Goal: Task Accomplishment & Management: Manage account settings

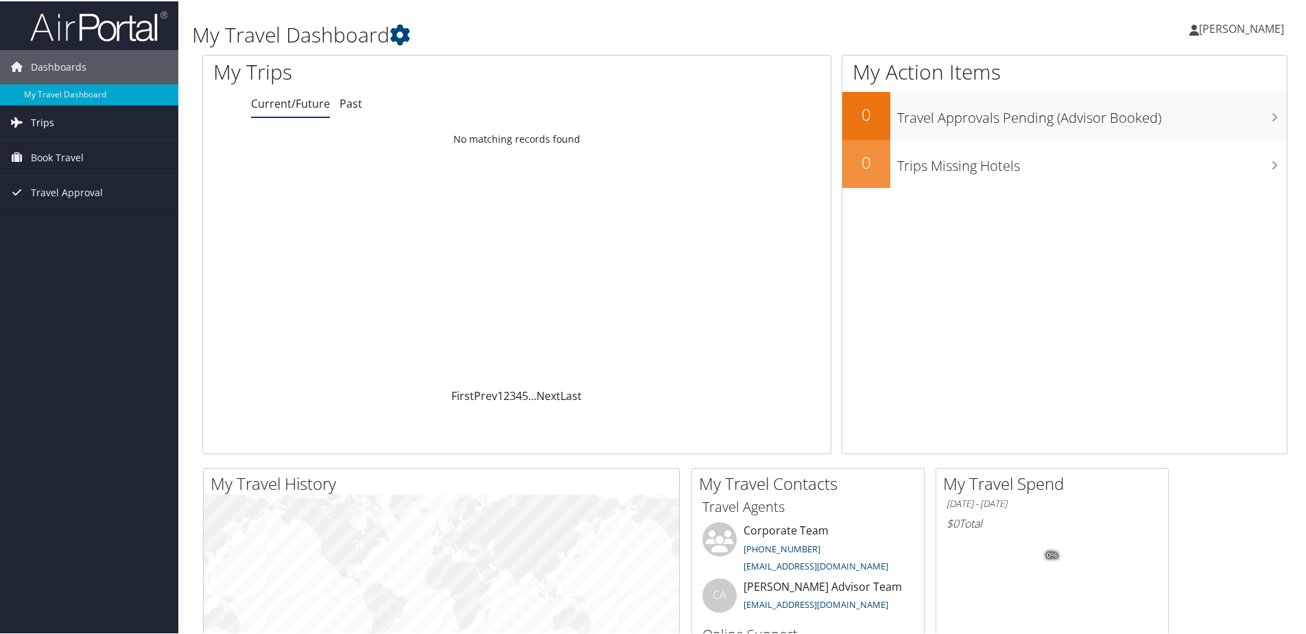
click at [37, 118] on span "Trips" at bounding box center [42, 121] width 23 height 34
click at [53, 150] on link "Current/Future Trips" at bounding box center [89, 149] width 178 height 21
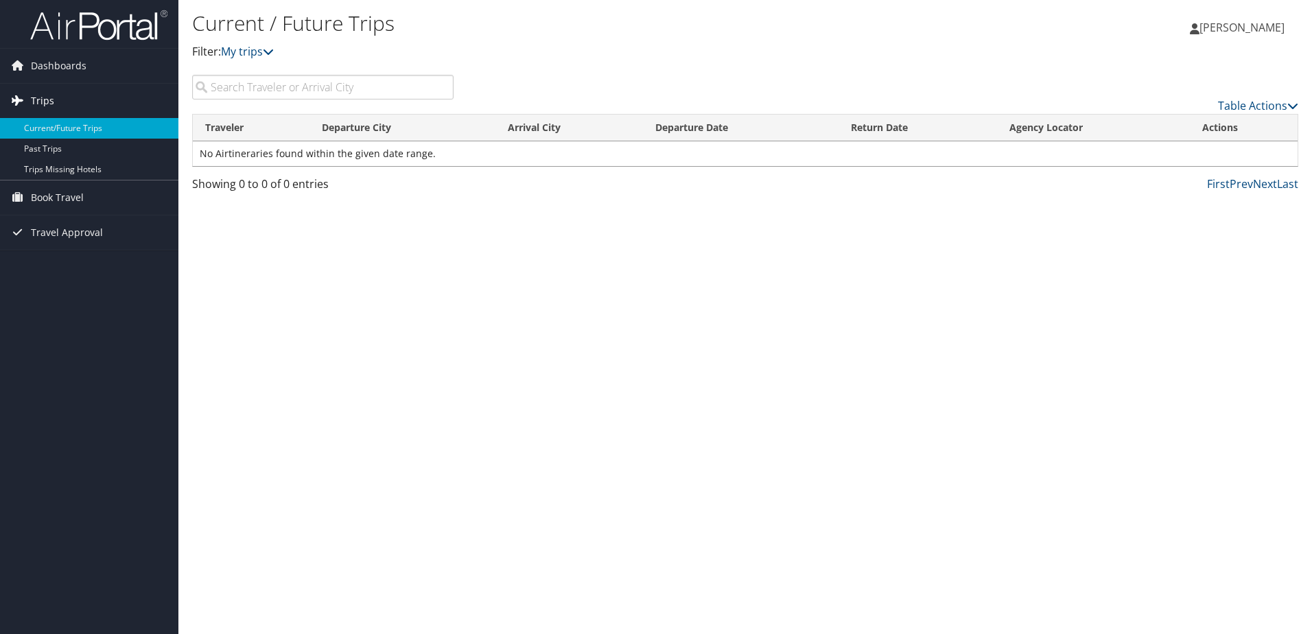
click at [45, 102] on span "Trips" at bounding box center [42, 101] width 23 height 34
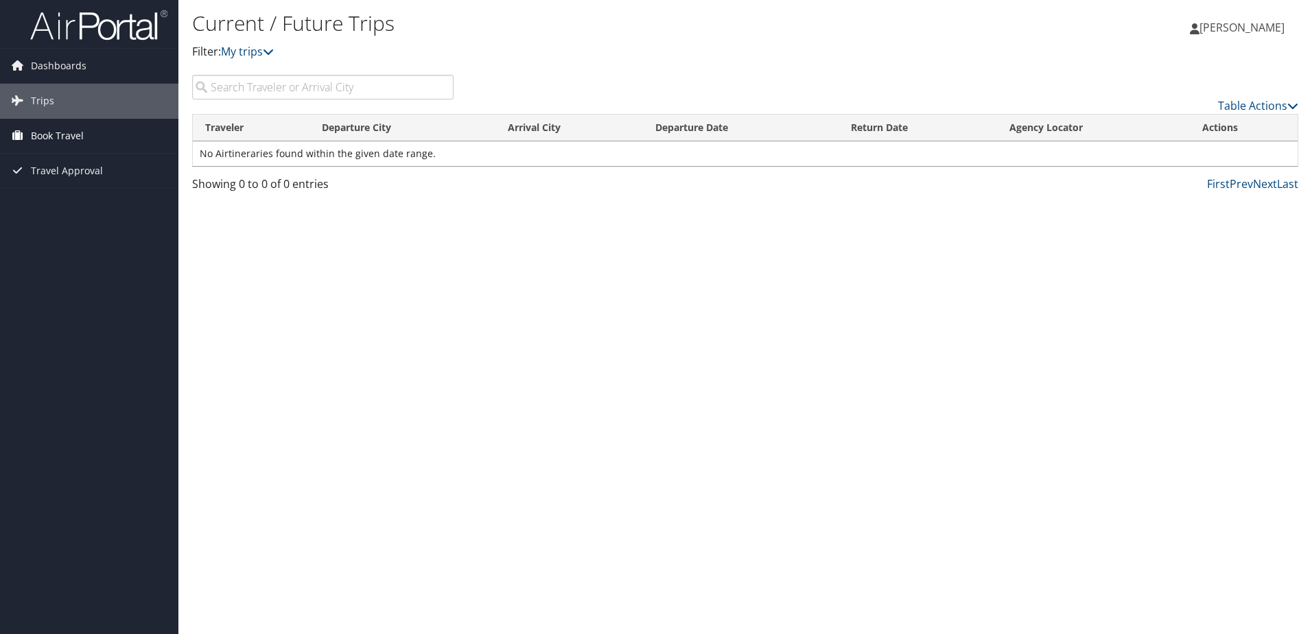
click at [48, 137] on span "Book Travel" at bounding box center [57, 136] width 53 height 34
click at [66, 134] on span "Book Travel" at bounding box center [57, 136] width 53 height 34
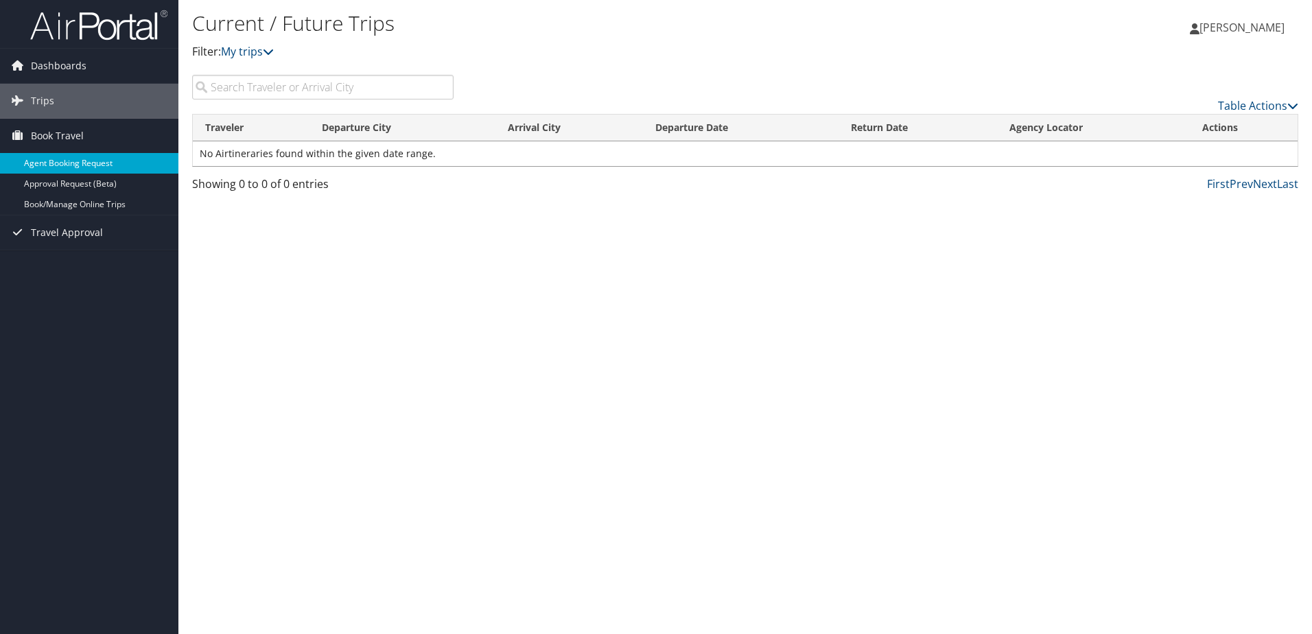
click at [65, 163] on link "Agent Booking Request" at bounding box center [89, 163] width 178 height 21
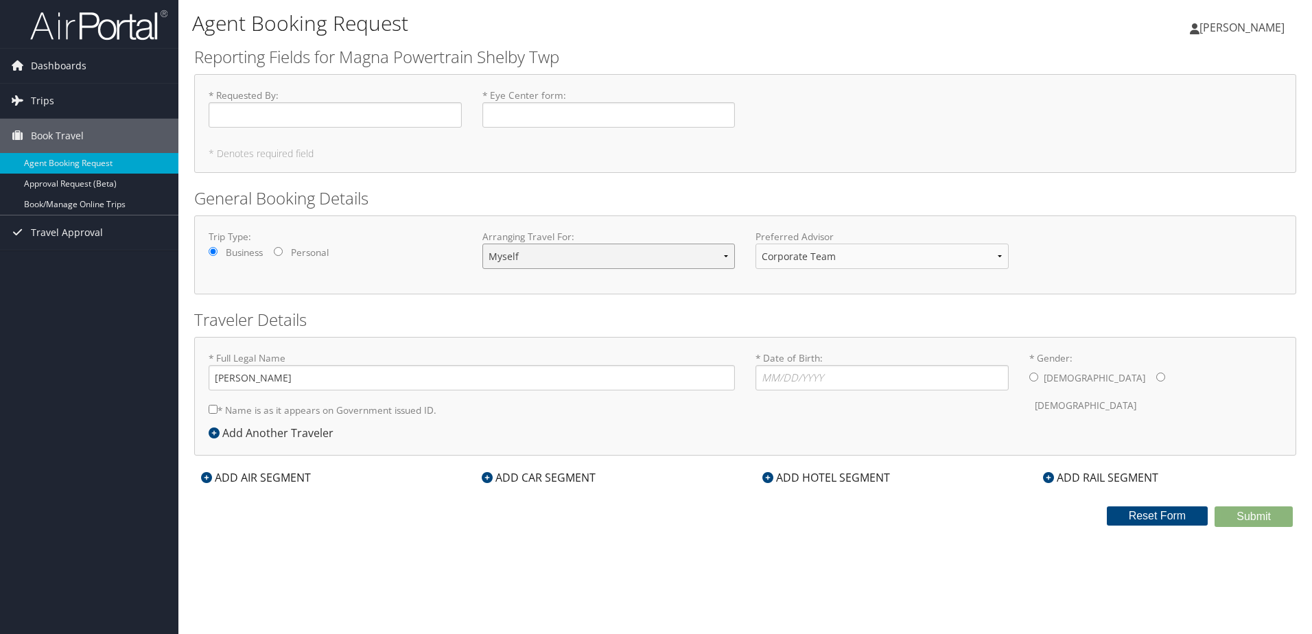
click at [725, 259] on select "Myself Another Traveler Guest Traveler" at bounding box center [608, 256] width 253 height 25
click at [682, 224] on div "Trip Type: Business Personal Arranging Travel For: Myself Another Traveler Gues…" at bounding box center [745, 254] width 1102 height 79
click at [768, 378] on input "* Date of Birth: Invalid Date" at bounding box center [881, 377] width 253 height 25
type input "10/22/1963"
click at [1033, 375] on input "* Gender: Male Female" at bounding box center [1033, 377] width 9 height 9
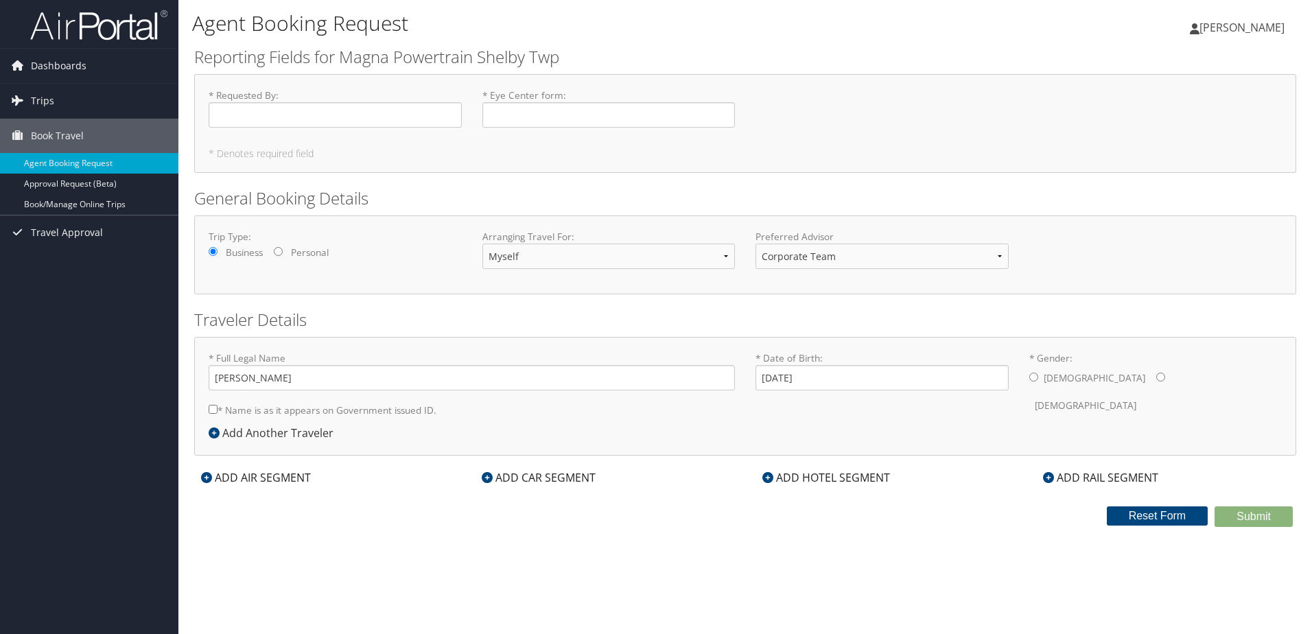
radio input "true"
click at [244, 379] on input "Glenn Meldrum" at bounding box center [472, 377] width 526 height 25
type input "Glenn Alan Meldrum"
click at [214, 410] on input "* Name is as it appears on Government issued ID." at bounding box center [213, 409] width 9 height 9
checkbox input "true"
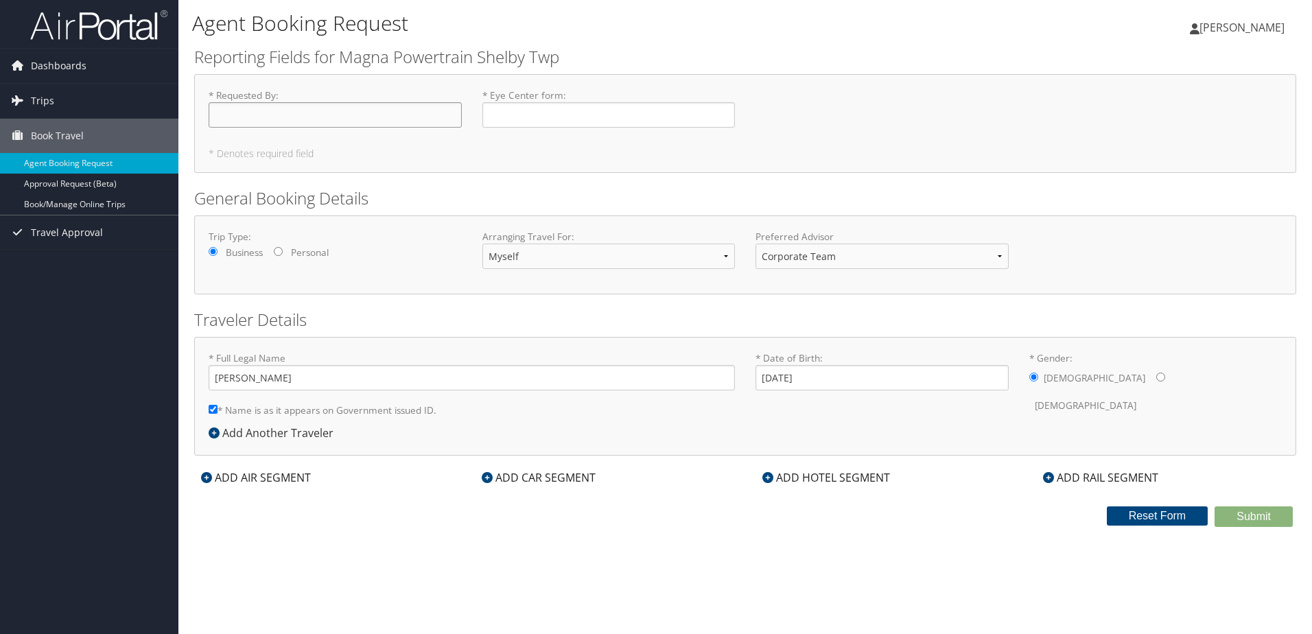
click at [298, 118] on input "* Requested By : Required" at bounding box center [335, 114] width 253 height 25
click at [529, 119] on input "* Eye Center form : Required" at bounding box center [608, 114] width 253 height 25
click at [207, 478] on icon at bounding box center [206, 477] width 11 height 11
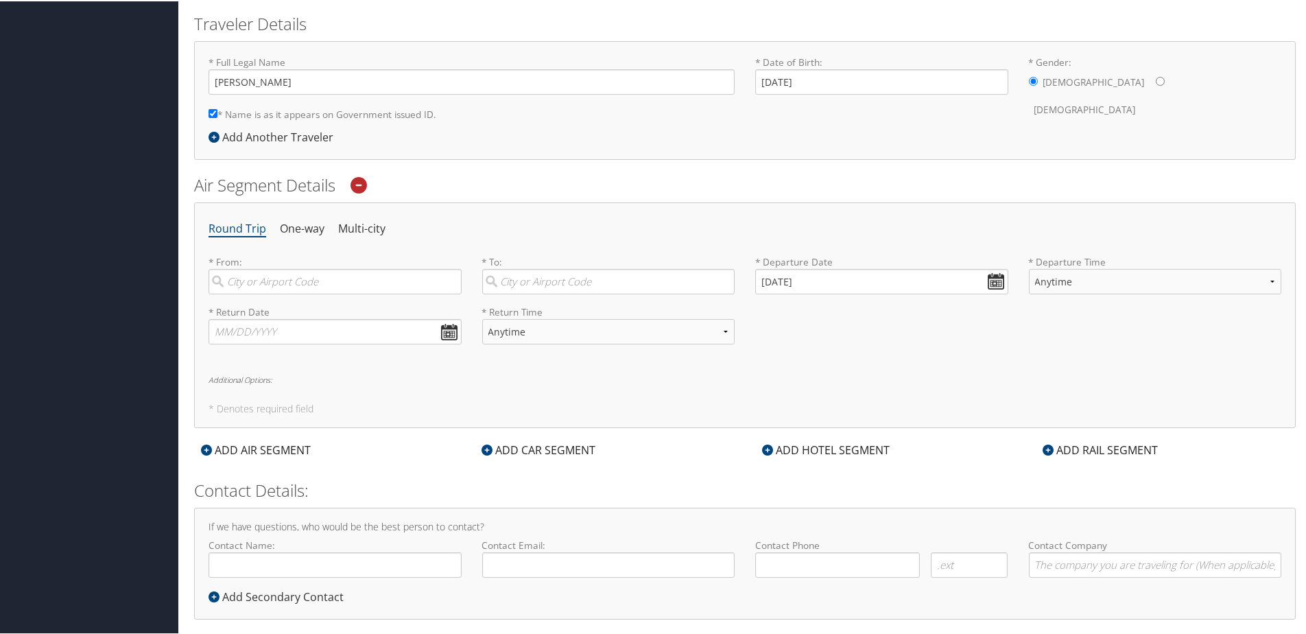
scroll to position [316, 0]
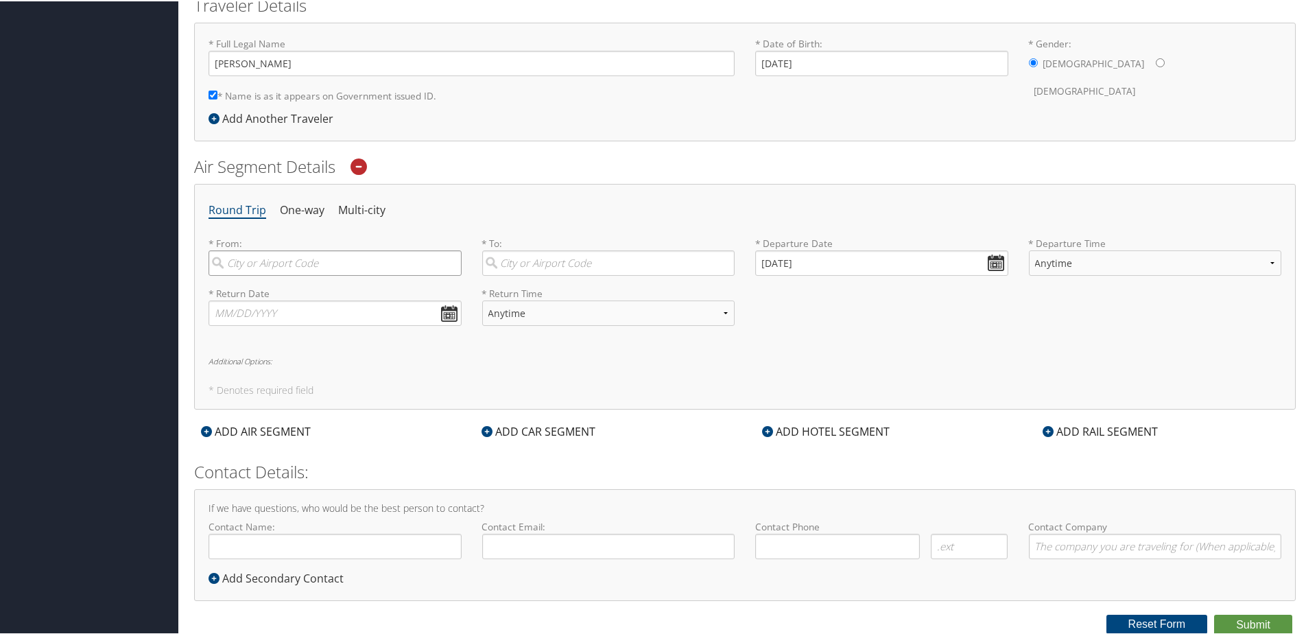
click at [296, 266] on input "search" at bounding box center [335, 261] width 253 height 25
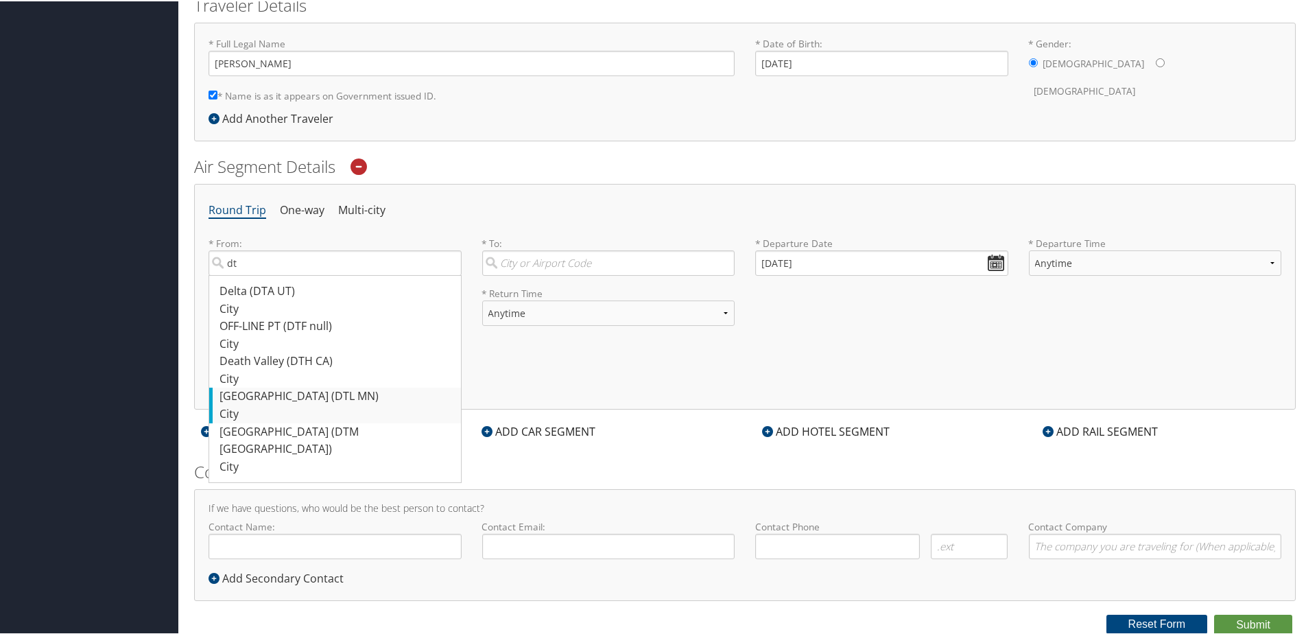
click at [249, 396] on div "Detroit Lakes (DTL MN)" at bounding box center [337, 395] width 235 height 18
click at [249, 274] on input "dt" at bounding box center [335, 261] width 253 height 25
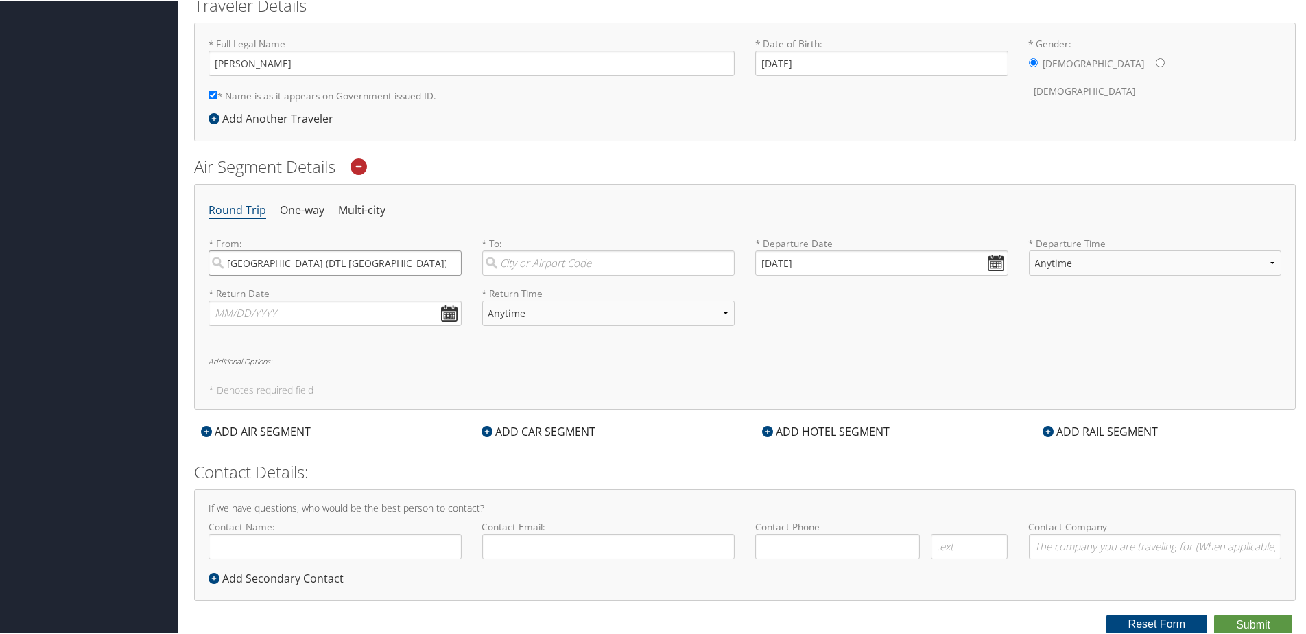
click at [344, 262] on input "Detroit Lakes (DTL MN)" at bounding box center [335, 261] width 253 height 25
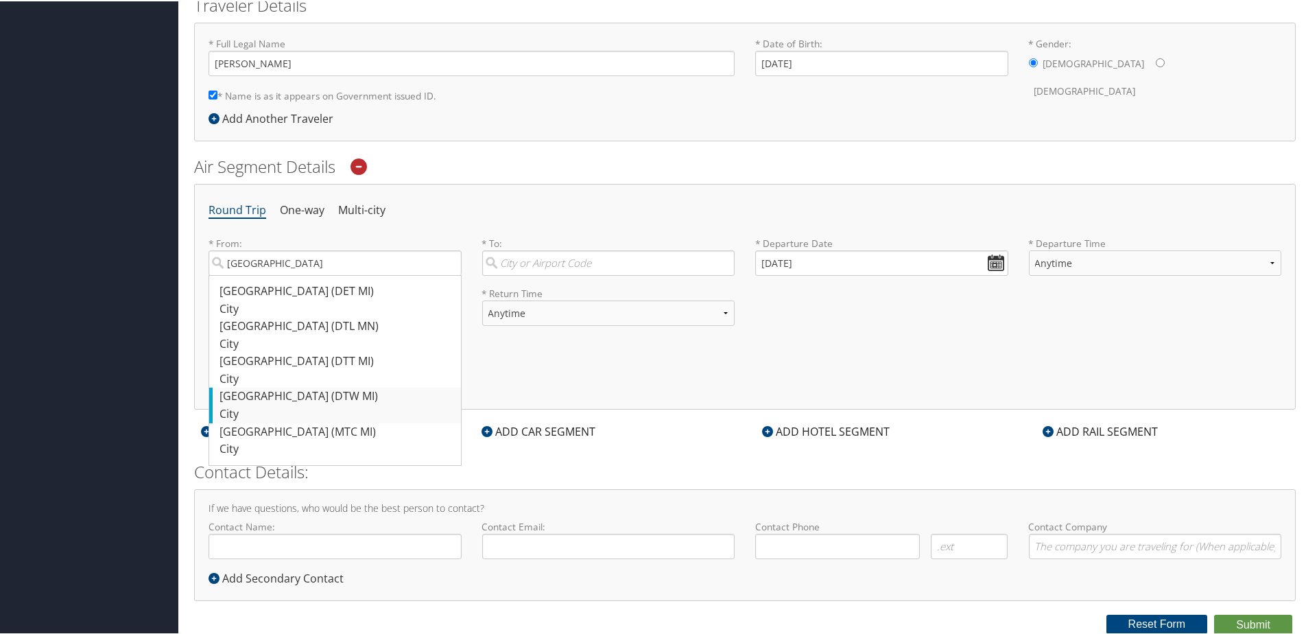
click at [275, 393] on div "Detroit (DTW MI)" at bounding box center [337, 395] width 235 height 18
click at [275, 274] on input "Detroit" at bounding box center [335, 261] width 253 height 25
type input "Detroit (DTW MI)"
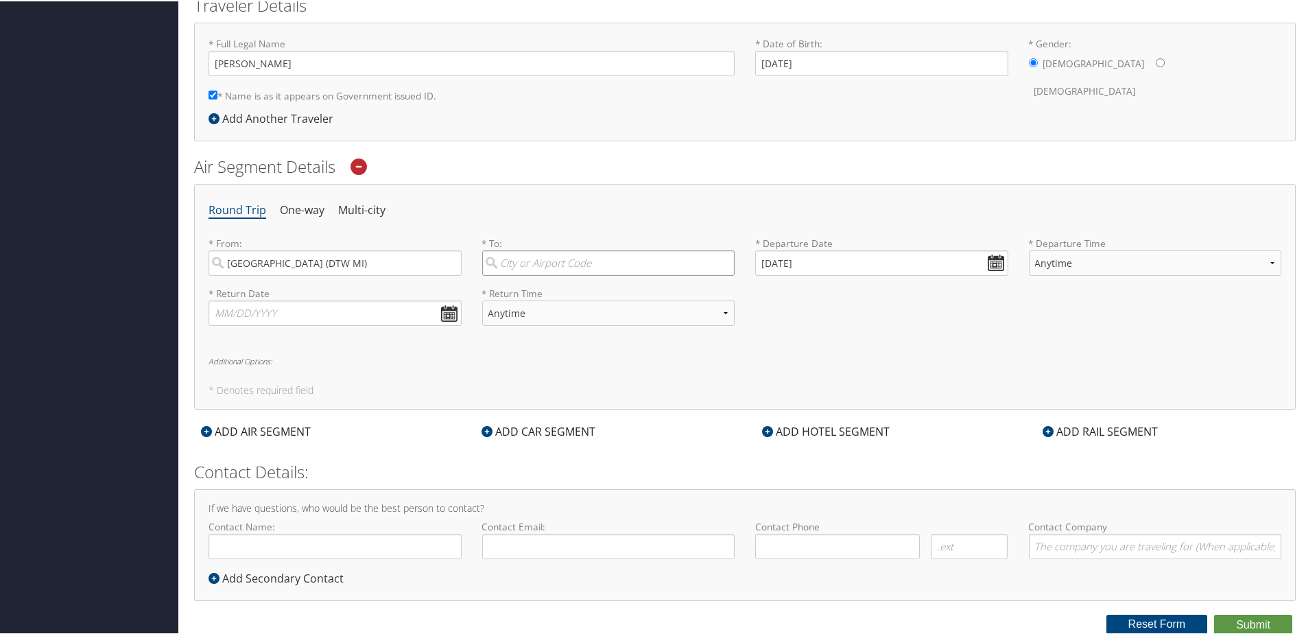
click at [518, 263] on input "search" at bounding box center [608, 261] width 253 height 25
type input "l"
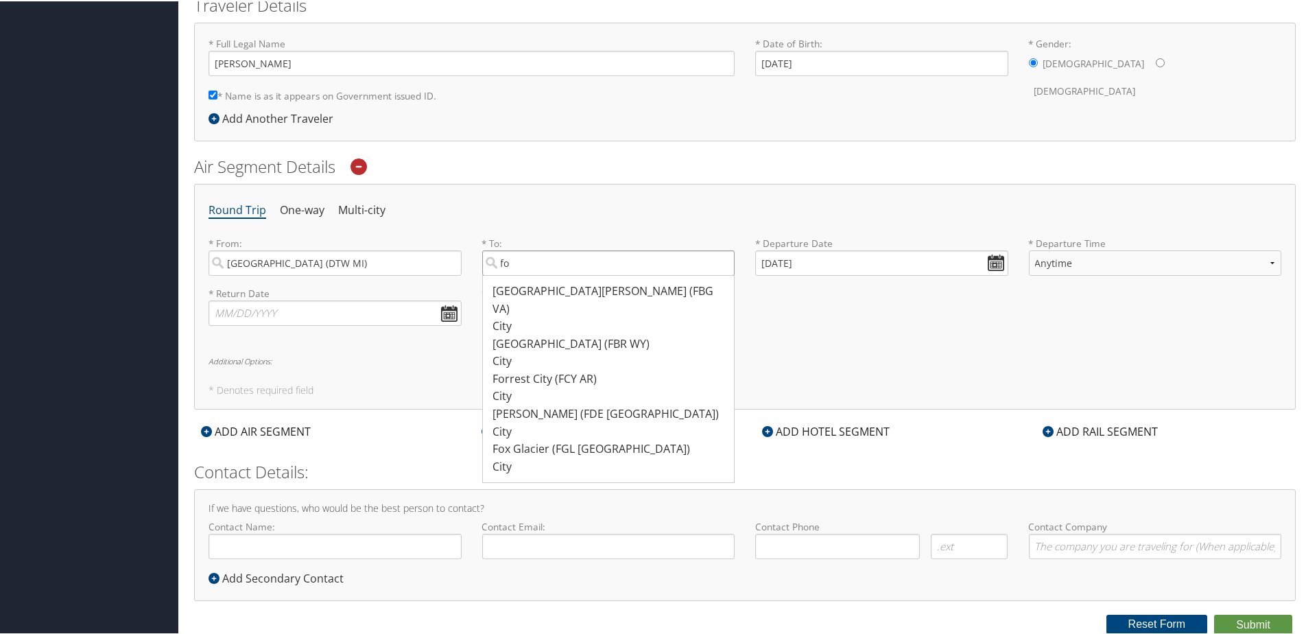
type input "f"
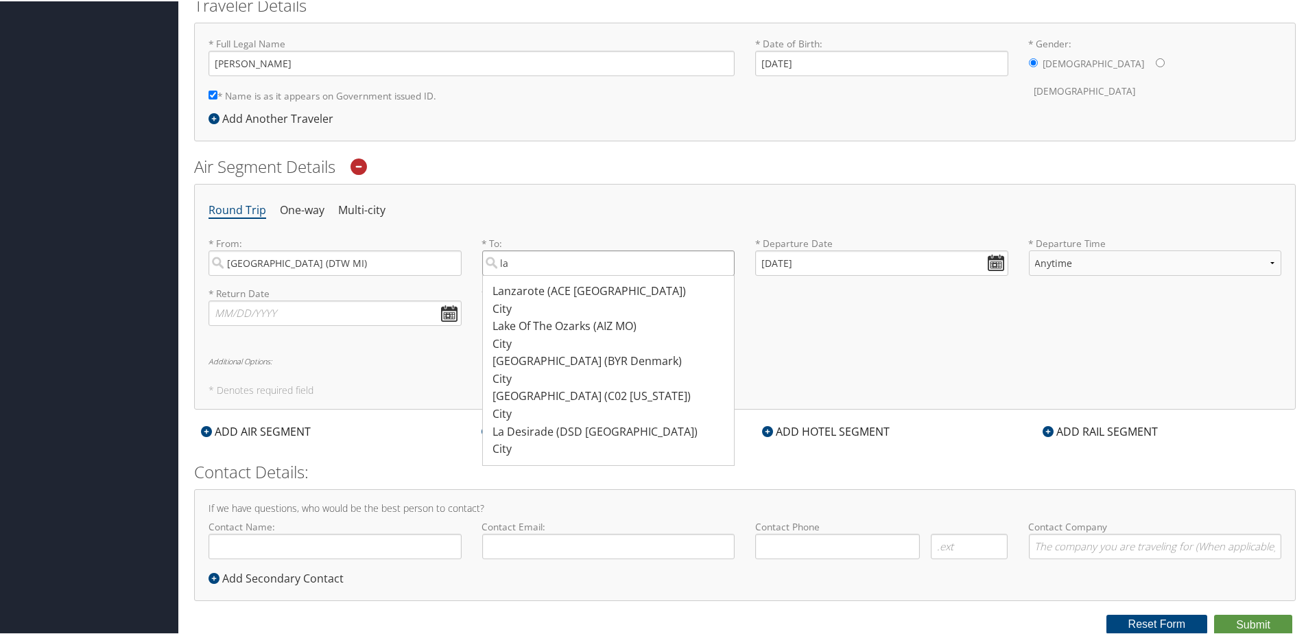
type input "l"
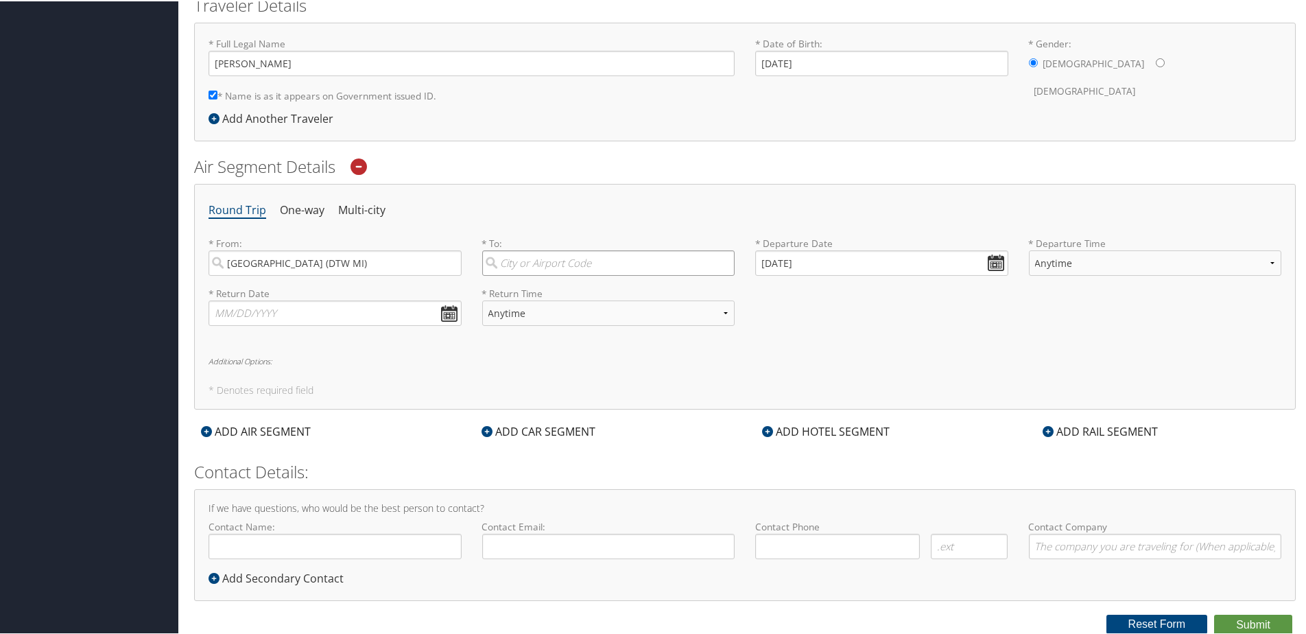
click at [553, 263] on input "search" at bounding box center [608, 261] width 253 height 25
click at [619, 263] on input "fort Lauderdale Hollywood" at bounding box center [608, 261] width 253 height 25
type input "f"
click at [530, 284] on div "Ft Lauderdale (FLL FL)" at bounding box center [610, 290] width 235 height 18
click at [530, 274] on input "FLL" at bounding box center [608, 261] width 253 height 25
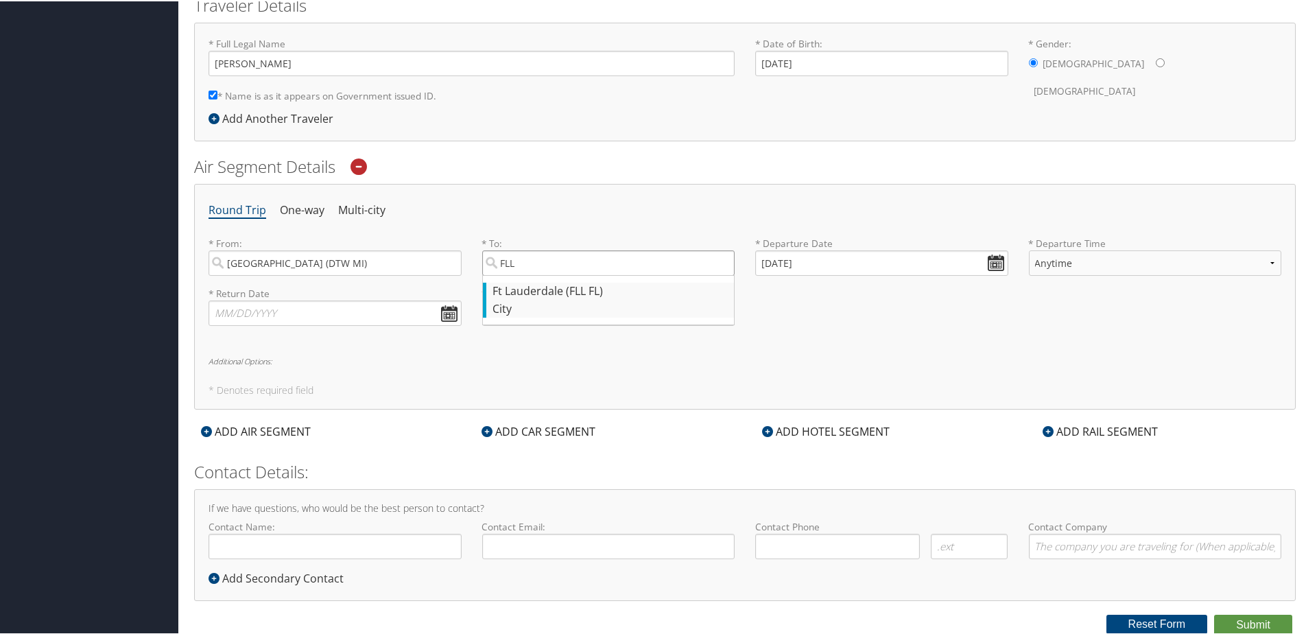
type input "Ft Lauderdale (FLL FL)"
click at [991, 261] on input "10/01/2025" at bounding box center [881, 261] width 253 height 25
click at [795, 353] on td "6" at bounding box center [791, 353] width 19 height 19
type input "10/06/2025"
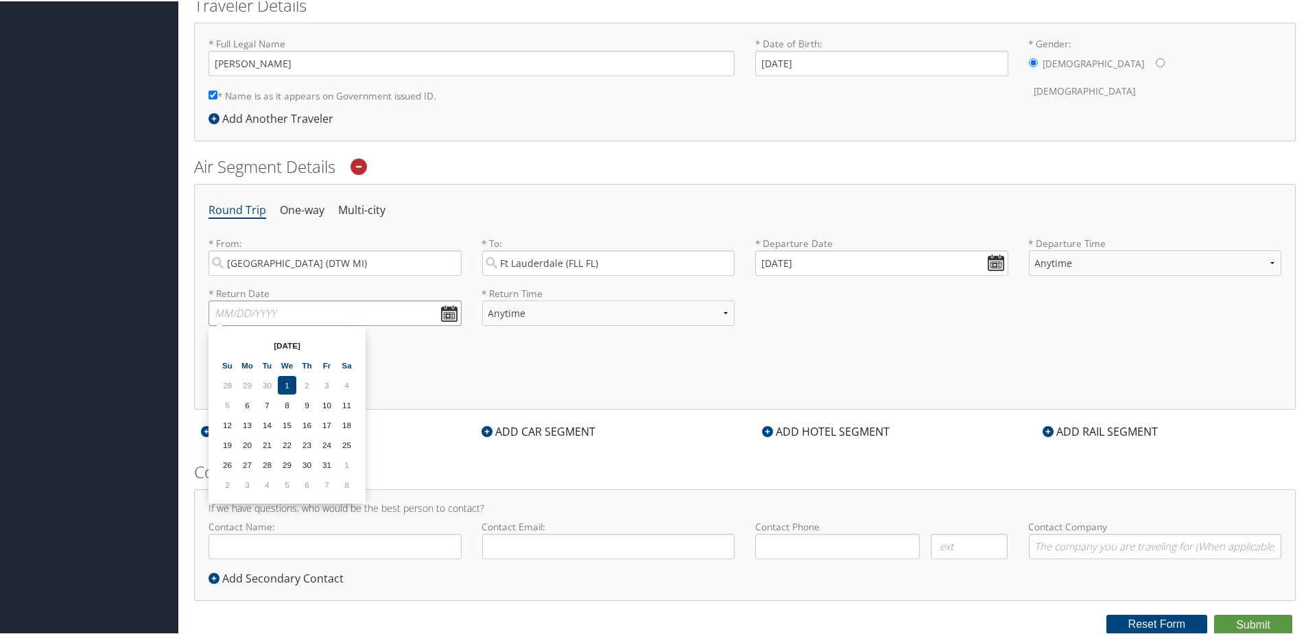
click at [444, 314] on input "text" at bounding box center [335, 311] width 253 height 25
click at [268, 408] on td "7" at bounding box center [267, 404] width 19 height 19
type input "10/07/2025"
click at [1268, 260] on select "Anytime Early Morning (5AM-7AM) Morning (7AM-12PM) Afternoon (12PM-5PM) Evening…" at bounding box center [1155, 261] width 253 height 25
select select "6:00 AM"
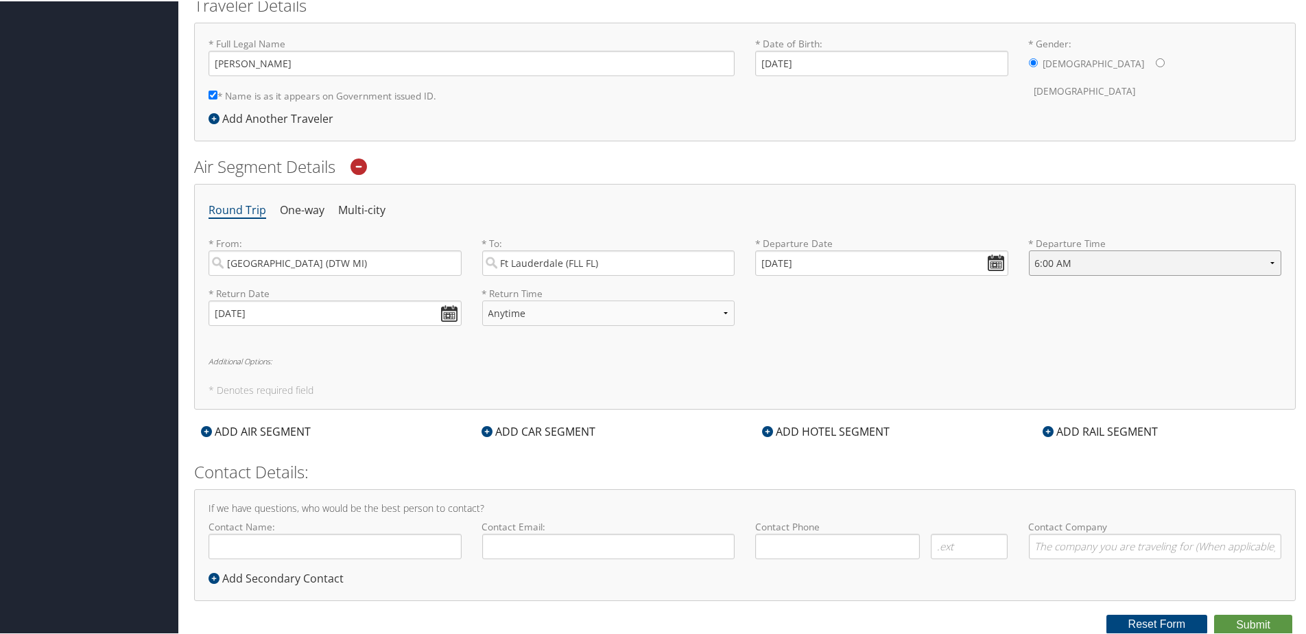
click at [1029, 249] on select "Anytime Early Morning (5AM-7AM) Morning (7AM-12PM) Afternoon (12PM-5PM) Evening…" at bounding box center [1155, 261] width 253 height 25
click at [727, 312] on select "Anytime Early Morning (5AM-7AM) Morning (7AM-12PM) Afternoon (12PM-5PM) Evening…" at bounding box center [608, 311] width 253 height 25
select select "6:00 PM"
click at [482, 299] on select "Anytime Early Morning (5AM-7AM) Morning (7AM-12PM) Afternoon (12PM-5PM) Evening…" at bounding box center [608, 311] width 253 height 25
click at [484, 428] on icon at bounding box center [487, 430] width 11 height 11
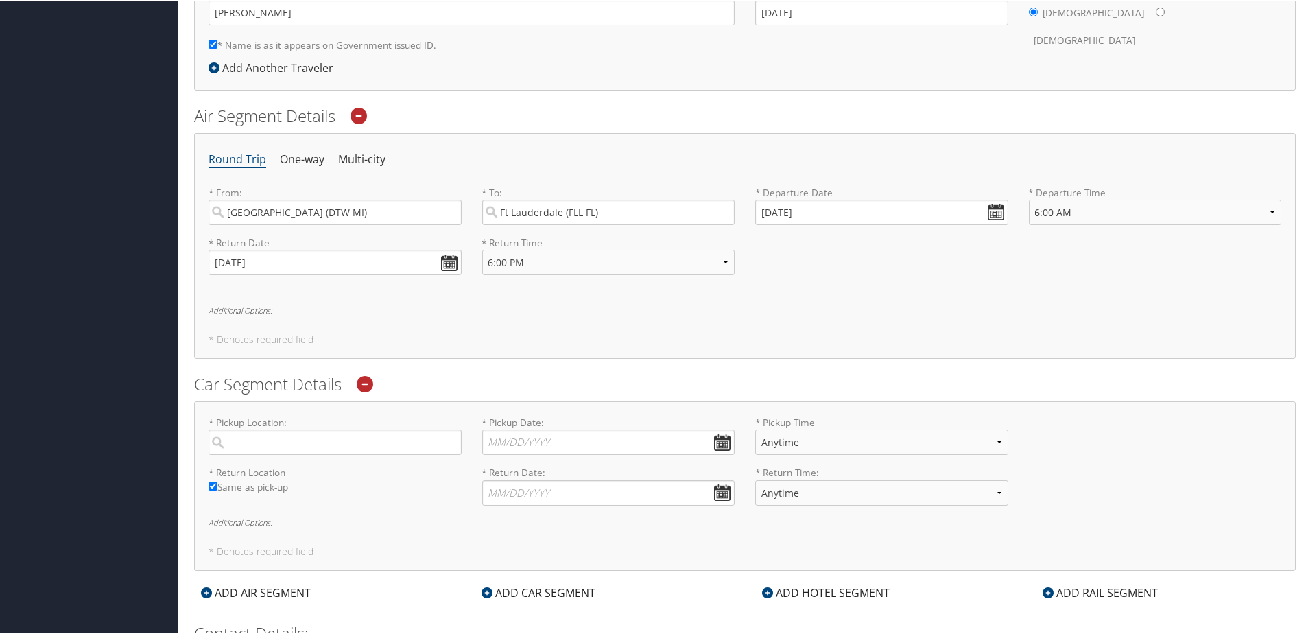
scroll to position [453, 0]
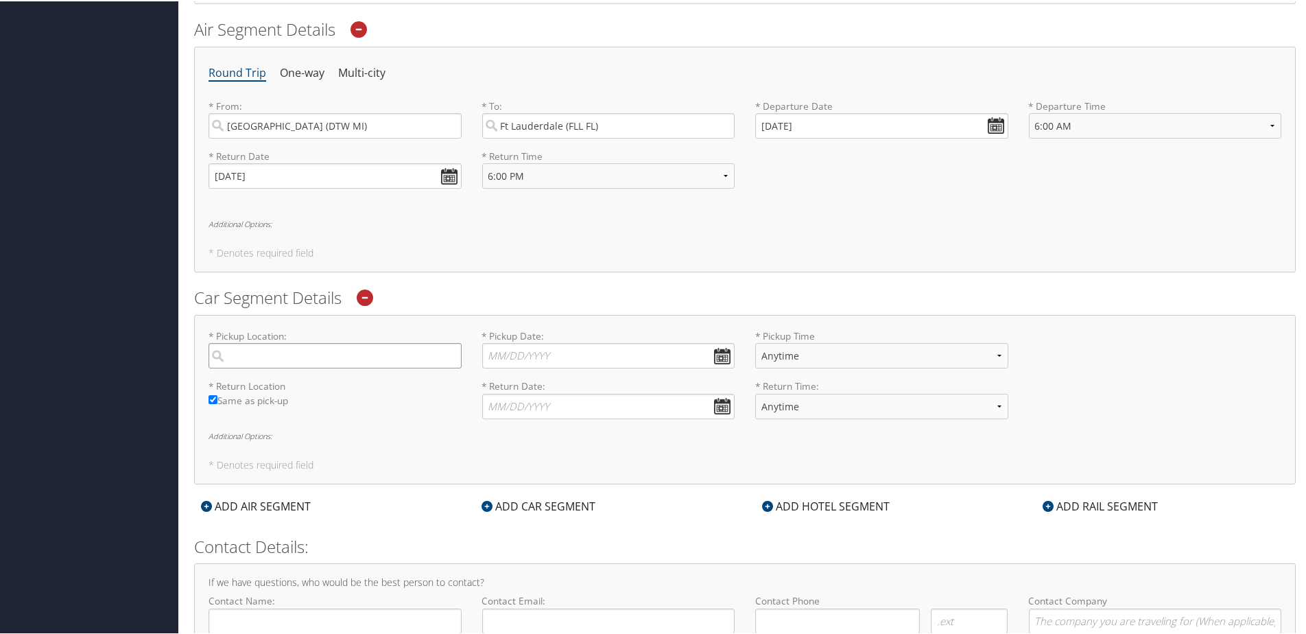
click at [265, 357] on input "search" at bounding box center [335, 354] width 253 height 25
click at [243, 388] on div "Ft Lauderdale (FLL FL)" at bounding box center [337, 383] width 235 height 18
click at [243, 367] on input "FLL" at bounding box center [335, 354] width 253 height 25
type input "Ft Lauderdale"
click at [325, 355] on input "Ft Lauderdale" at bounding box center [335, 354] width 253 height 25
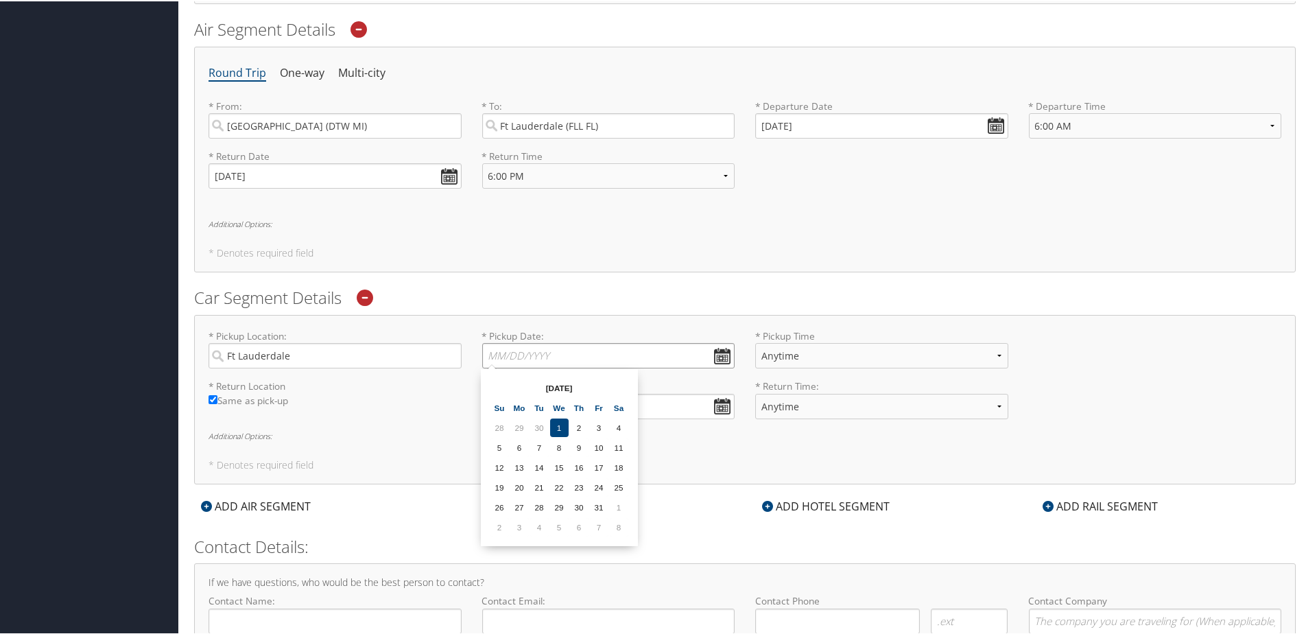
click at [720, 353] on input "* Pickup Date: Dates must be valid" at bounding box center [608, 354] width 253 height 25
click at [516, 445] on td "6" at bounding box center [520, 446] width 19 height 19
type input "10/06/2025"
click at [995, 353] on select "Anytime 12:00 AM 1:00 AM 2:00 AM 3:00 AM 4:00 AM 5:00 AM 6:00 AM 7:00 AM 8:00 A…" at bounding box center [881, 354] width 253 height 25
select select "8:00 AM"
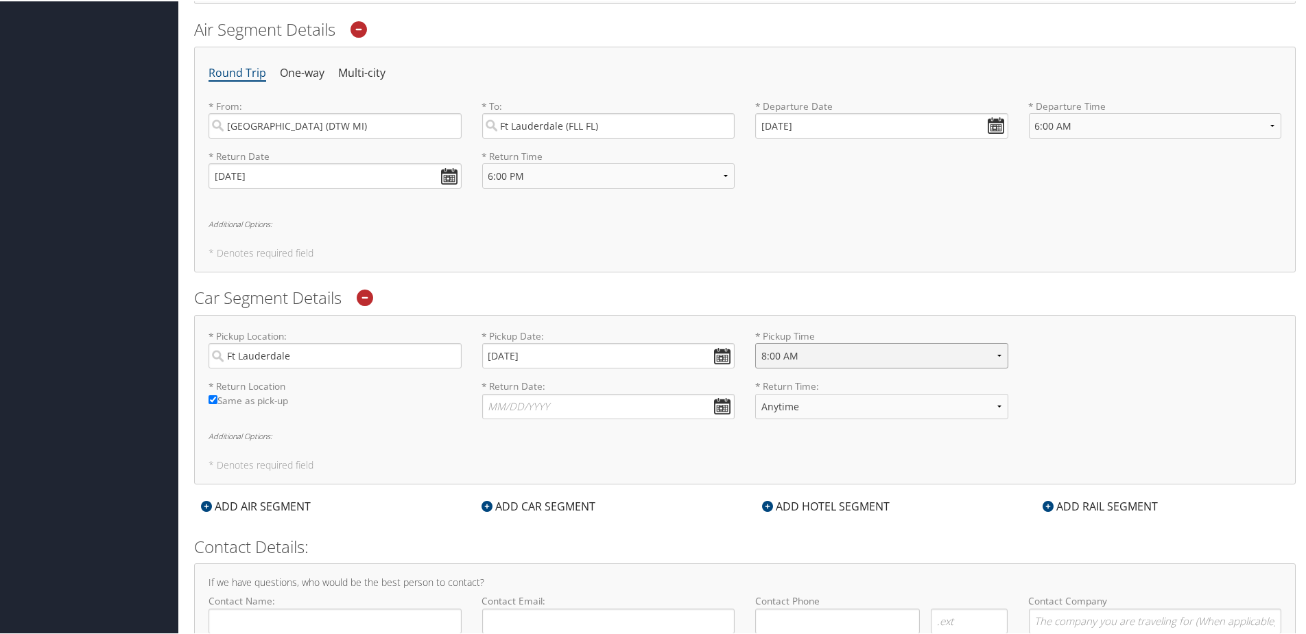
click at [755, 342] on select "Anytime 12:00 AM 1:00 AM 2:00 AM 3:00 AM 4:00 AM 5:00 AM 6:00 AM 7:00 AM 8:00 A…" at bounding box center [881, 354] width 253 height 25
click at [719, 406] on input "* Return Date: Dates must be valid" at bounding box center [608, 404] width 253 height 25
click at [536, 494] on td "7" at bounding box center [539, 497] width 19 height 19
type input "10/07/2025"
click at [994, 405] on select "Anytime 12:00 AM 1:00 AM 2:00 AM 3:00 AM 4:00 AM 5:00 AM 6:00 AM 7:00 AM 8:00 A…" at bounding box center [881, 404] width 253 height 25
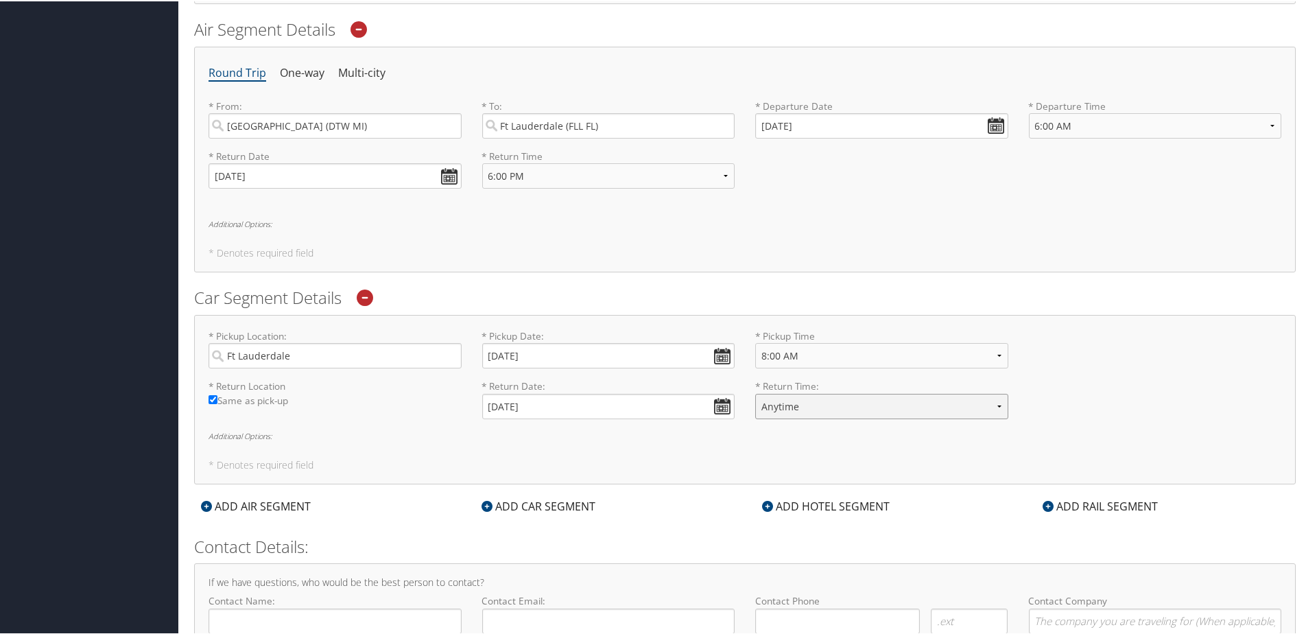
select select "6:00 PM"
click at [755, 392] on select "Anytime 12:00 AM 1:00 AM 2:00 AM 3:00 AM 4:00 AM 5:00 AM 6:00 AM 7:00 AM 8:00 A…" at bounding box center [881, 404] width 253 height 25
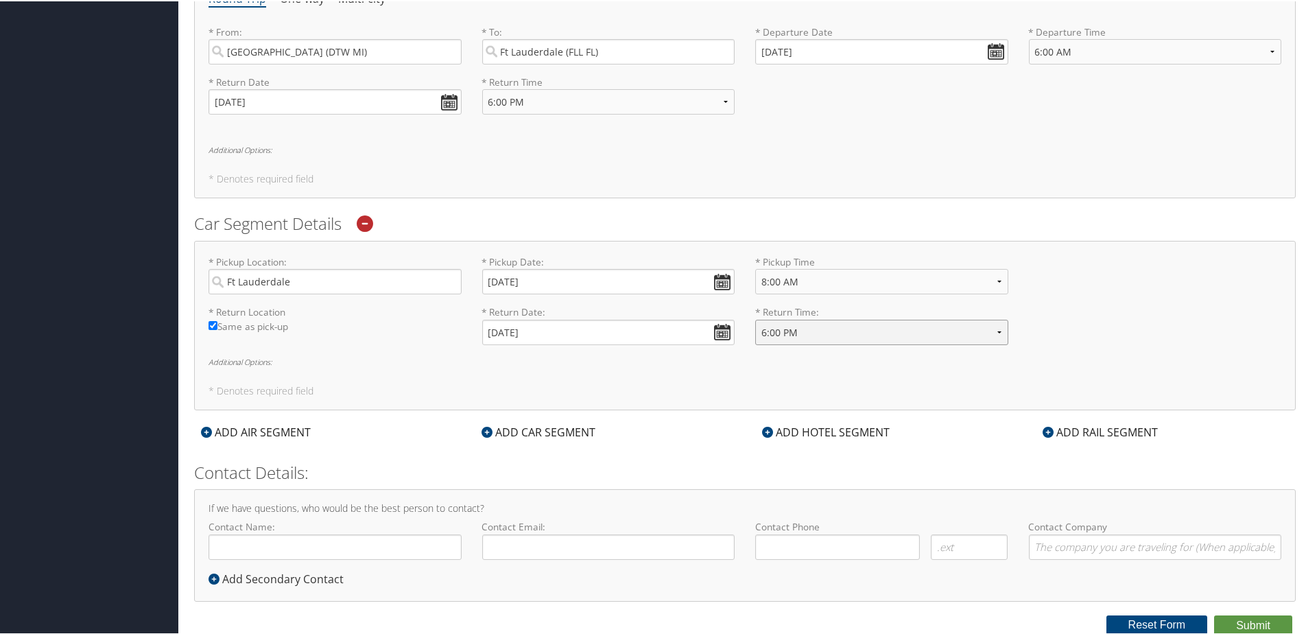
scroll to position [528, 0]
click at [766, 430] on icon at bounding box center [767, 430] width 11 height 11
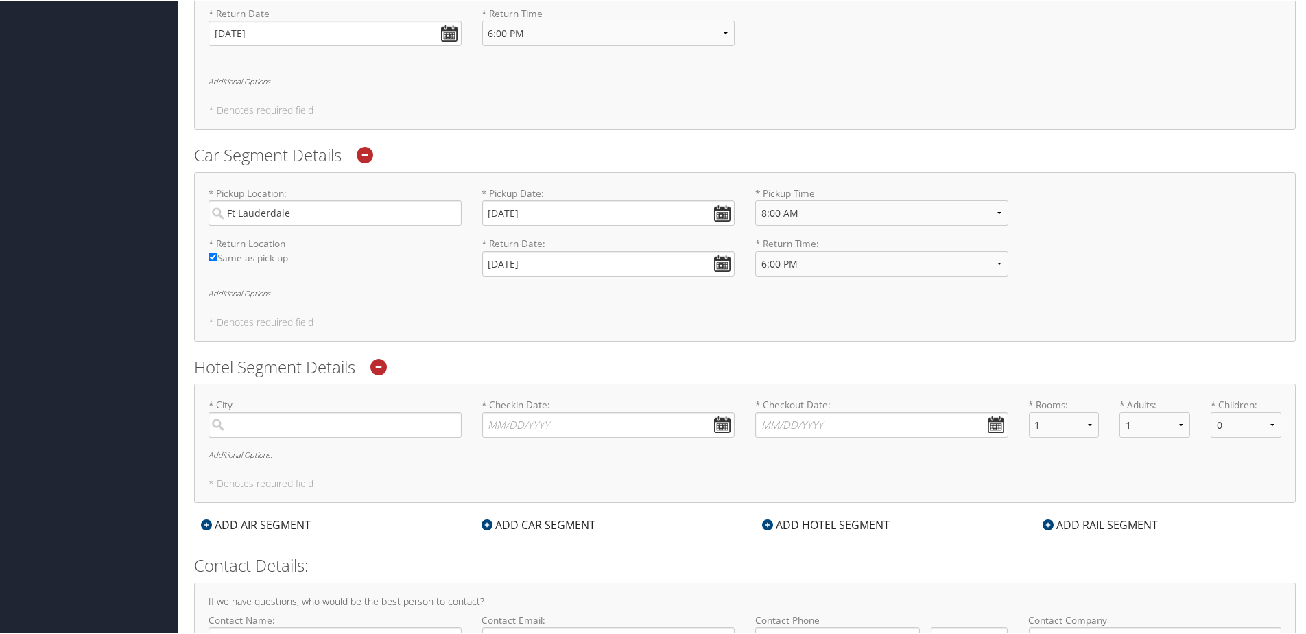
scroll to position [596, 0]
click at [279, 427] on input "search" at bounding box center [335, 422] width 253 height 25
type input "p"
click at [325, 428] on input "Plantation Florida" at bounding box center [335, 422] width 253 height 25
type input "P"
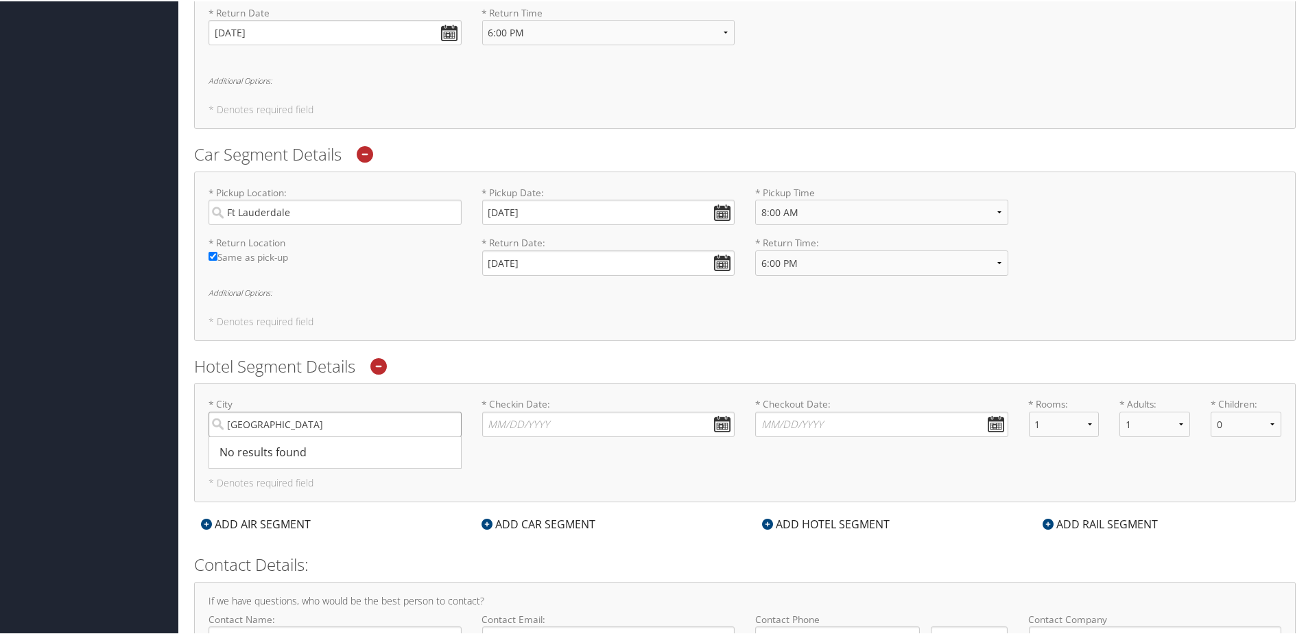
type input "Fort lauderdale"
click at [717, 425] on input "* Checkin Date: Dates must be valid" at bounding box center [608, 422] width 253 height 25
click at [522, 515] on td "6" at bounding box center [520, 515] width 19 height 19
type input "10/06/2025"
click at [987, 424] on input "* Checkout Date: Dates must be valid" at bounding box center [881, 422] width 253 height 25
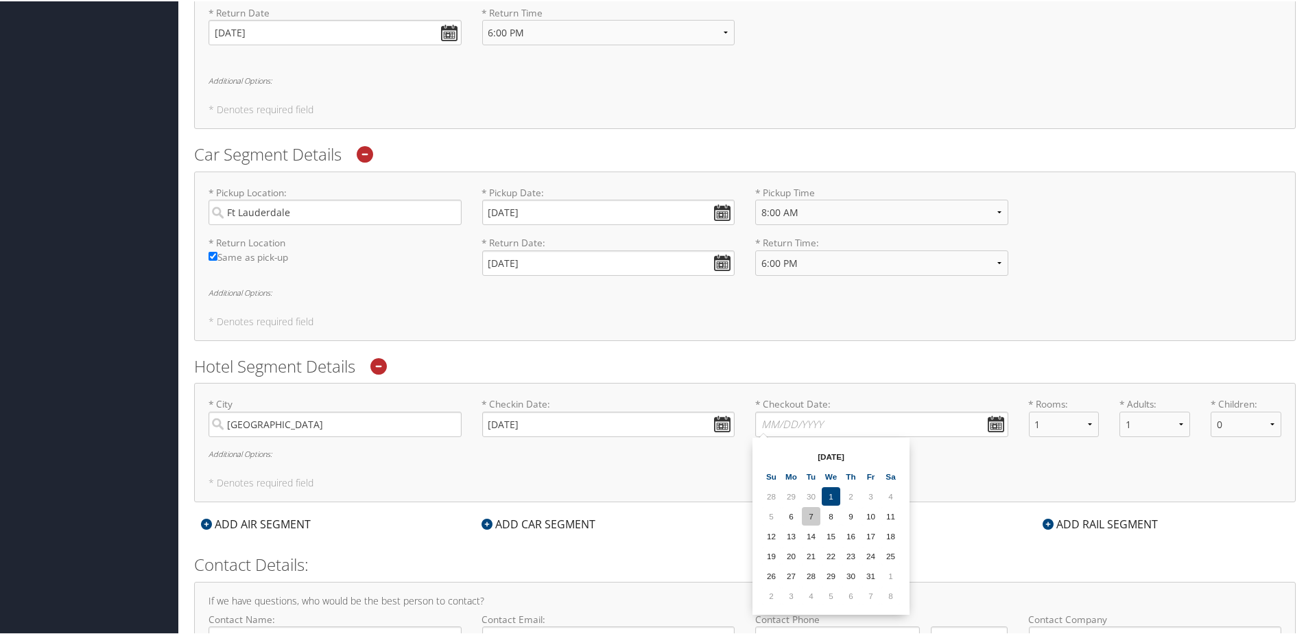
click at [806, 514] on td "7" at bounding box center [811, 515] width 19 height 19
type input "10/07/2025"
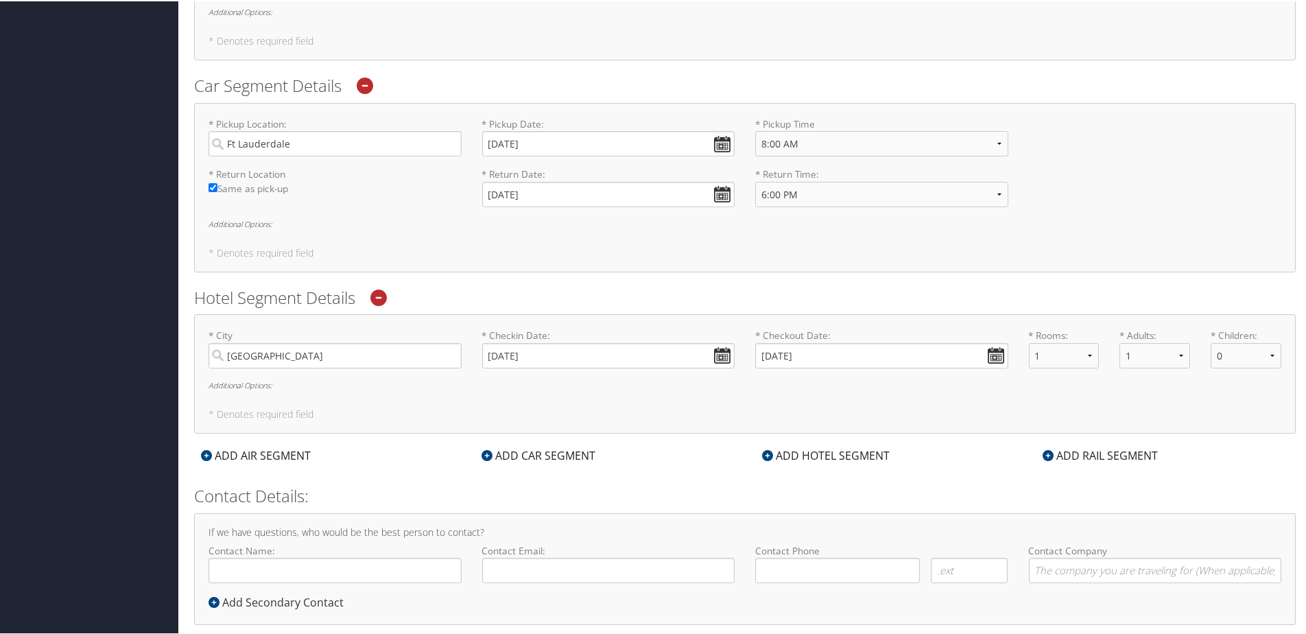
scroll to position [689, 0]
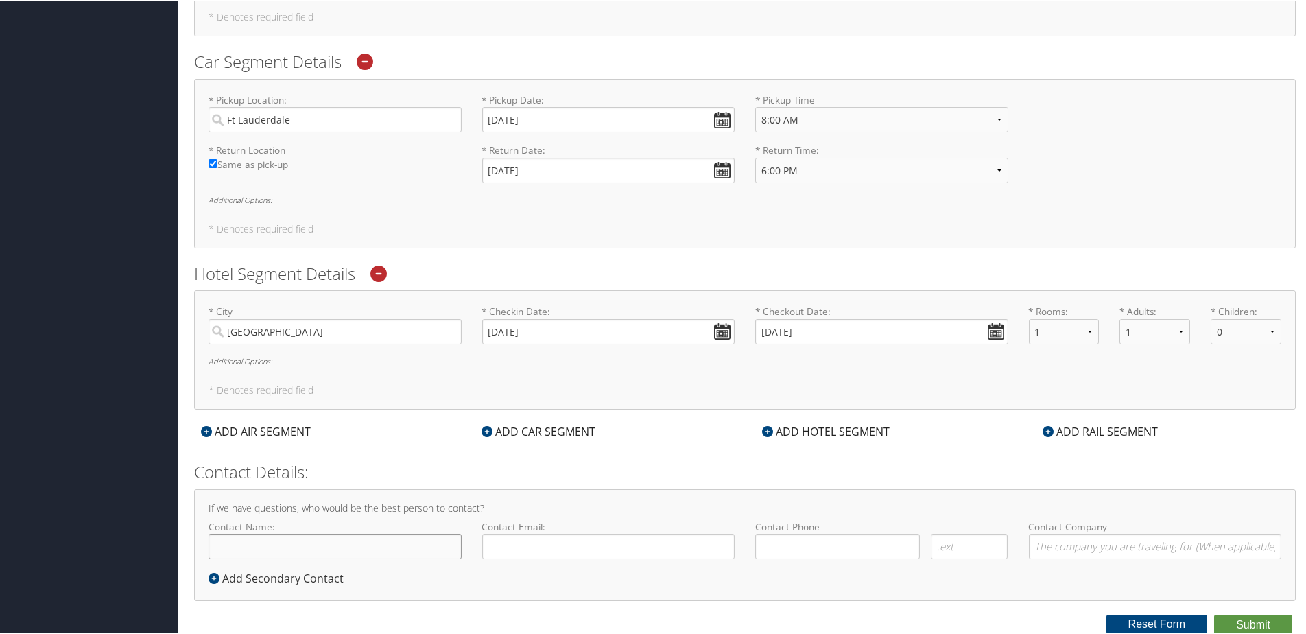
click at [279, 537] on input "Contact Name:" at bounding box center [335, 544] width 253 height 25
type input "Glenn Meldrum"
type input "meldrumg@msn.com"
type input "( ) -"
click at [779, 543] on input "( ) -" at bounding box center [837, 544] width 165 height 25
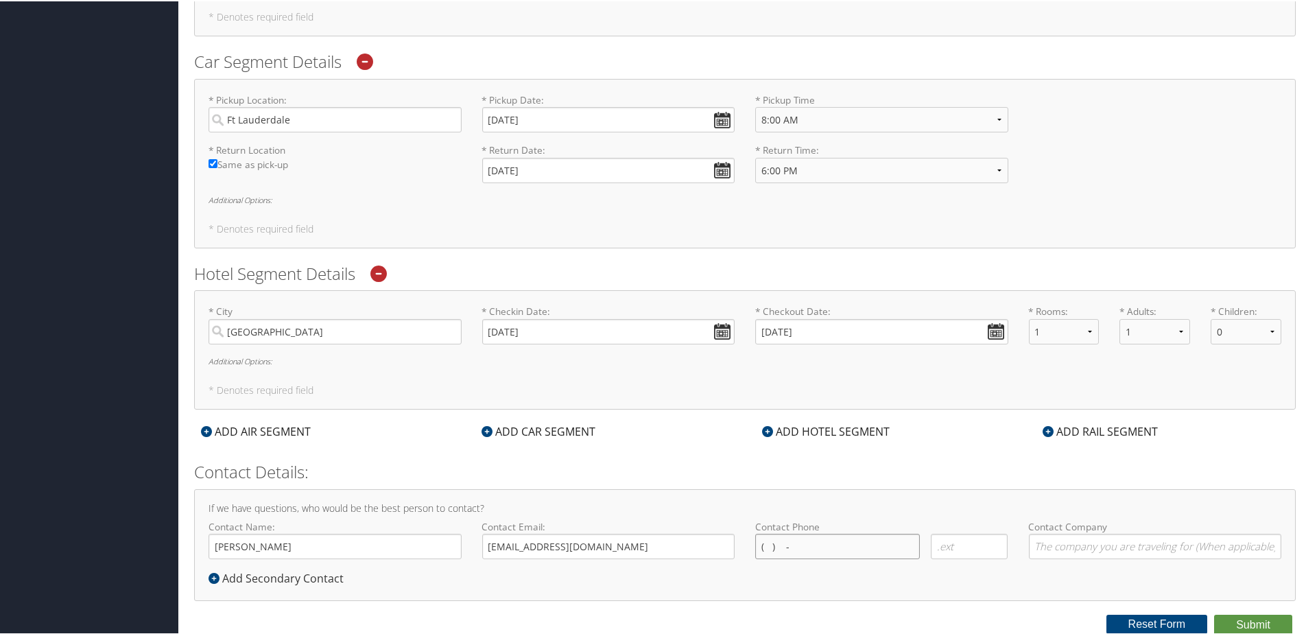
type input "( ) -"
type input "381729850"
type input "( ) -"
click at [1086, 539] on input "381729850" at bounding box center [1155, 544] width 253 height 25
type input "3"
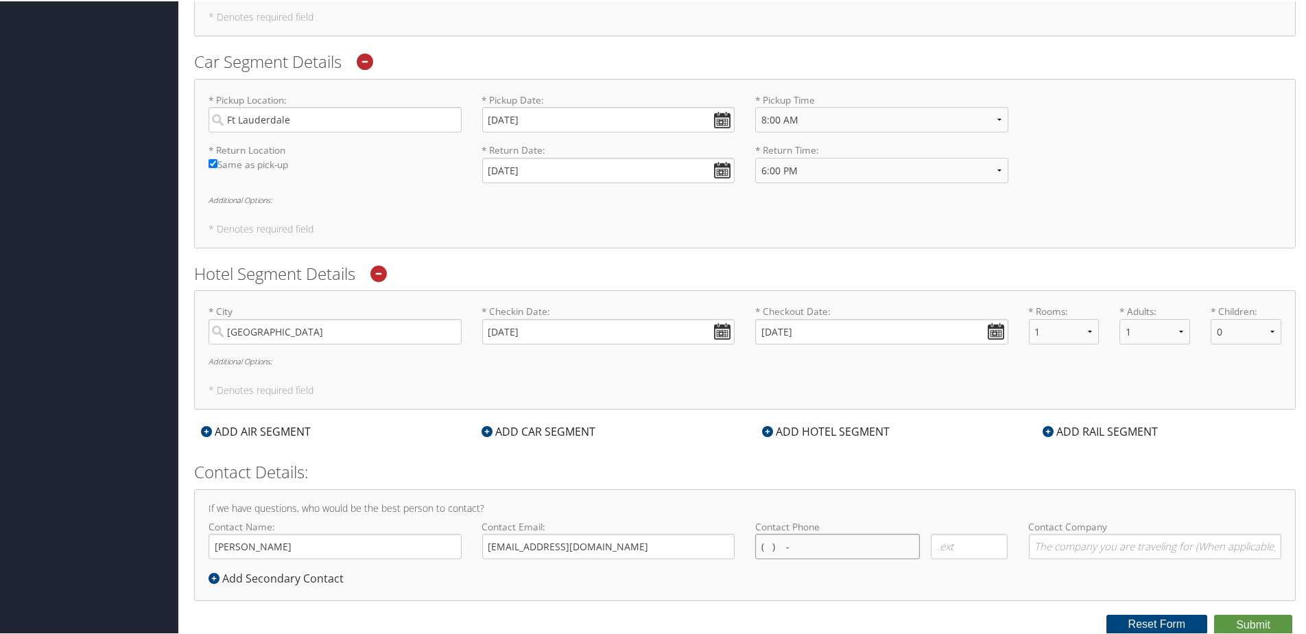
click at [779, 549] on input "( ) -" at bounding box center [837, 544] width 165 height 25
type input "( ) -"
type input "381729850"
click at [797, 548] on input "(586) -" at bounding box center [837, 544] width 165 height 25
type input "(586) 358-0023"
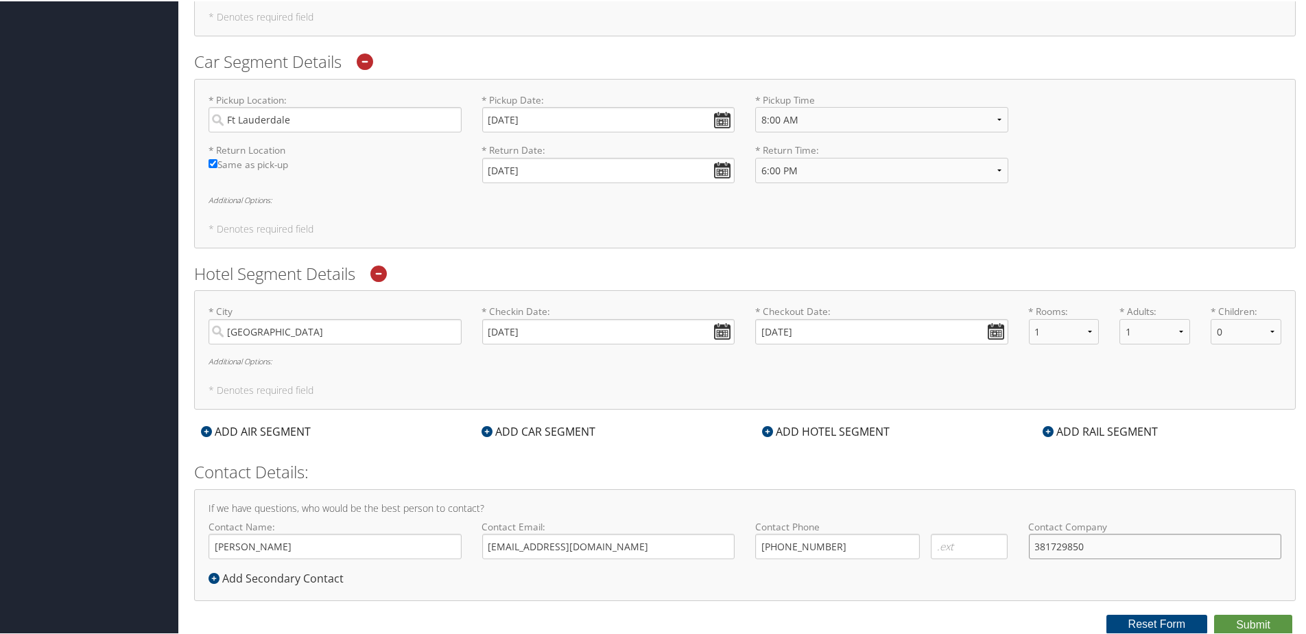
click at [1084, 545] on input "381729850" at bounding box center [1155, 544] width 253 height 25
type input "3"
click at [1046, 543] on input "Contact Company" at bounding box center [1155, 544] width 253 height 25
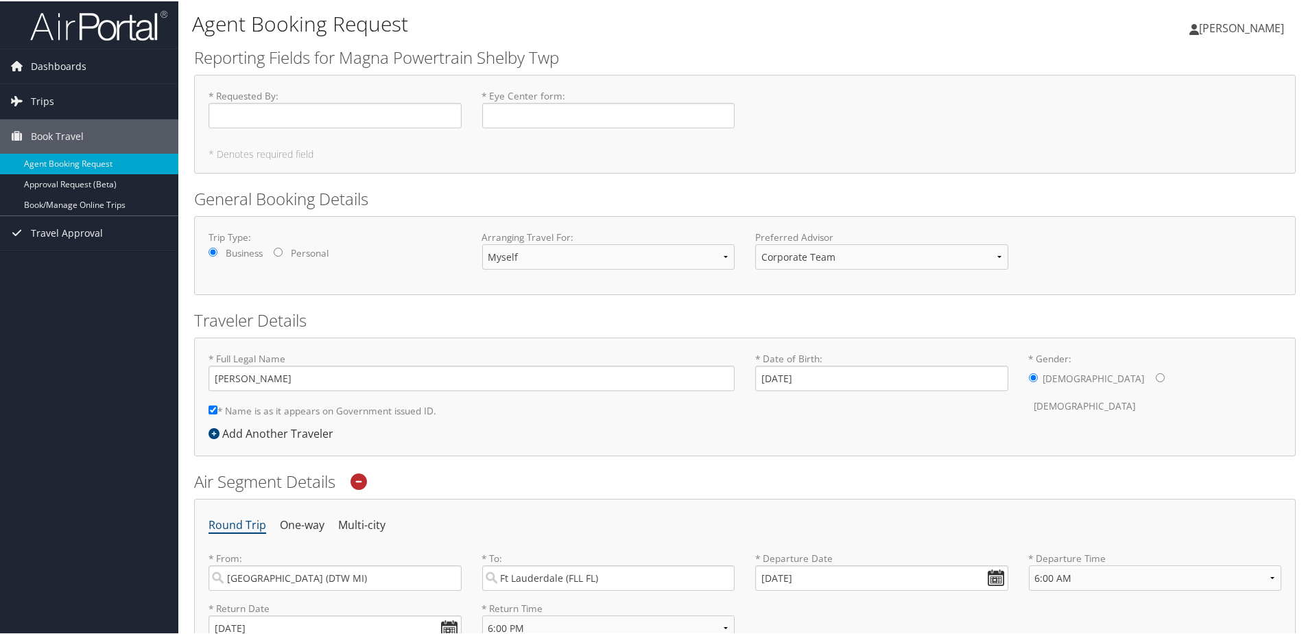
scroll to position [0, 0]
type input "Magna Powertrain"
click at [231, 116] on input "* Requested By : Required" at bounding box center [335, 114] width 253 height 25
type input "James Heaphy"
click at [511, 110] on input "* Eye Center form : Required" at bounding box center [608, 114] width 253 height 25
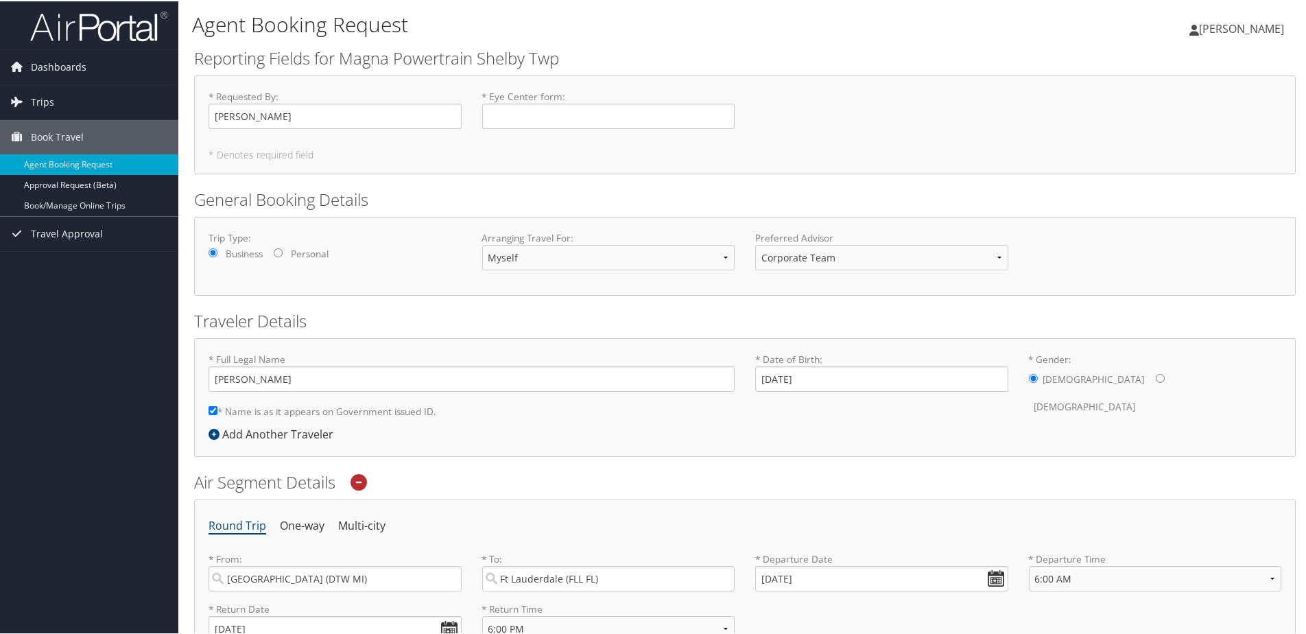
click at [521, 96] on label "* Eye Center form : Required" at bounding box center [608, 108] width 253 height 39
click at [521, 102] on input "* Eye Center form : Required" at bounding box center [608, 114] width 253 height 25
click at [547, 97] on label "* Eye Center form : Required" at bounding box center [608, 108] width 253 height 39
click at [547, 102] on input "* Eye Center form : Required" at bounding box center [608, 114] width 253 height 25
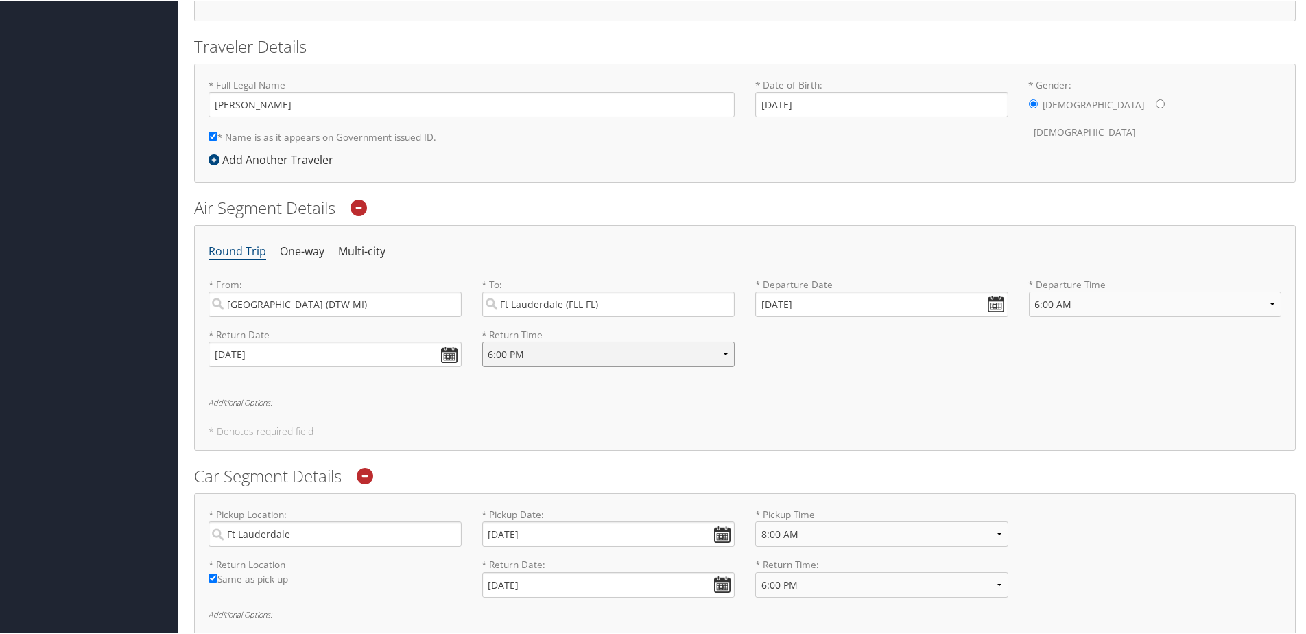
click at [719, 353] on select "Anytime Early Morning (5AM-7AM) Morning (7AM-12PM) Afternoon (12PM-5PM) Evening…" at bounding box center [608, 352] width 253 height 25
click at [693, 382] on div "Round Trip One-way Multi-city * From: Detroit (DTW MI) Required * To: Ft Lauder…" at bounding box center [745, 337] width 1102 height 226
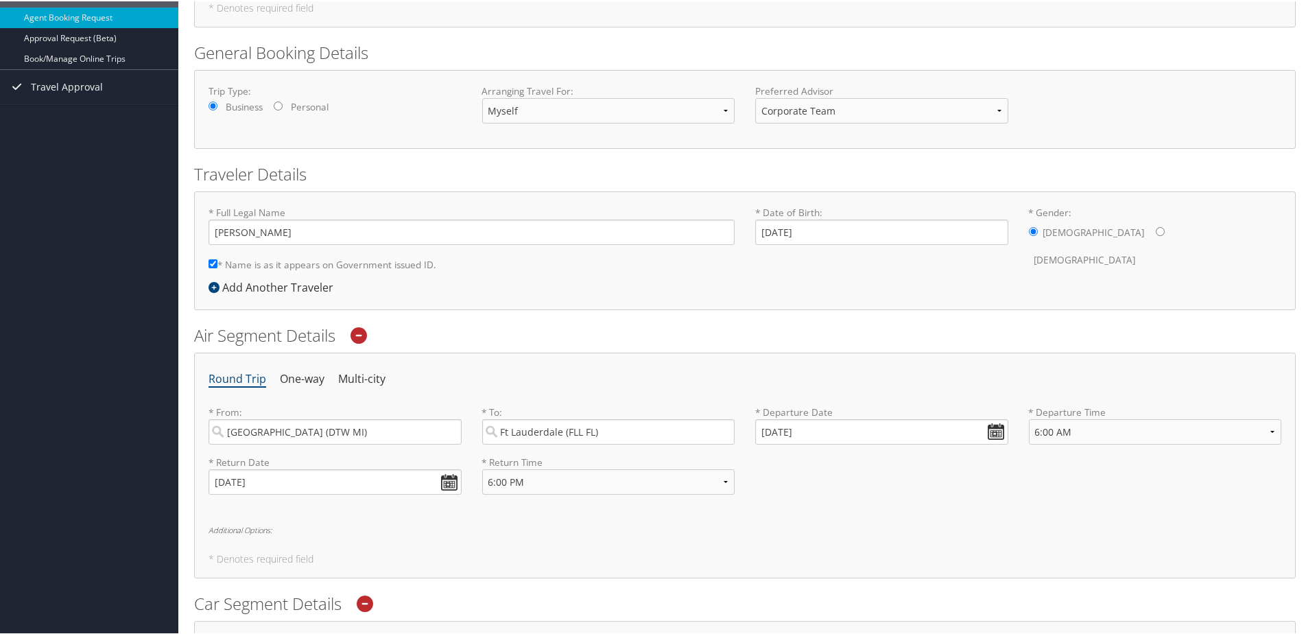
scroll to position [0, 0]
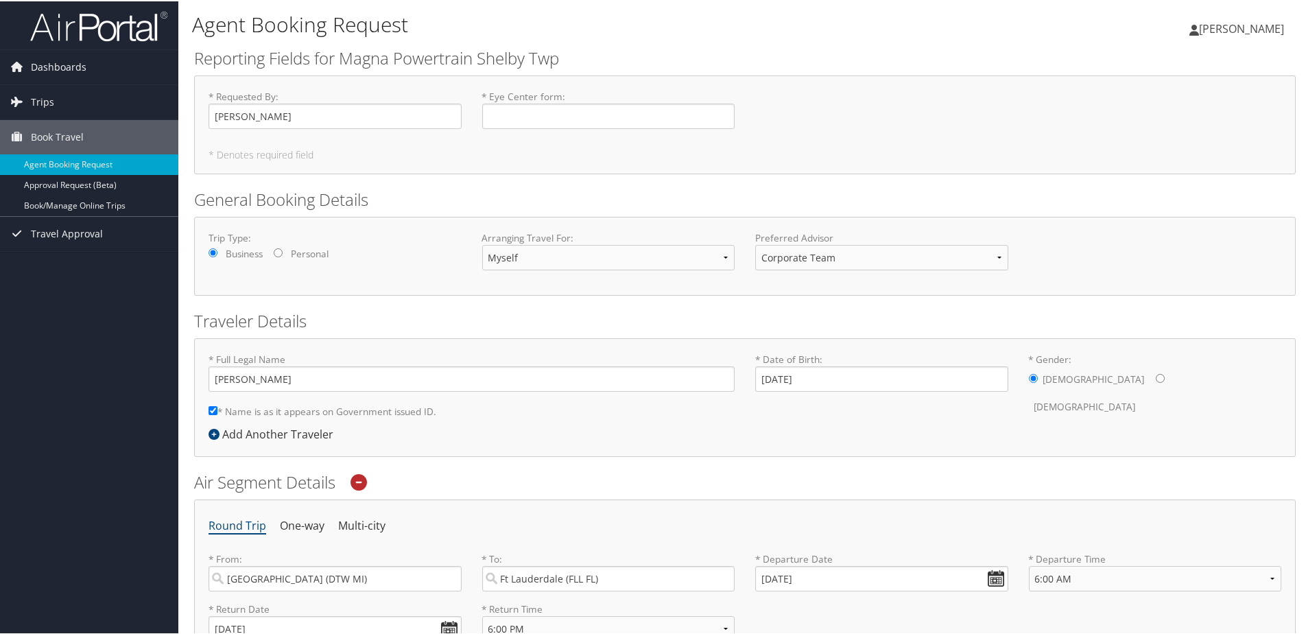
click at [1229, 28] on span "Glenn Meldrum" at bounding box center [1241, 27] width 85 height 15
click at [1148, 126] on link "View Travel Profile" at bounding box center [1205, 121] width 153 height 23
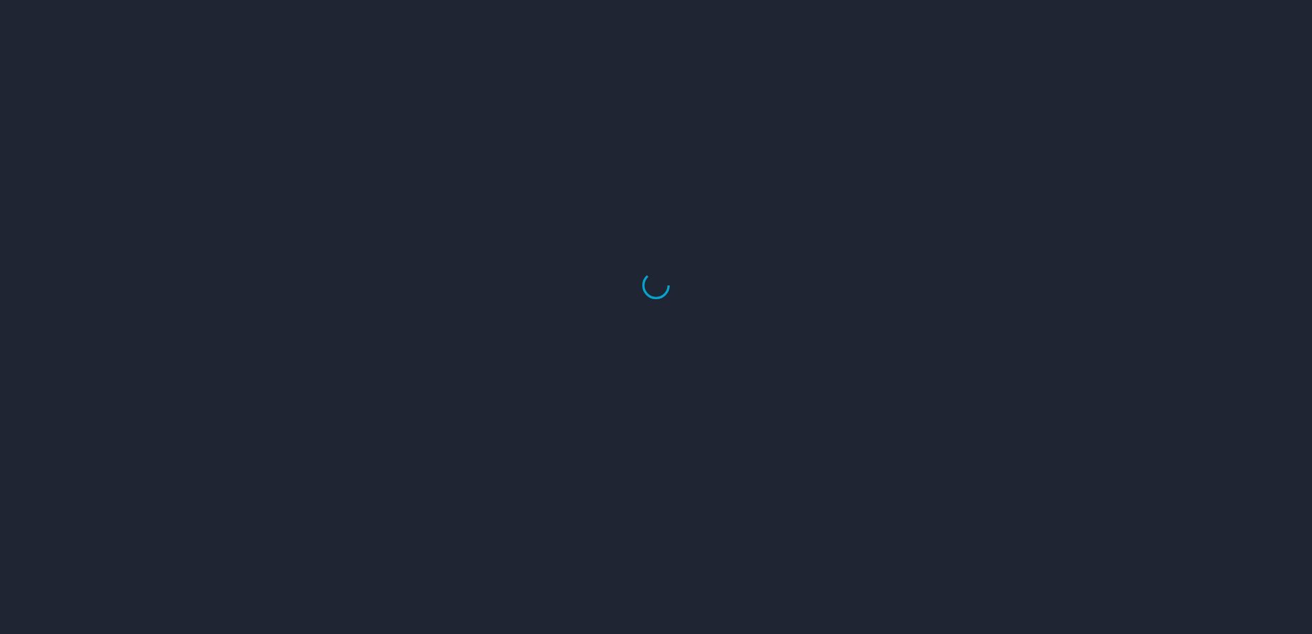
select select "US"
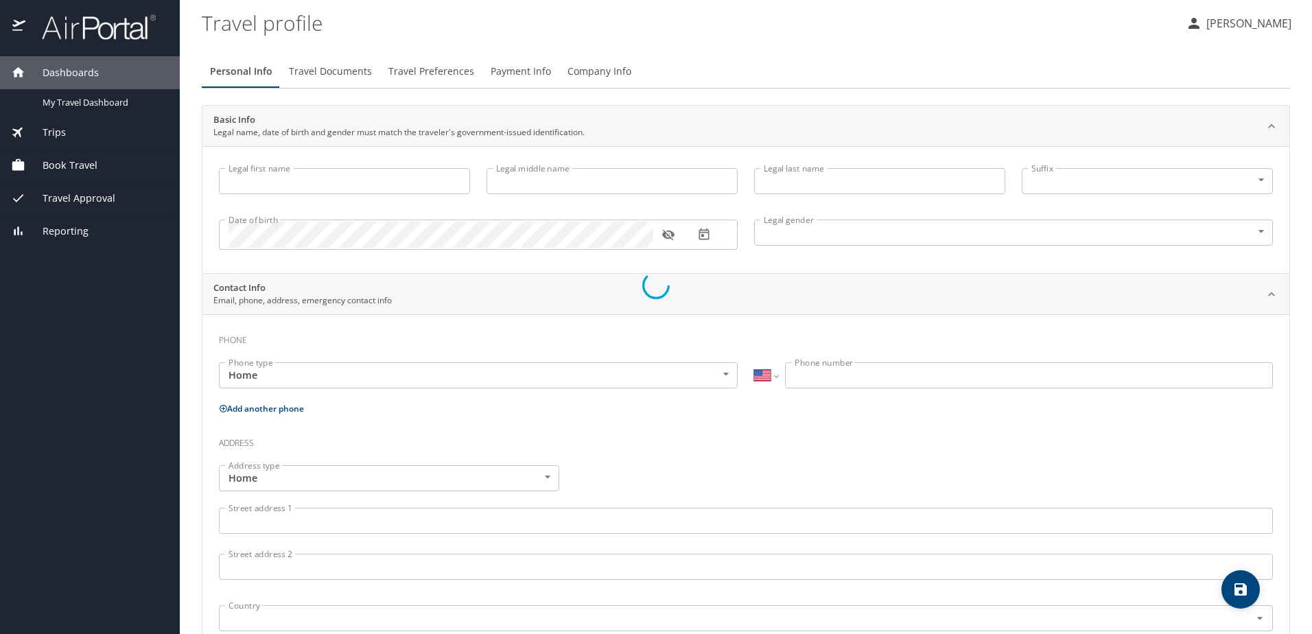
type input "Glenn"
type input "Meldrum"
type input "Male"
select select "US"
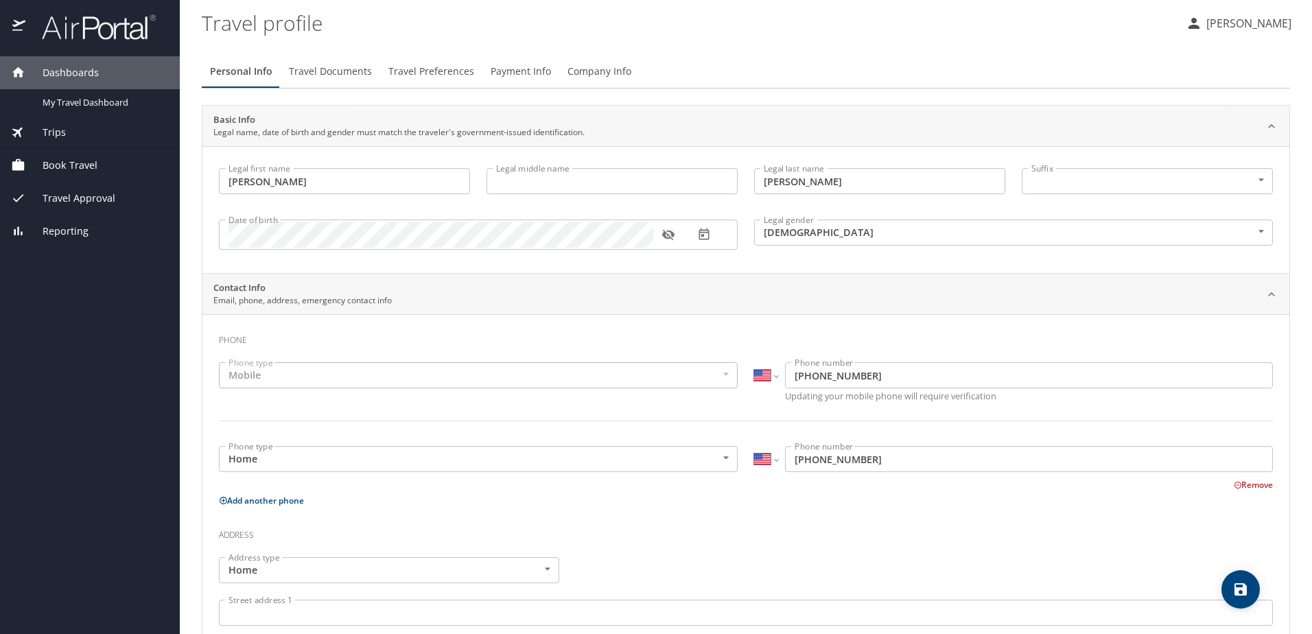
click at [344, 73] on span "Travel Documents" at bounding box center [330, 71] width 83 height 17
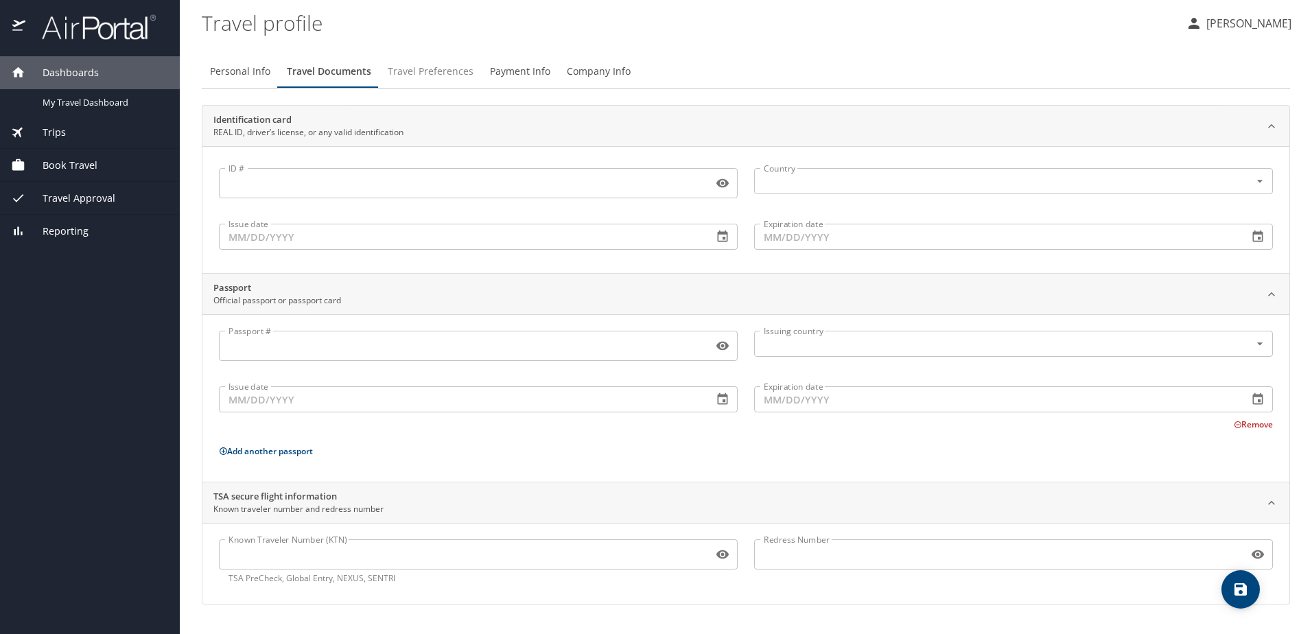
click at [446, 73] on span "Travel Preferences" at bounding box center [431, 71] width 86 height 17
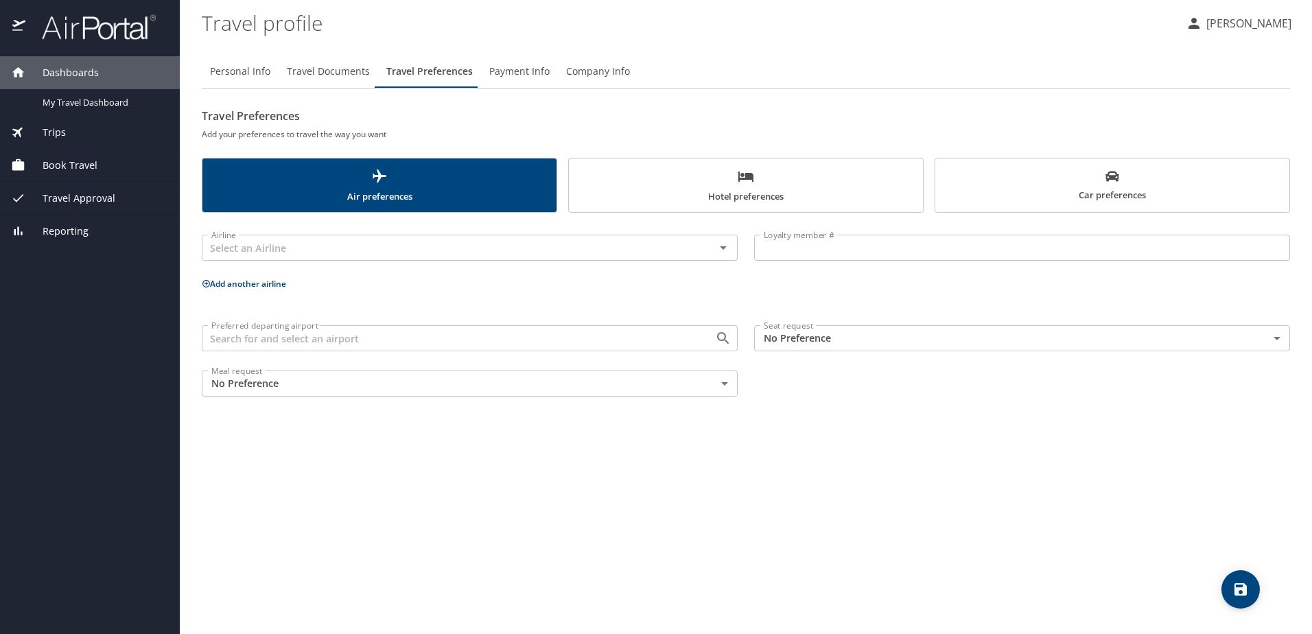
click at [510, 73] on span "Payment Info" at bounding box center [519, 71] width 60 height 17
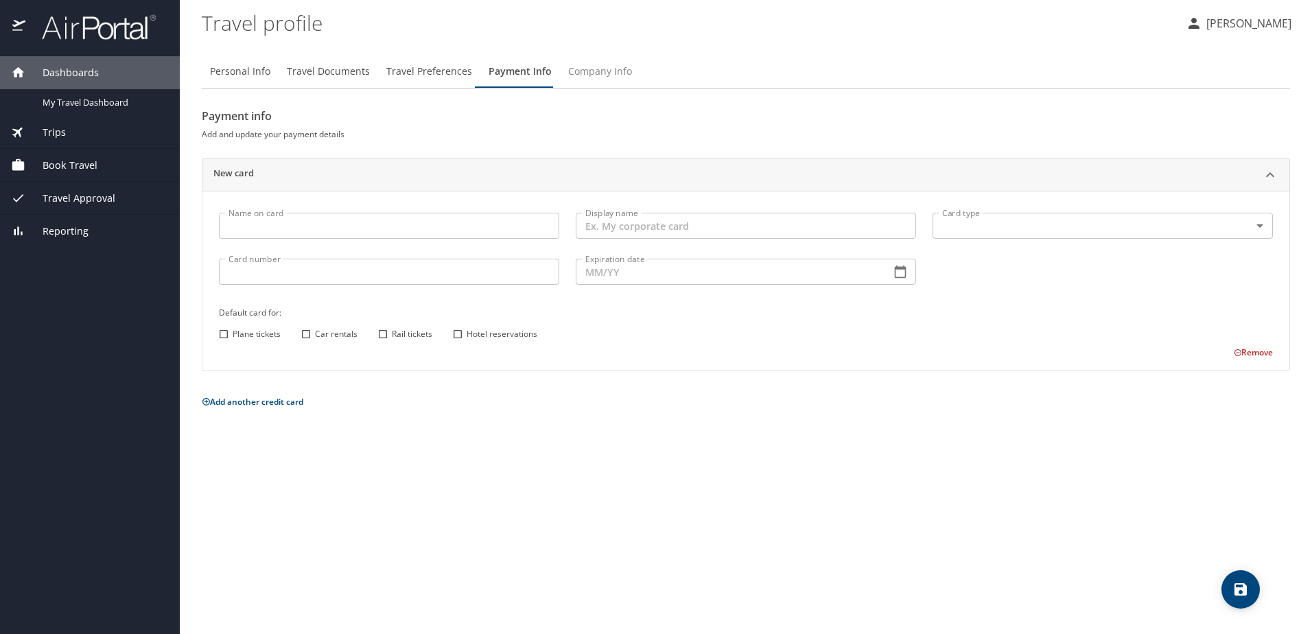
click at [583, 71] on span "Company Info" at bounding box center [600, 71] width 64 height 17
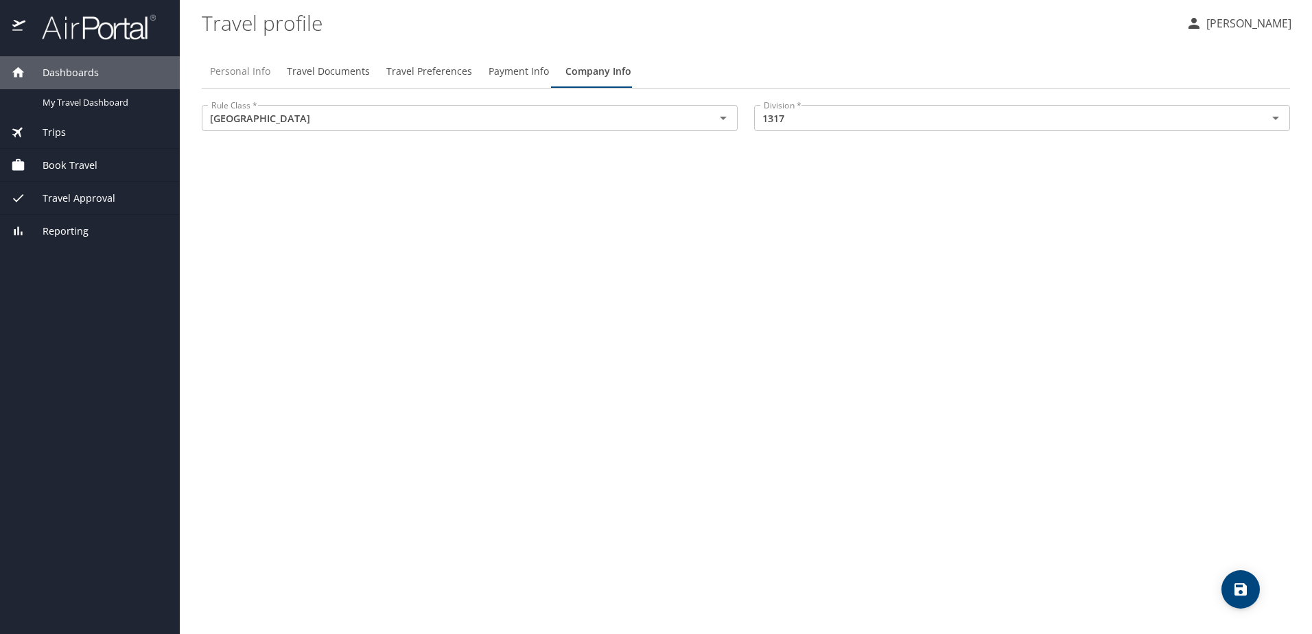
click at [248, 73] on span "Personal Info" at bounding box center [240, 71] width 60 height 17
select select "US"
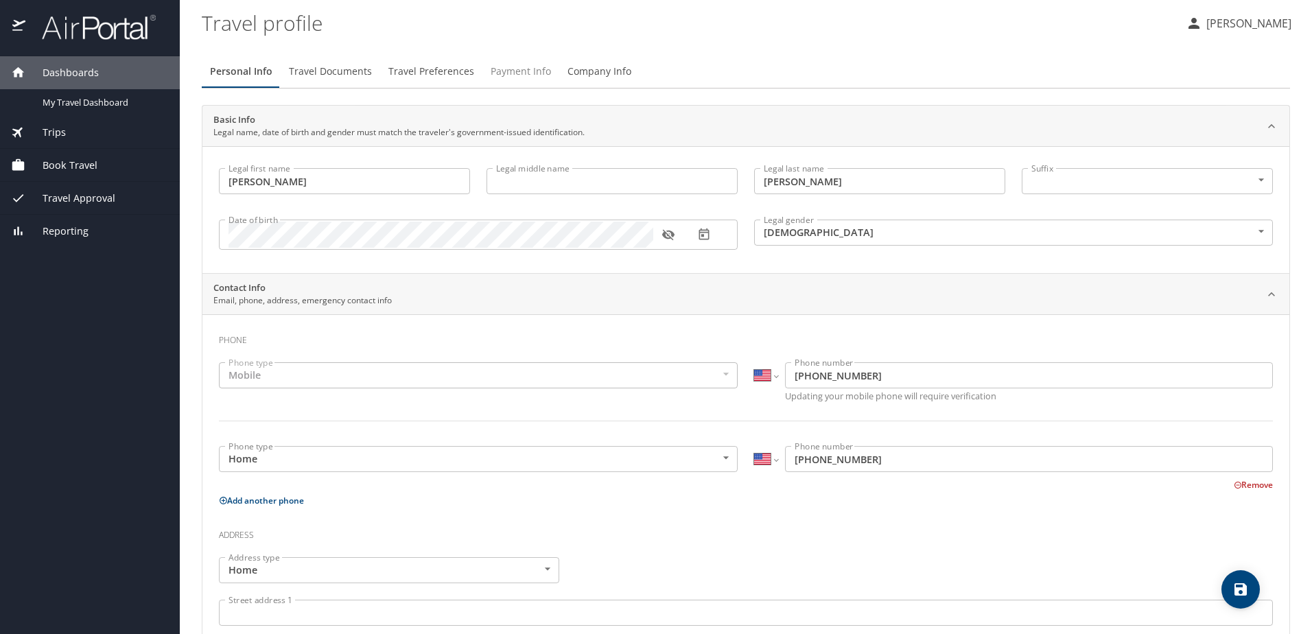
click at [514, 71] on span "Payment Info" at bounding box center [521, 71] width 60 height 17
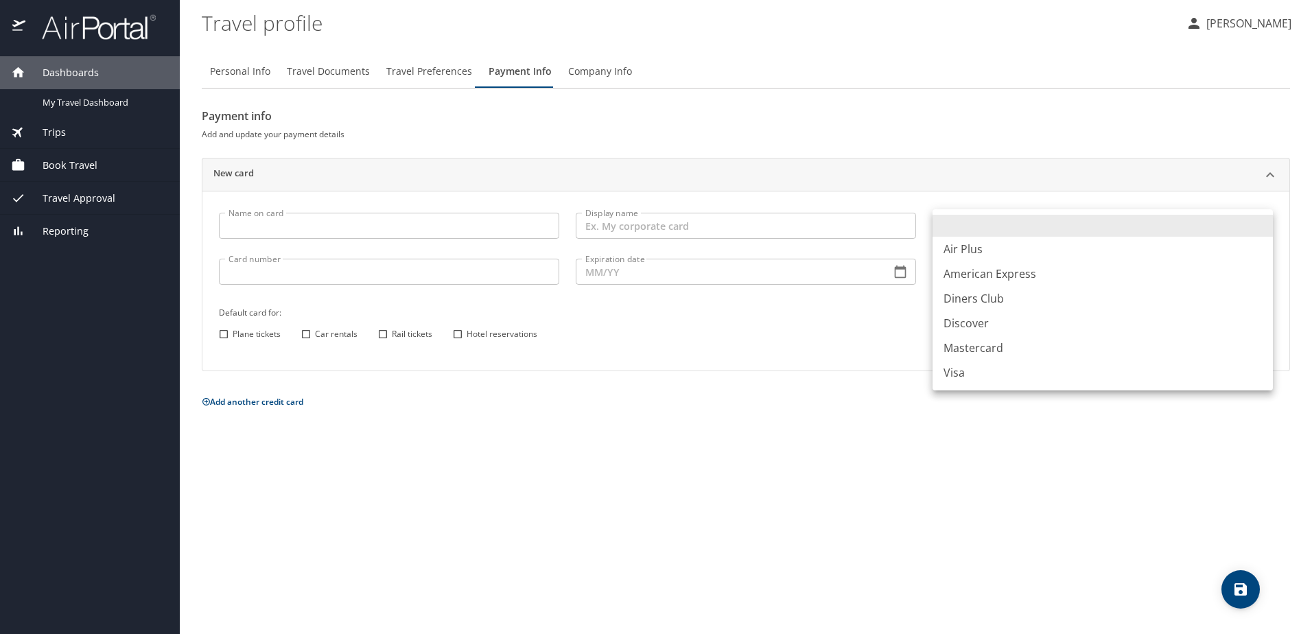
click at [1261, 227] on body "Dashboards My Travel Dashboard Trips Current / Future Trips Past Trips Trips Mi…" at bounding box center [656, 317] width 1312 height 634
click at [939, 414] on div at bounding box center [656, 317] width 1312 height 634
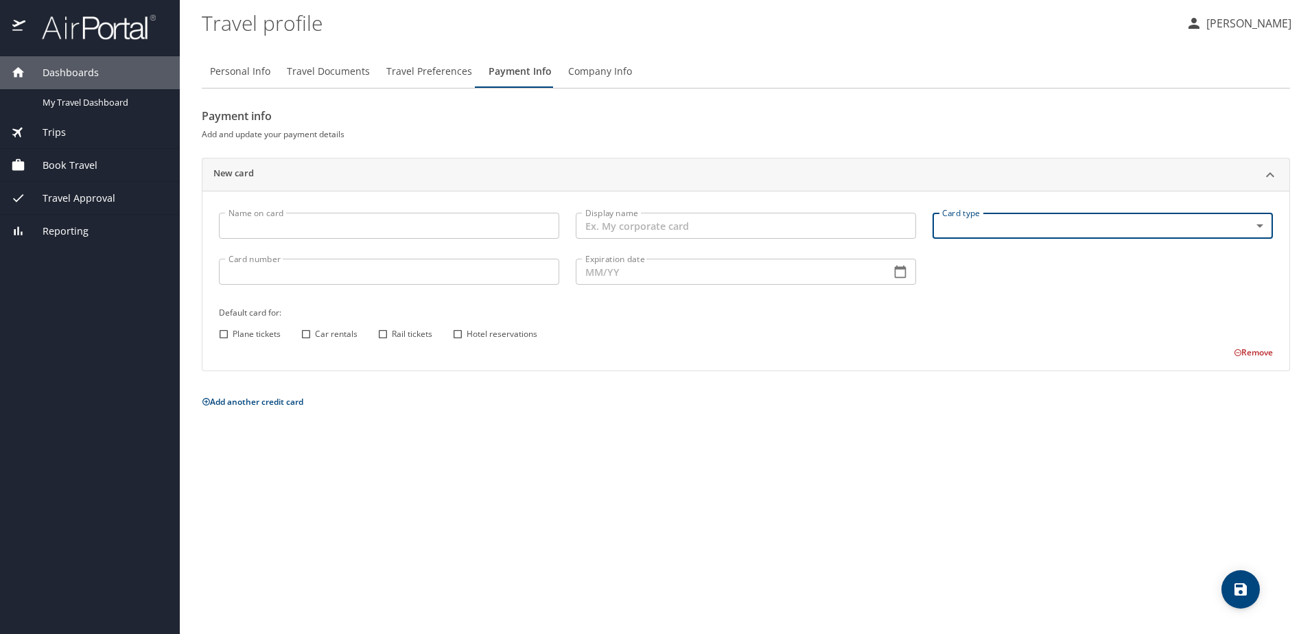
click at [329, 73] on span "Travel Documents" at bounding box center [328, 71] width 83 height 17
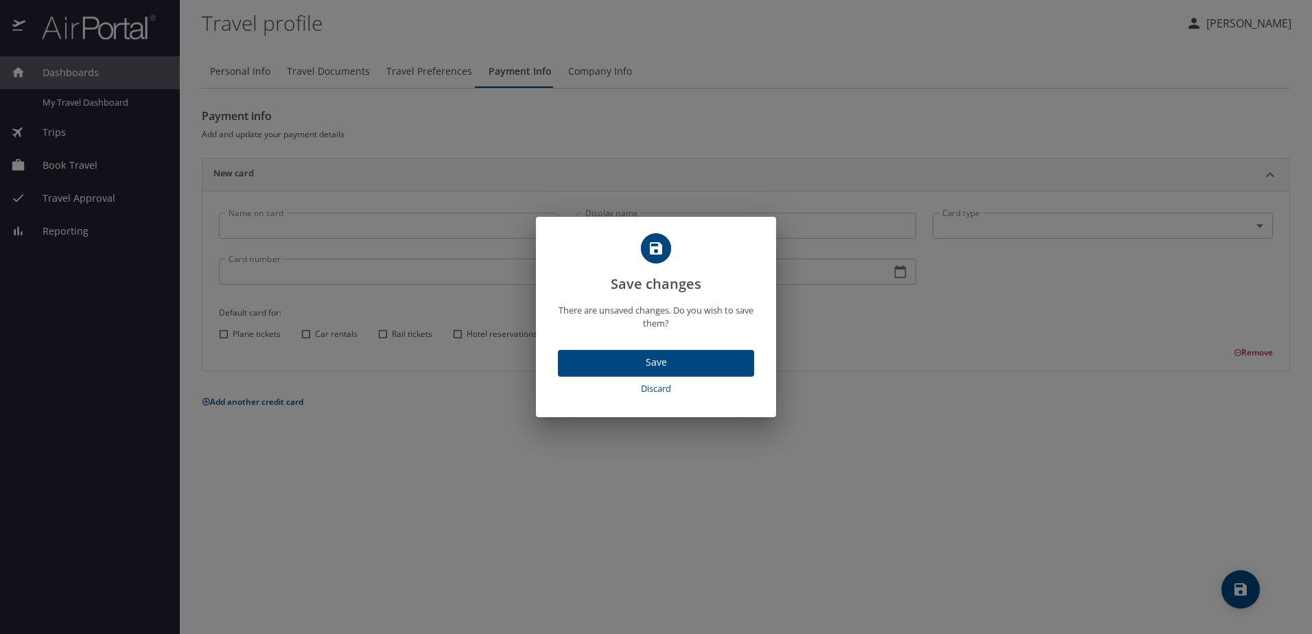
click at [648, 361] on span "Save" at bounding box center [656, 362] width 174 height 17
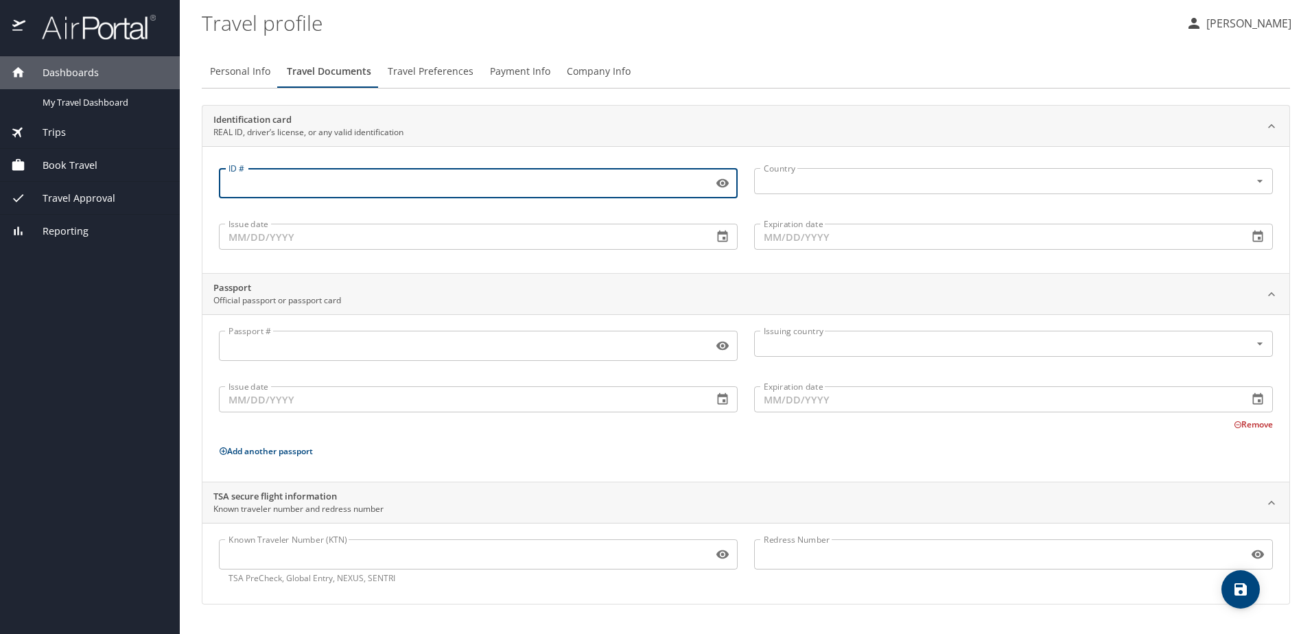
click at [261, 183] on input "ID #" at bounding box center [463, 183] width 489 height 26
type input "M436282040815"
click at [787, 178] on input "text" at bounding box center [993, 181] width 470 height 18
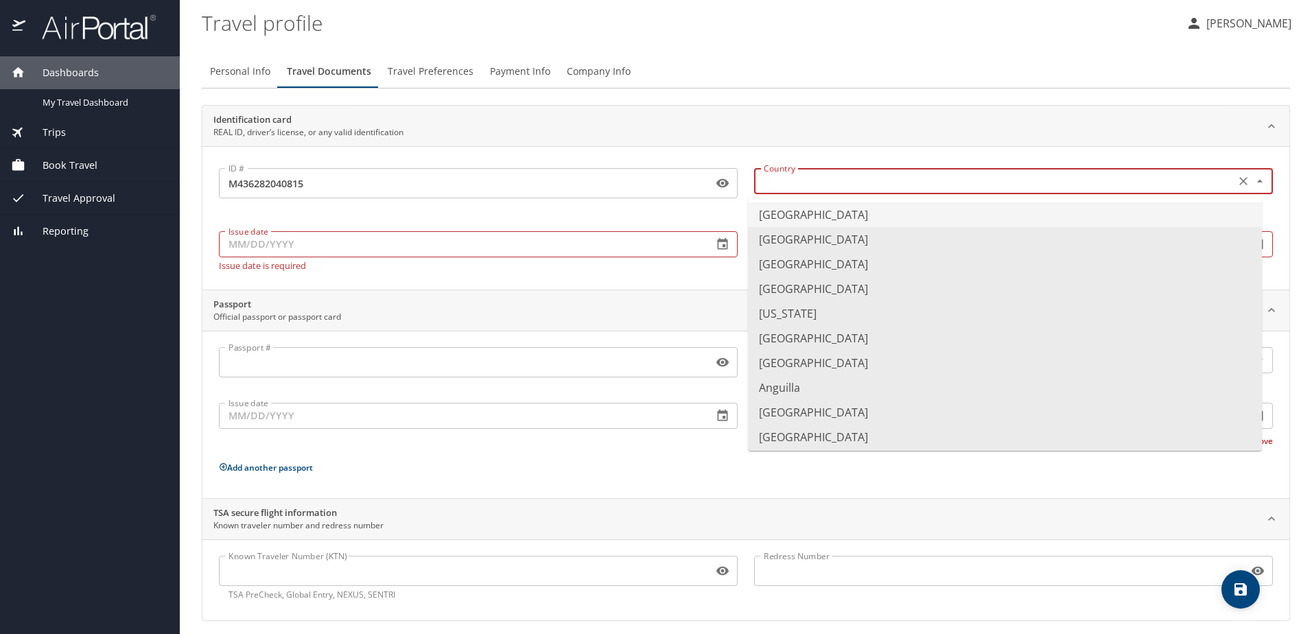
click at [801, 215] on li "United States of America" at bounding box center [1005, 214] width 514 height 25
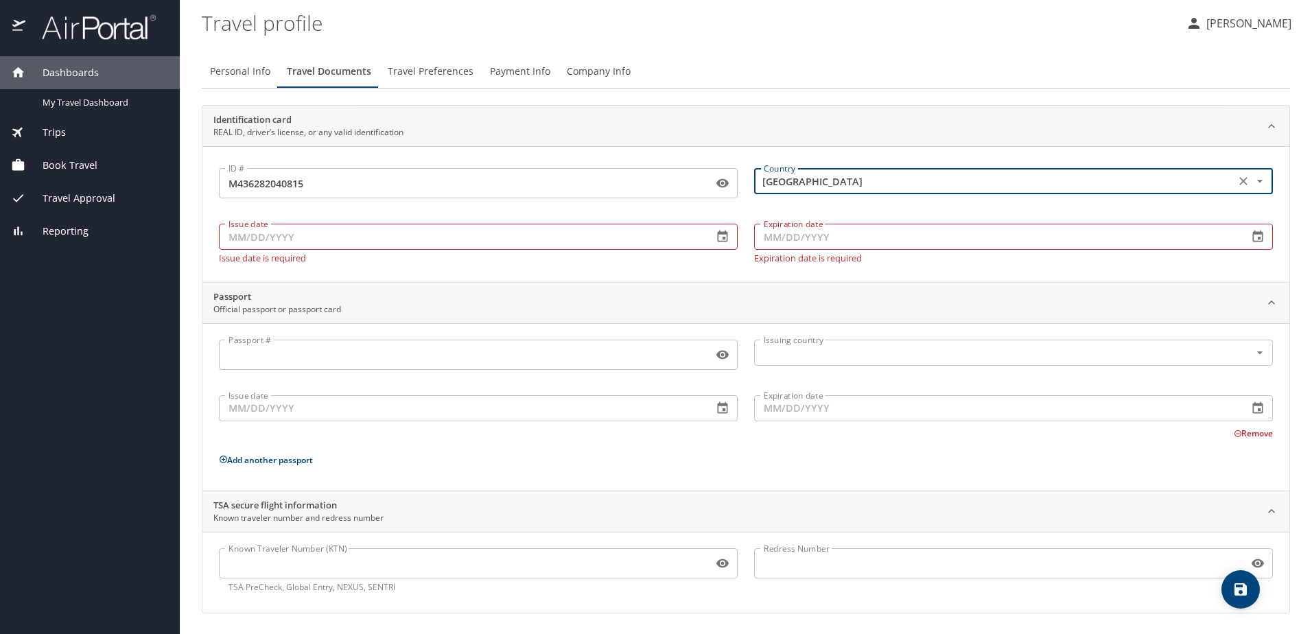
type input "United States of America"
click at [334, 237] on input "Issue date" at bounding box center [460, 237] width 483 height 26
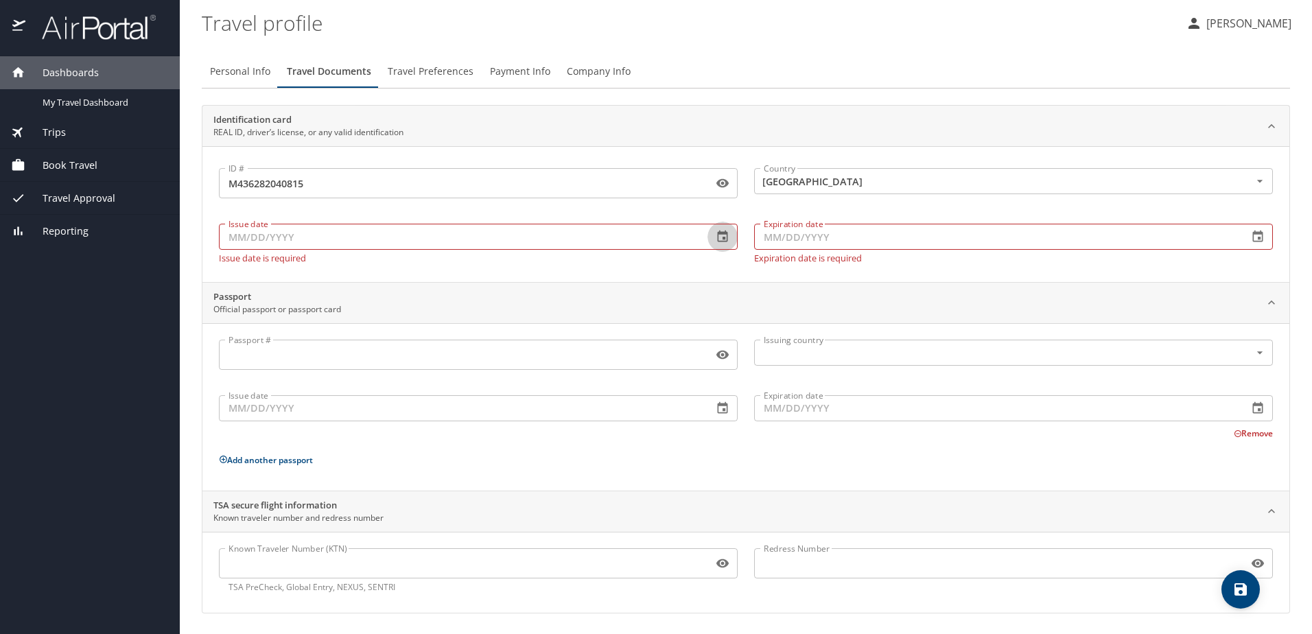
click at [717, 239] on icon "button" at bounding box center [723, 237] width 14 height 14
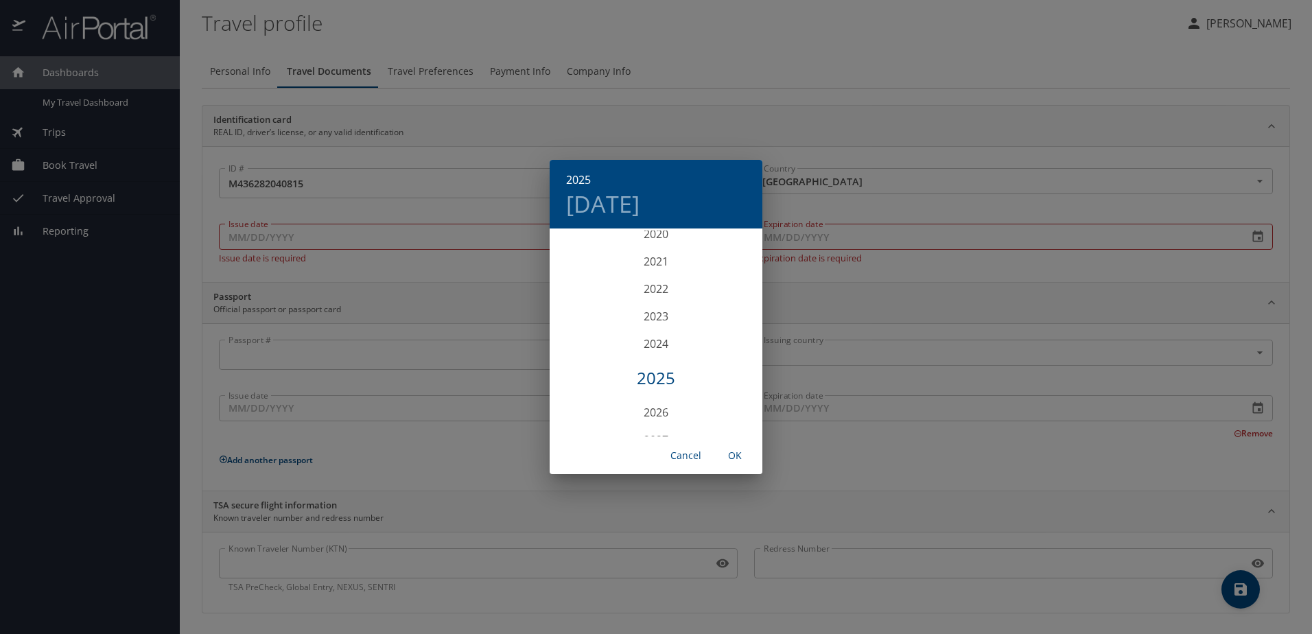
scroll to position [3307, 0]
click at [653, 285] on div "2021" at bounding box center [656, 285] width 213 height 27
click at [588, 412] on div "Oct" at bounding box center [585, 410] width 71 height 51
click at [577, 352] on p "10" at bounding box center [574, 351] width 10 height 9
click at [734, 456] on span "OK" at bounding box center [734, 455] width 33 height 17
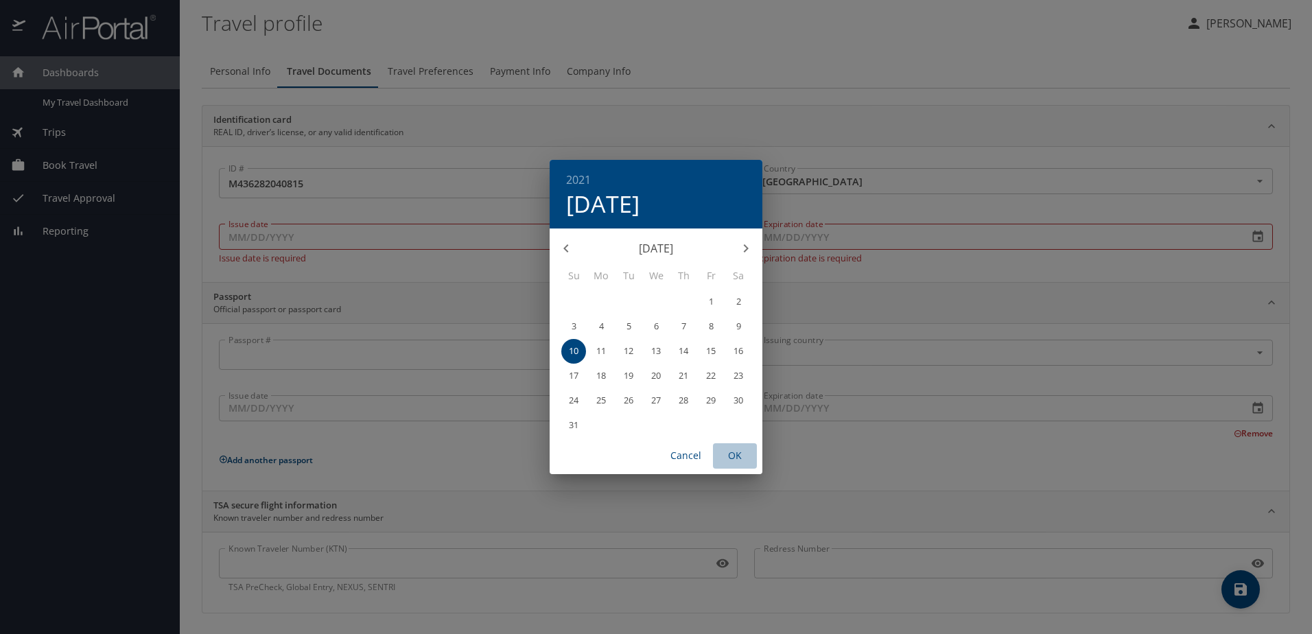
type input "10/10/2021"
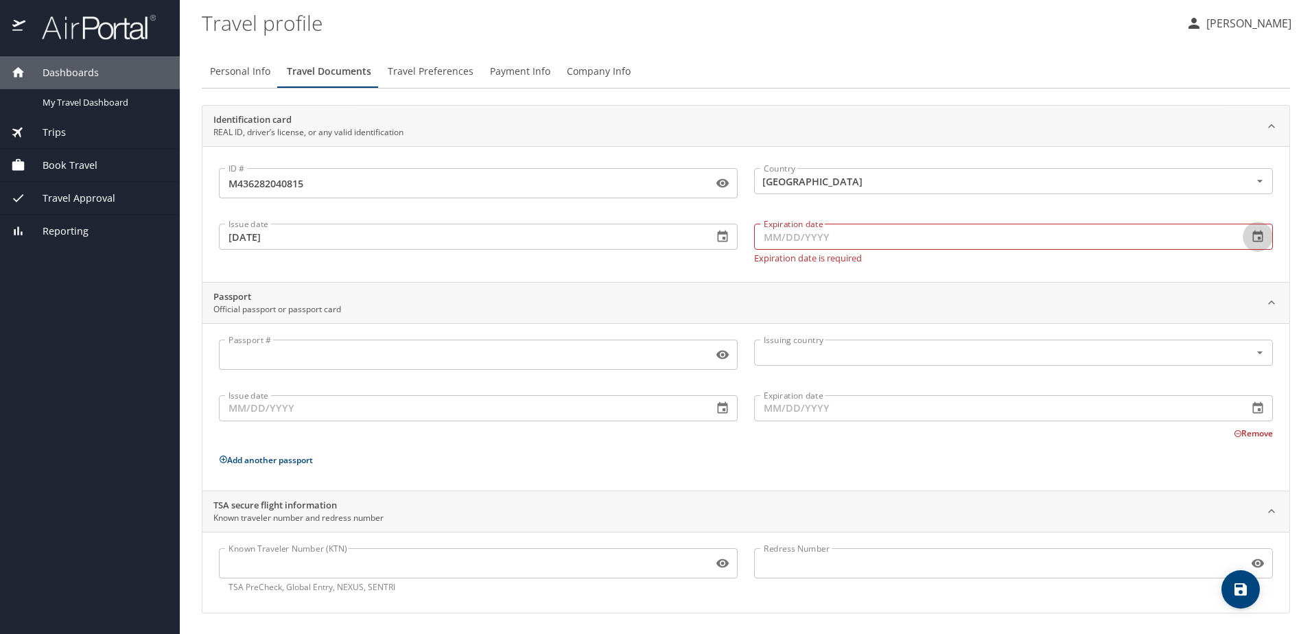
click at [1253, 239] on icon "button" at bounding box center [1258, 237] width 10 height 12
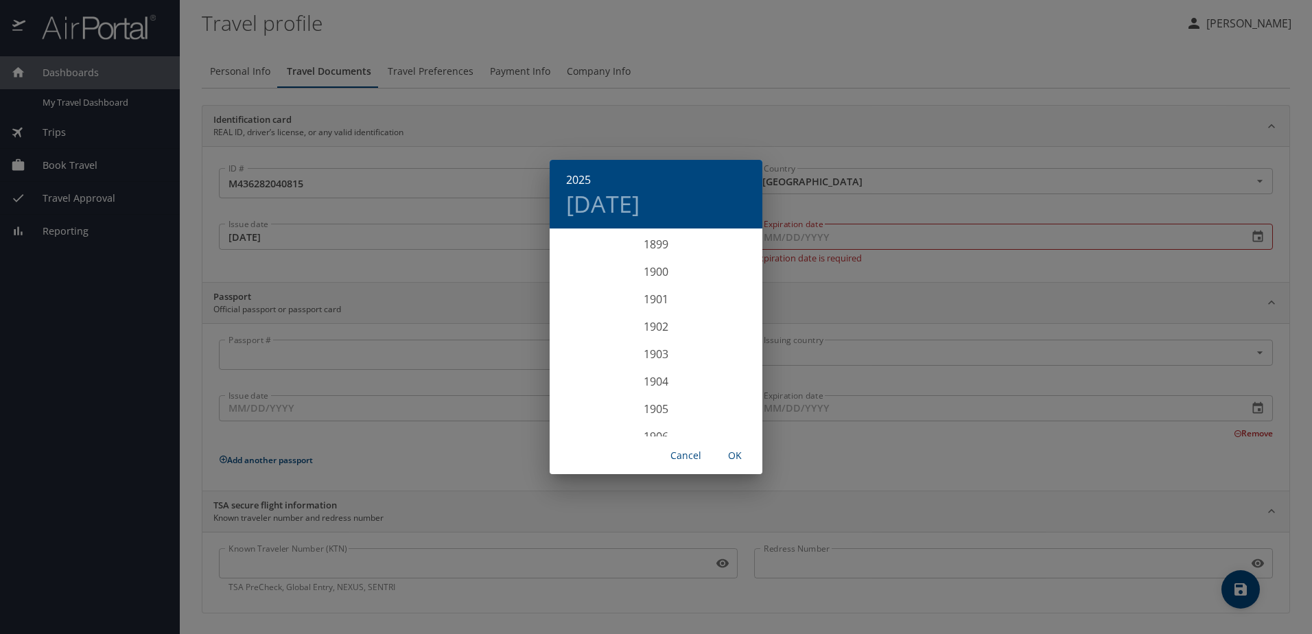
scroll to position [3376, 0]
click at [652, 335] on div "2025" at bounding box center [656, 333] width 213 height 27
click at [587, 412] on div "Oct" at bounding box center [585, 410] width 71 height 51
click at [711, 327] on p "10" at bounding box center [711, 326] width 10 height 9
click at [655, 373] on p "22" at bounding box center [656, 375] width 10 height 9
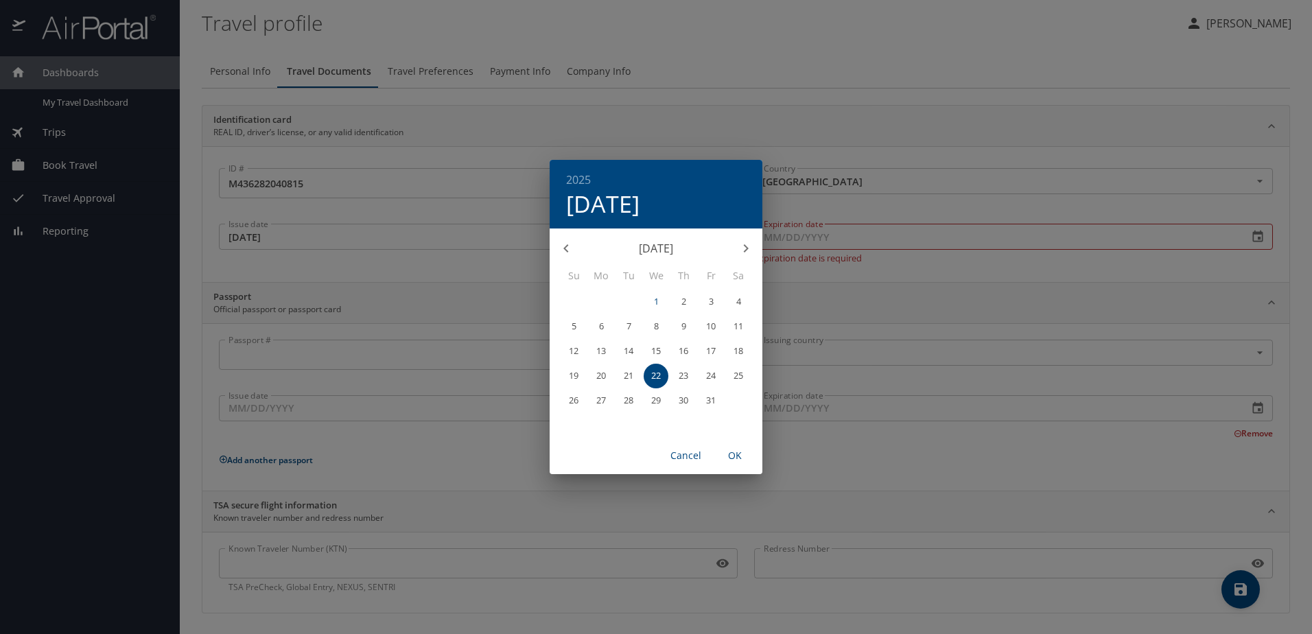
click at [734, 454] on span "OK" at bounding box center [734, 455] width 33 height 17
type input "10/22/2025"
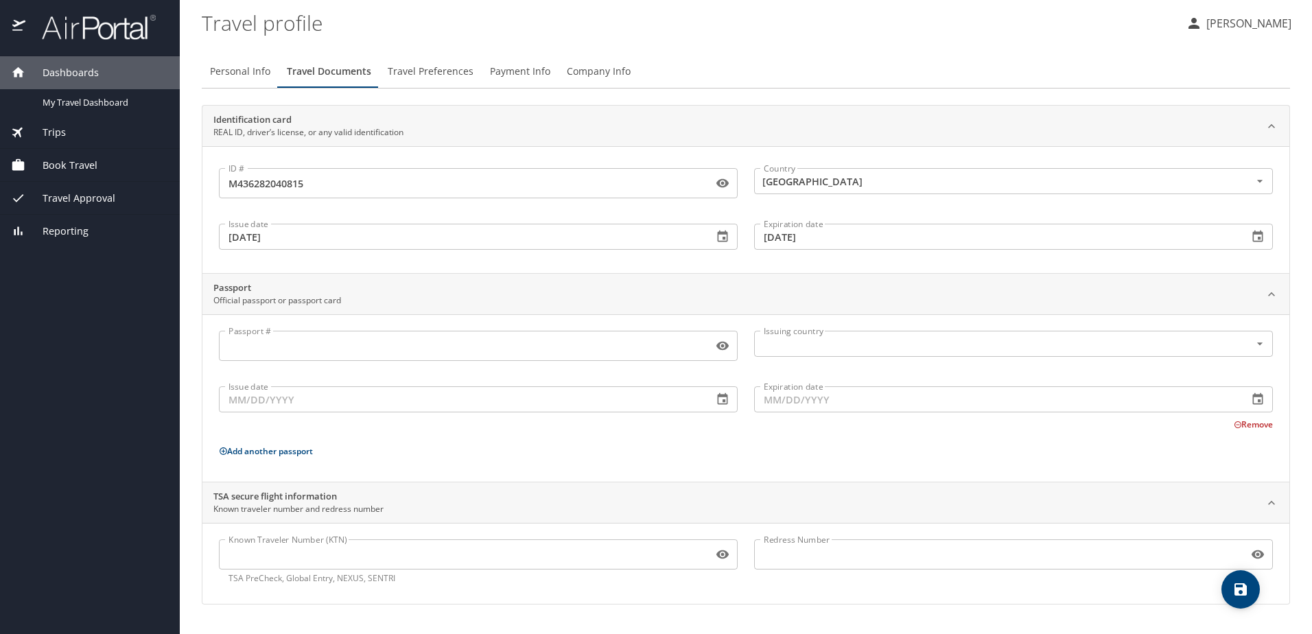
click at [412, 73] on span "Travel Preferences" at bounding box center [431, 71] width 86 height 17
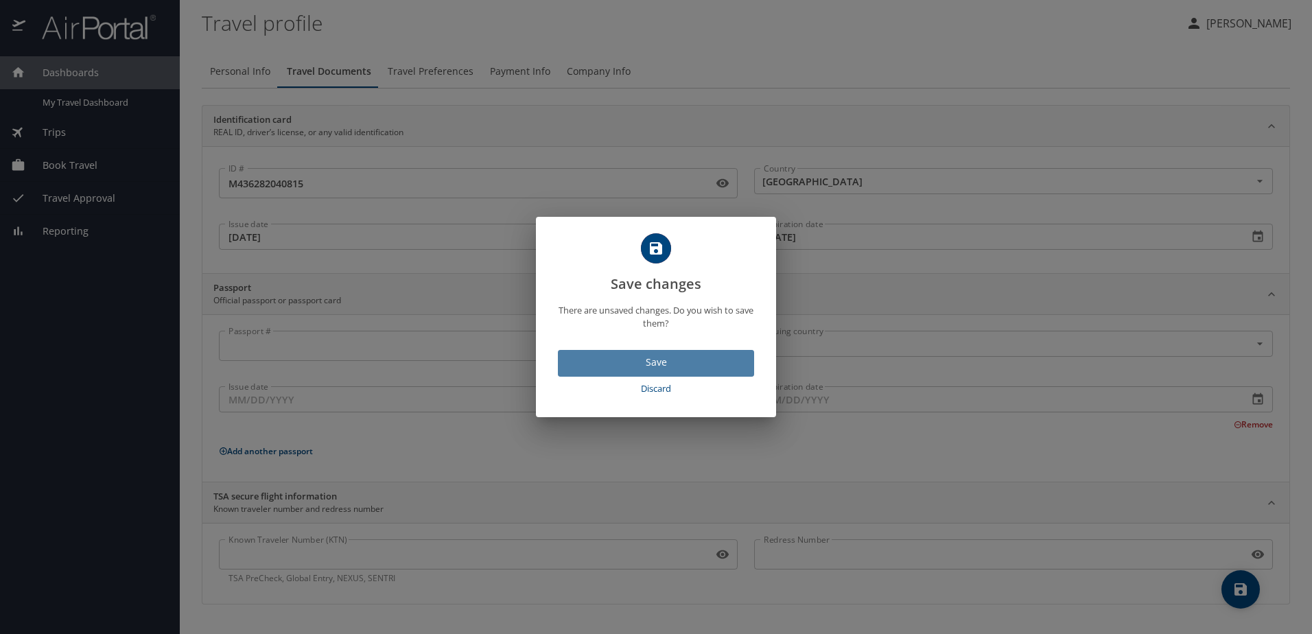
click at [633, 366] on span "Save" at bounding box center [656, 362] width 174 height 17
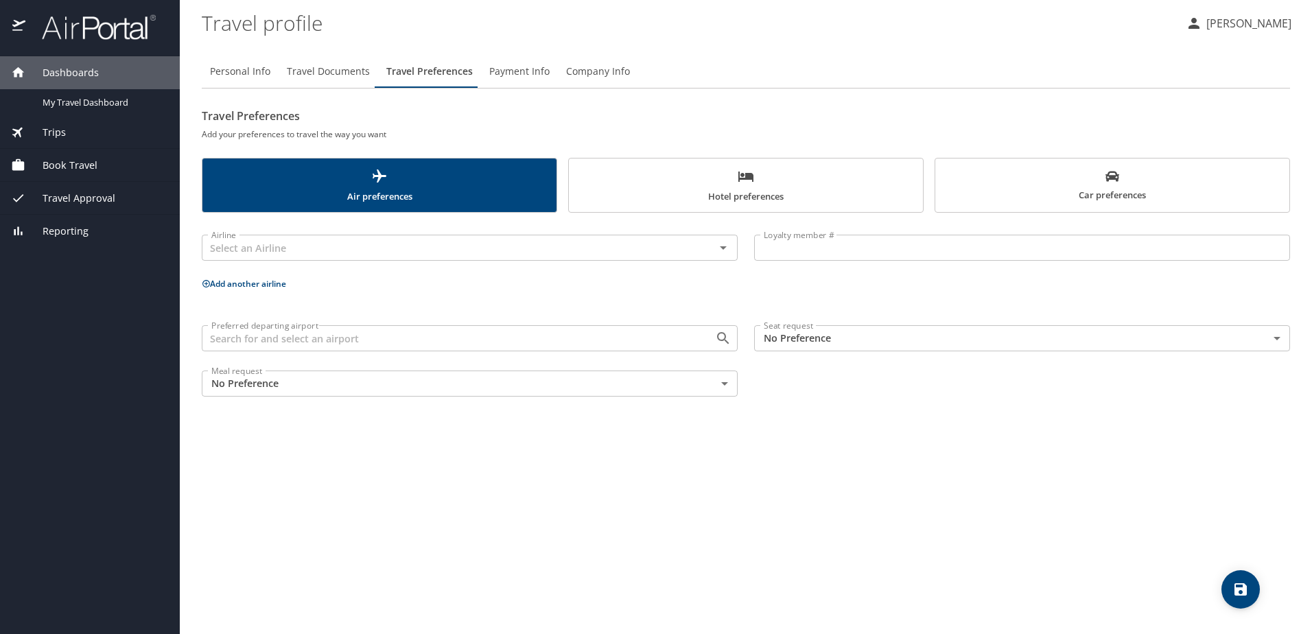
click at [729, 183] on span "Hotel preferences" at bounding box center [746, 186] width 338 height 36
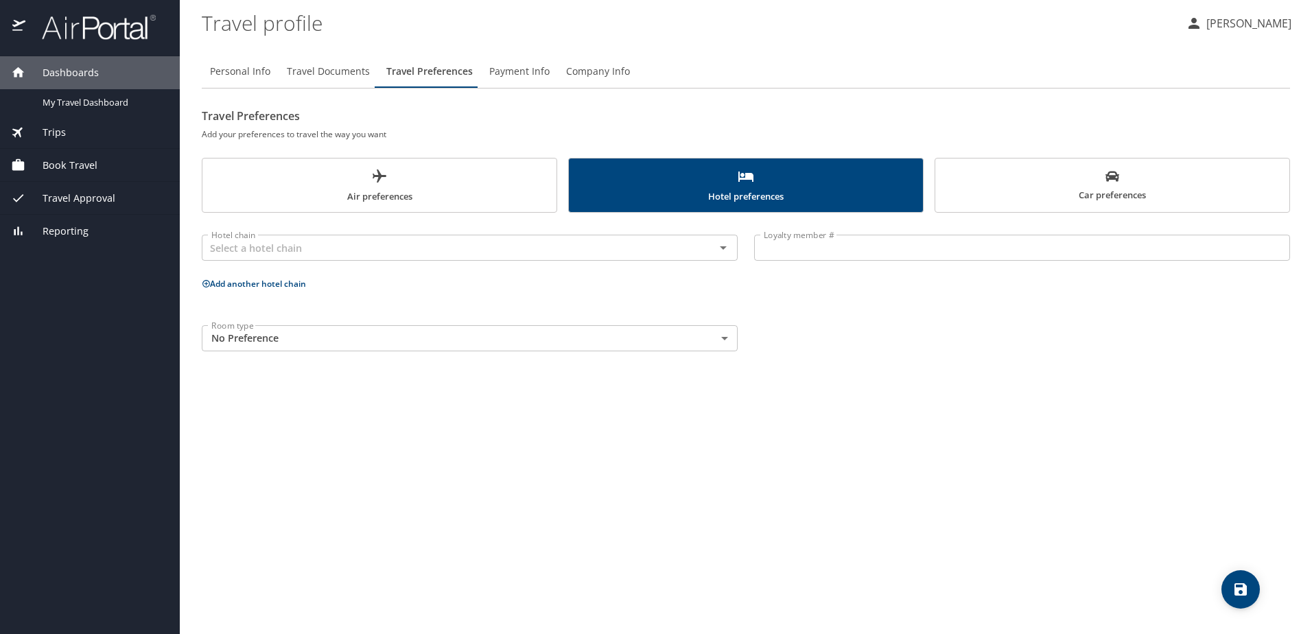
click at [1020, 185] on span "Car preferences" at bounding box center [1112, 186] width 338 height 34
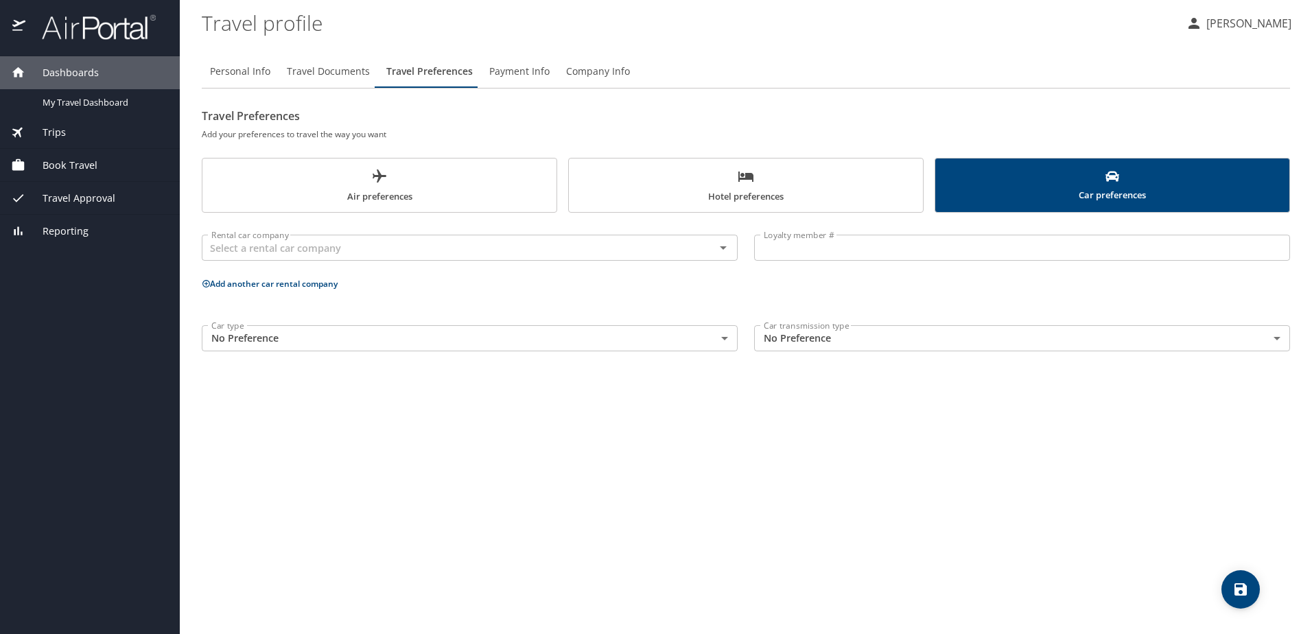
click at [513, 74] on span "Payment Info" at bounding box center [519, 71] width 60 height 17
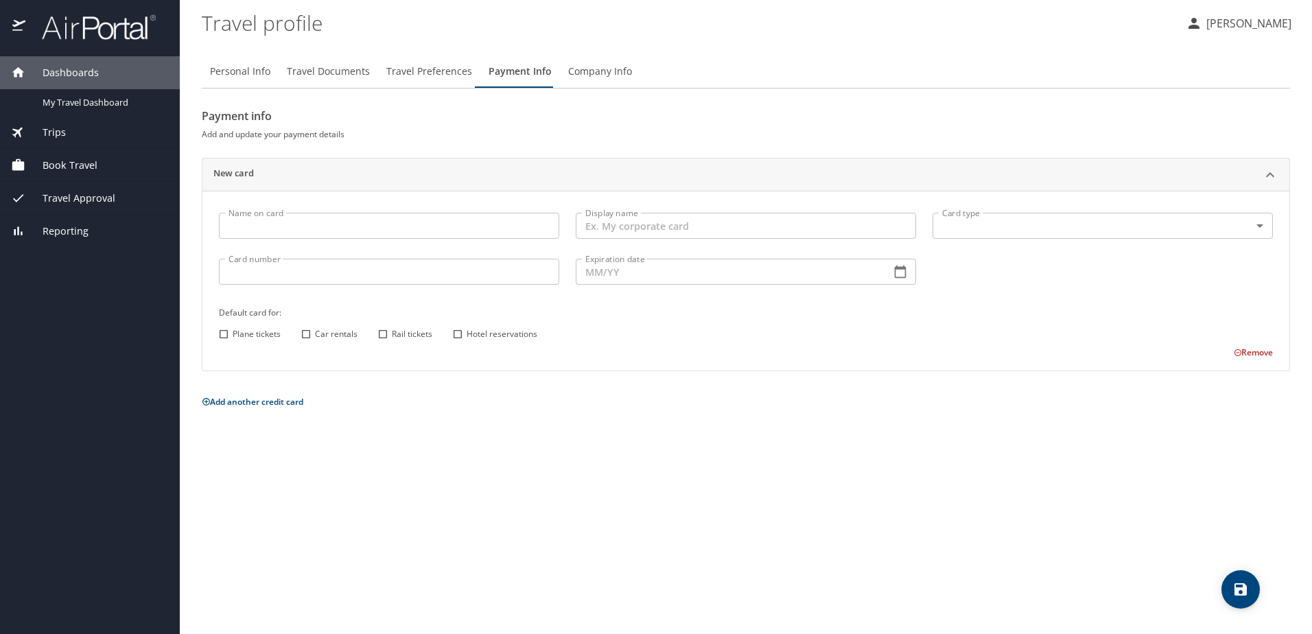
click at [603, 73] on span "Company Info" at bounding box center [600, 71] width 64 height 17
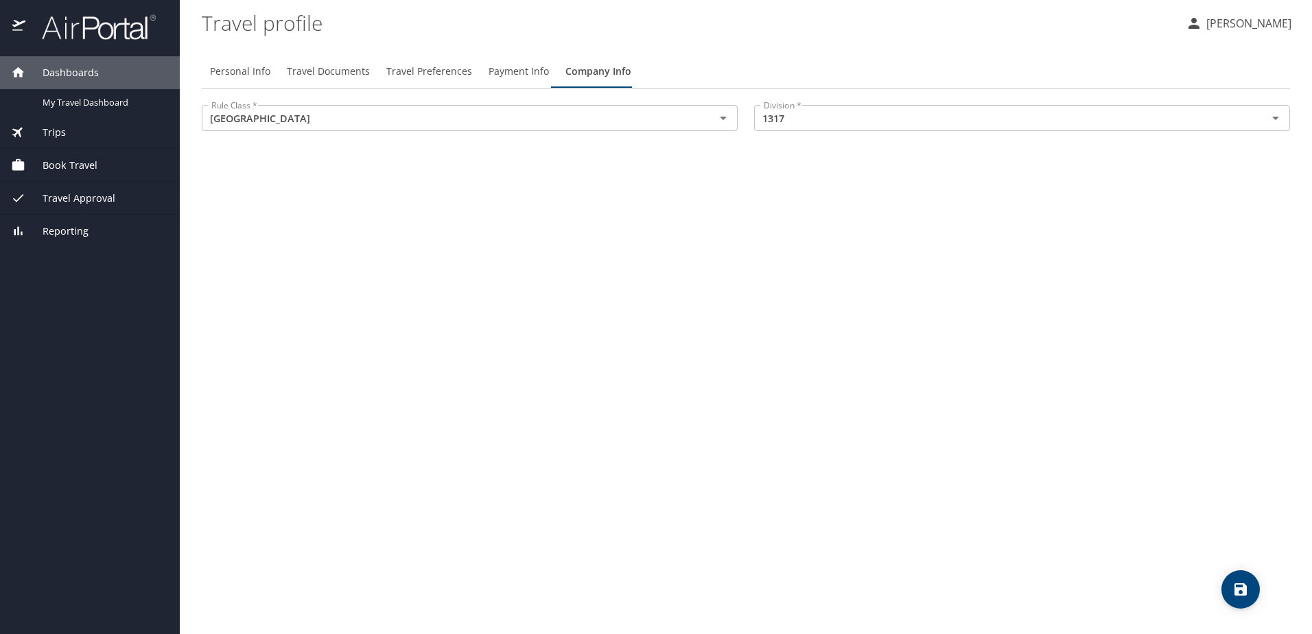
click at [246, 70] on span "Personal Info" at bounding box center [240, 71] width 60 height 17
select select "US"
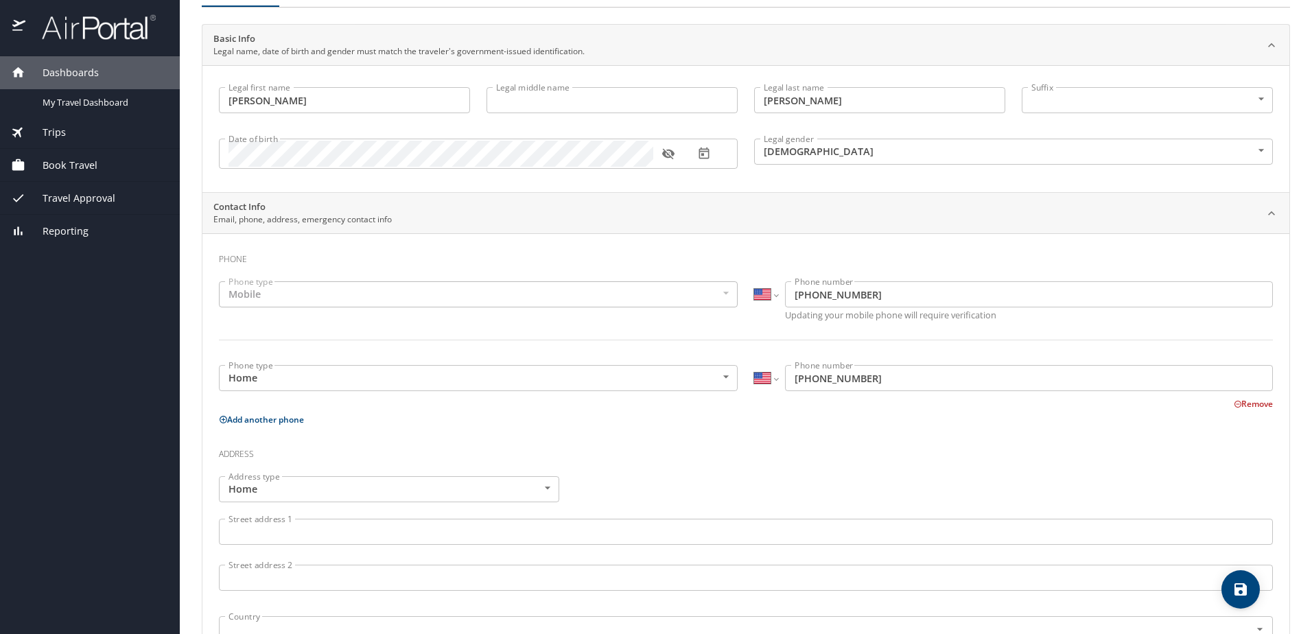
scroll to position [0, 0]
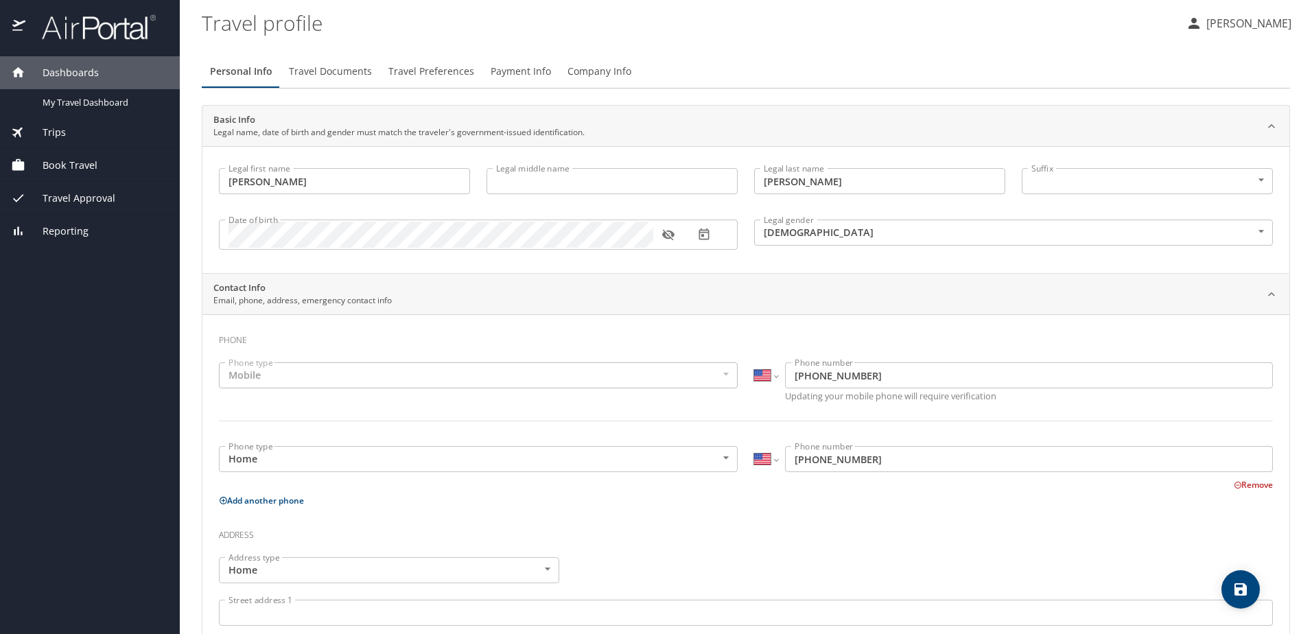
click at [528, 183] on input "Legal middle name" at bounding box center [611, 181] width 251 height 26
type input "Alan"
click at [666, 234] on icon "button" at bounding box center [667, 235] width 12 height 11
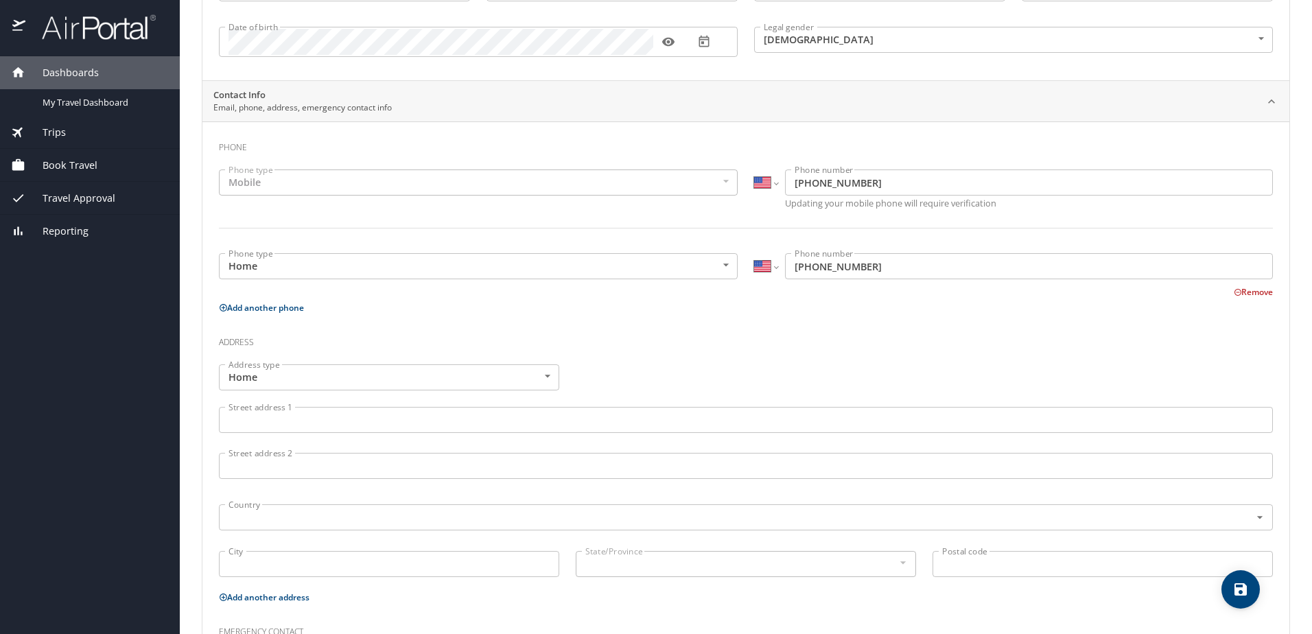
scroll to position [274, 0]
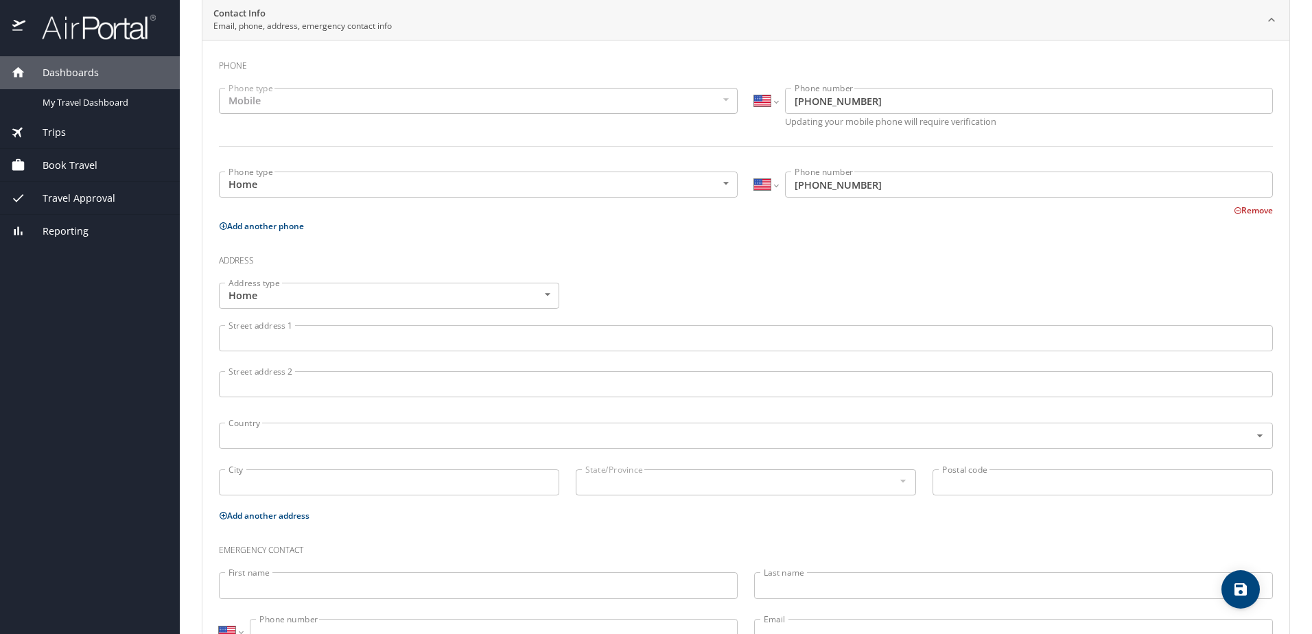
click at [314, 338] on input "Street address 1" at bounding box center [746, 338] width 1054 height 26
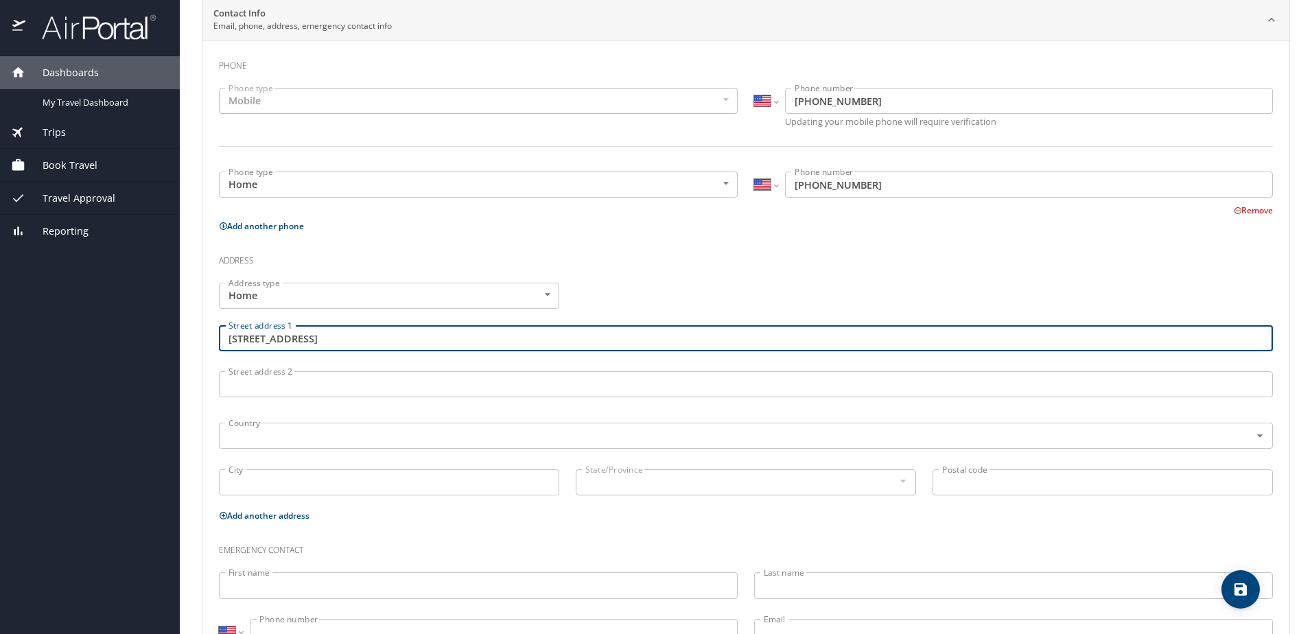
type input "323 Avalon Beach st."
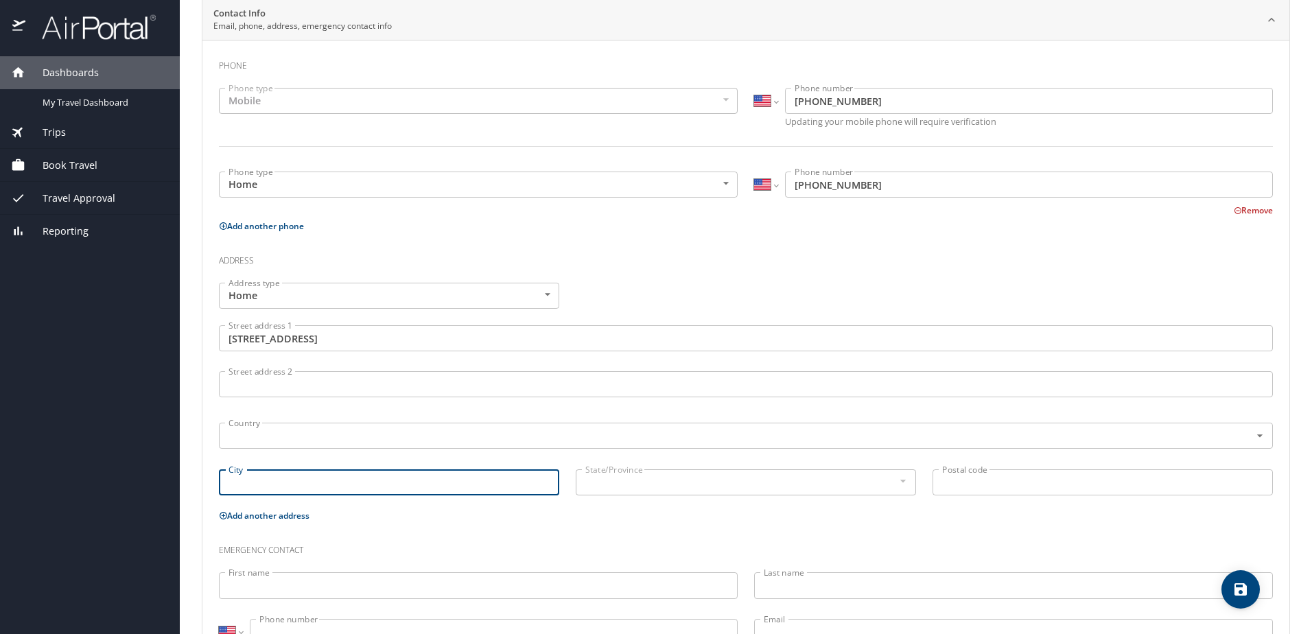
click at [261, 482] on input "City" at bounding box center [389, 482] width 340 height 26
type input "M"
type input "Cottrellville twp."
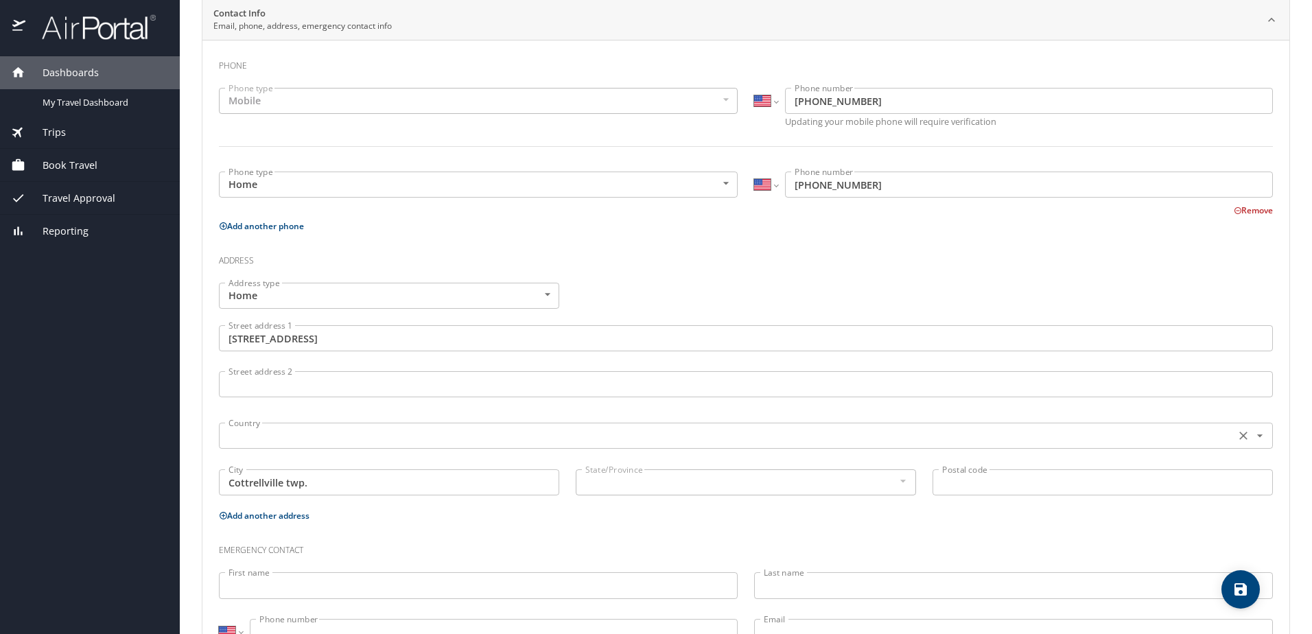
click at [269, 438] on input "text" at bounding box center [725, 436] width 1005 height 18
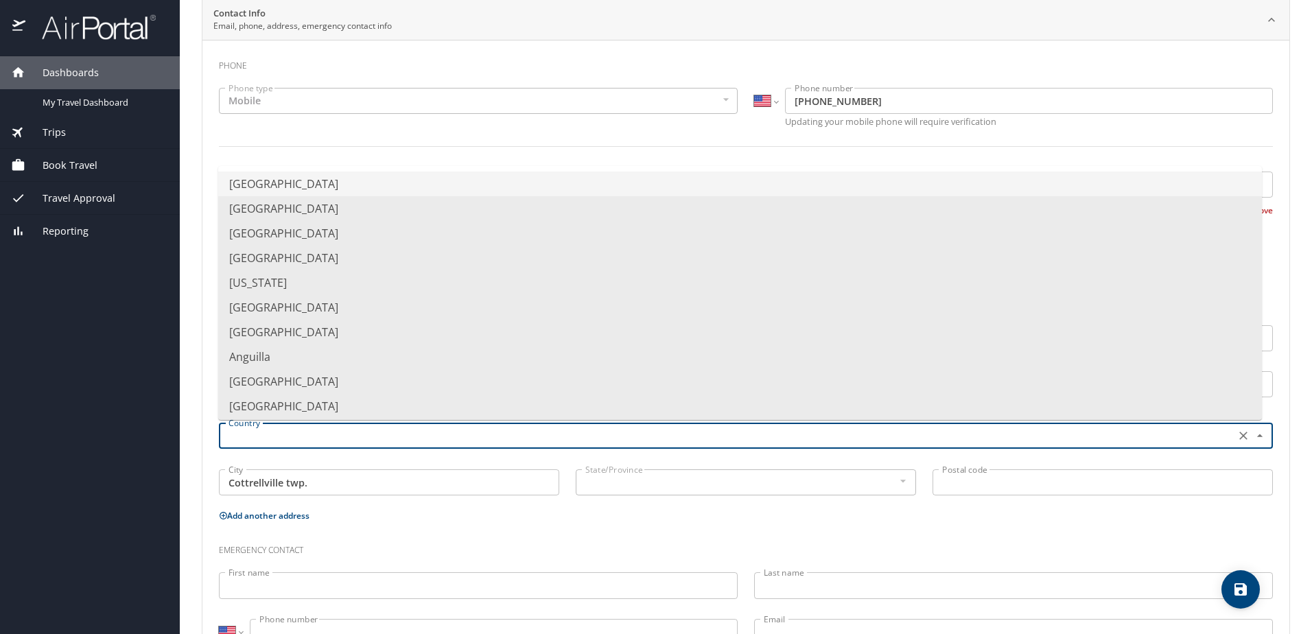
click at [295, 184] on li "United States of America" at bounding box center [740, 184] width 1044 height 25
type input "United States of America"
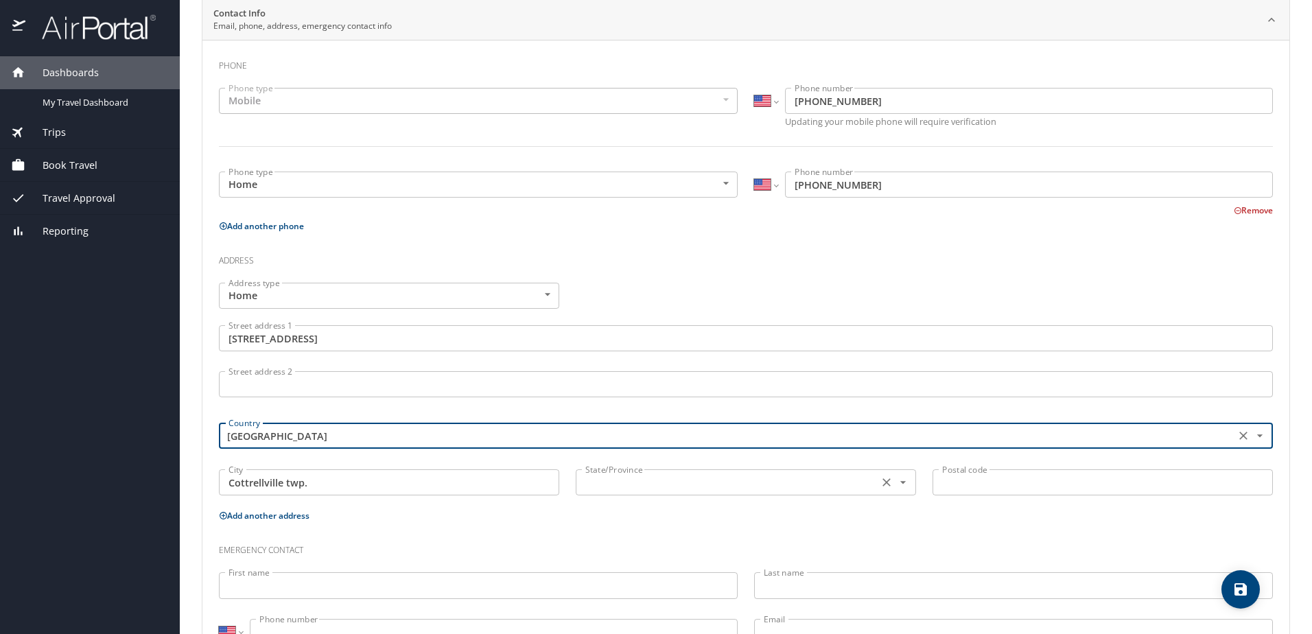
click at [629, 483] on input "text" at bounding box center [726, 482] width 292 height 18
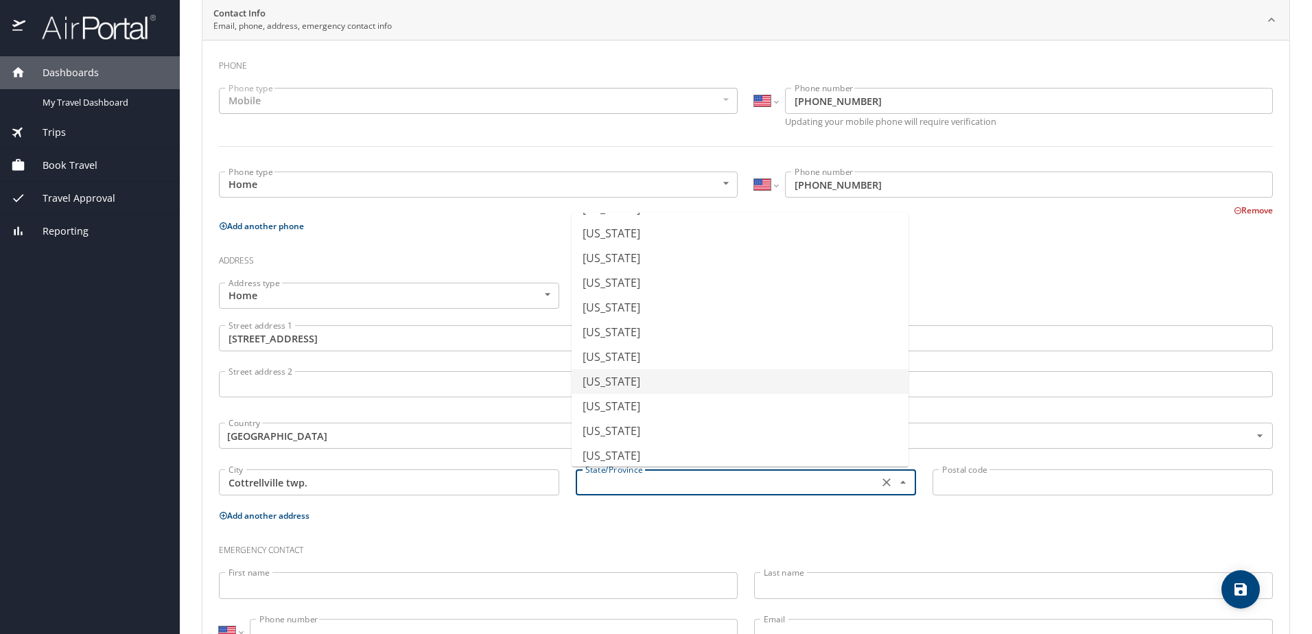
scroll to position [480, 0]
click at [626, 290] on li "Michigan" at bounding box center [740, 293] width 337 height 25
type input "Michigan"
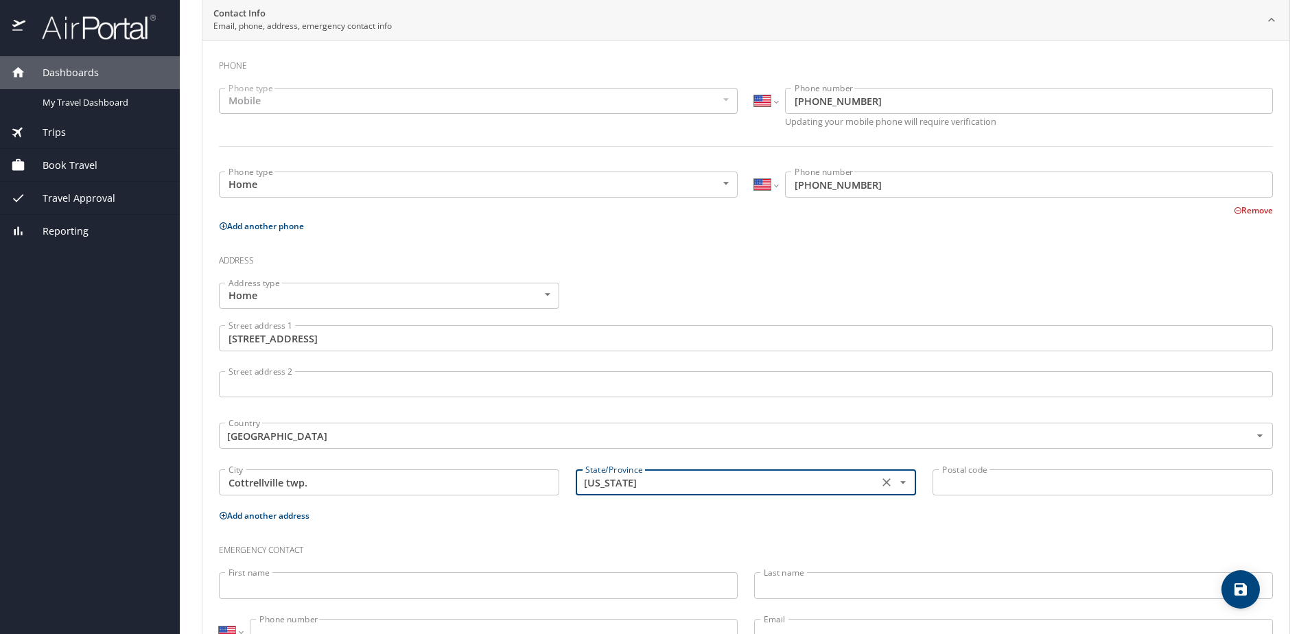
click at [954, 481] on input "Postal code" at bounding box center [1102, 482] width 340 height 26
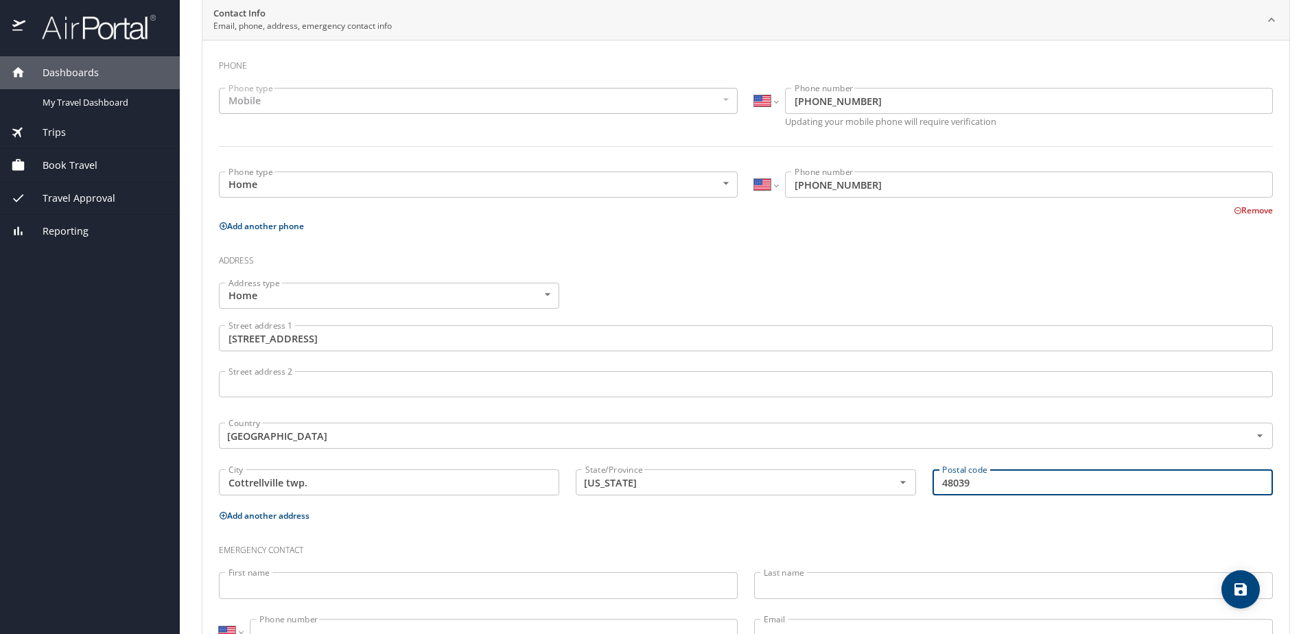
scroll to position [331, 0]
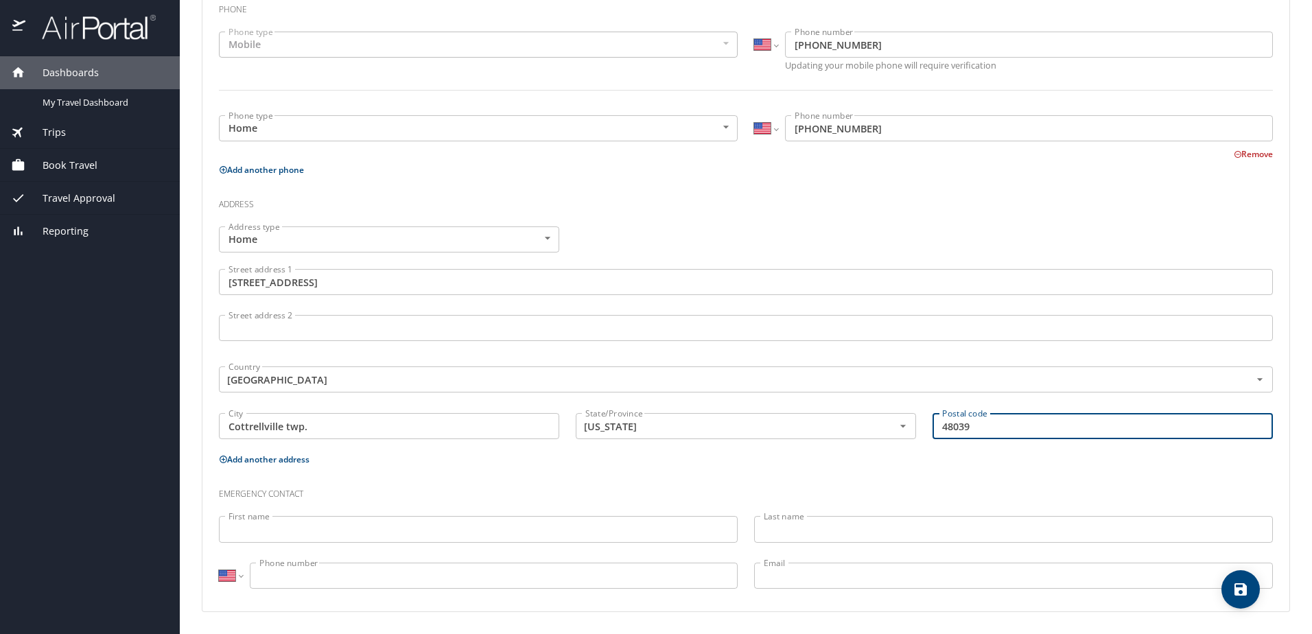
type input "48039"
click at [283, 528] on input "First name" at bounding box center [478, 529] width 519 height 26
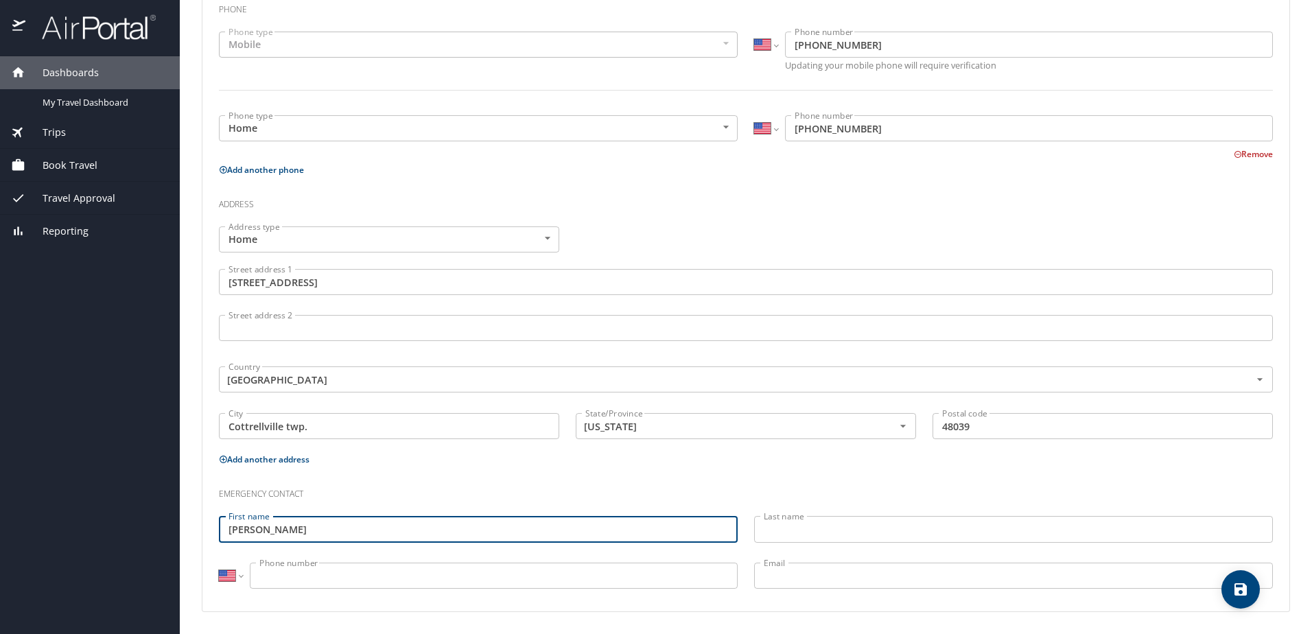
type input "Robin"
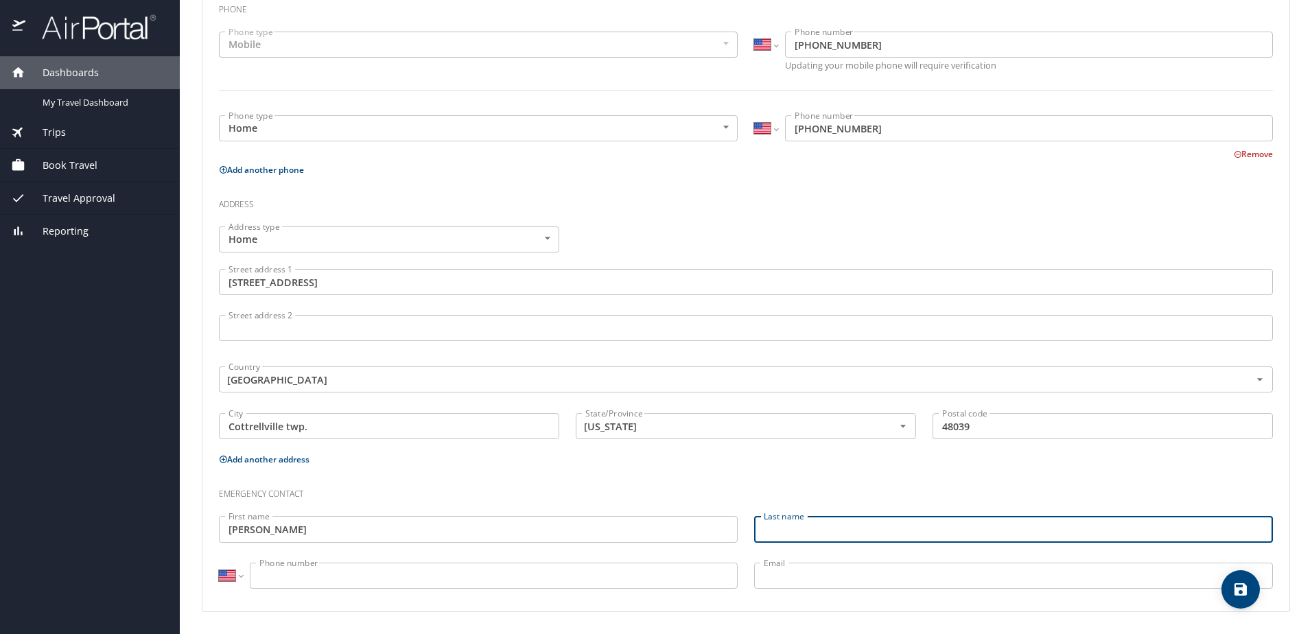
click at [791, 527] on input "Last name" at bounding box center [1013, 529] width 519 height 26
type input "Meldrum"
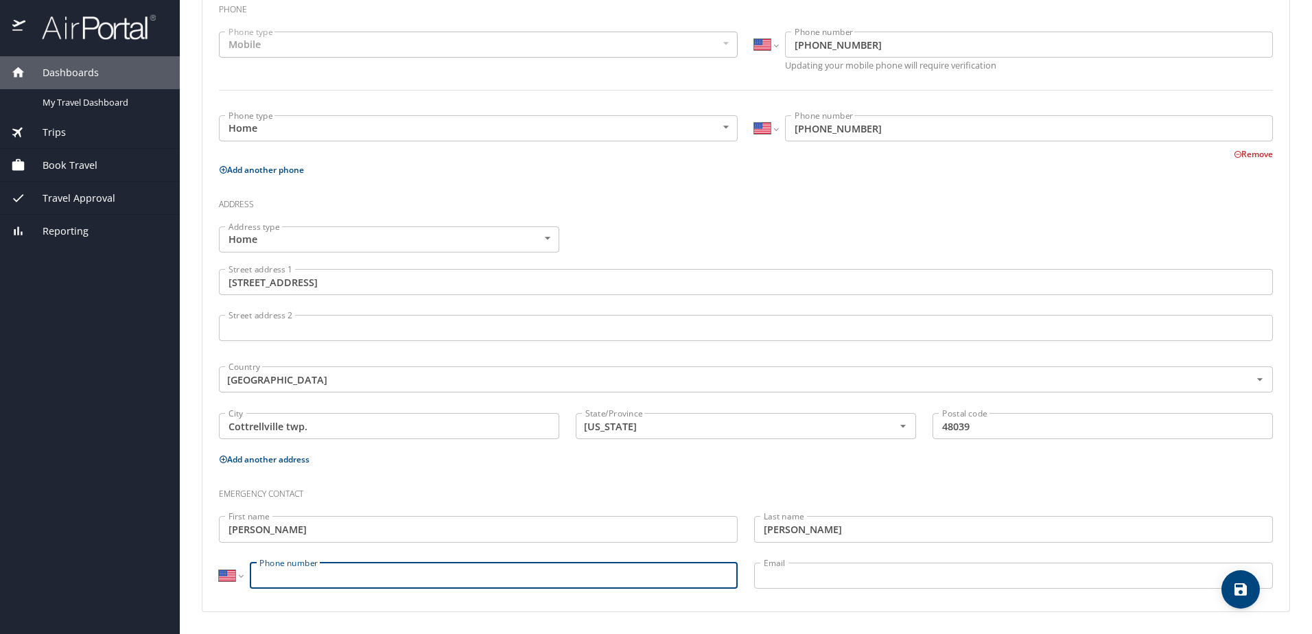
click at [326, 578] on input "Phone number" at bounding box center [494, 576] width 488 height 26
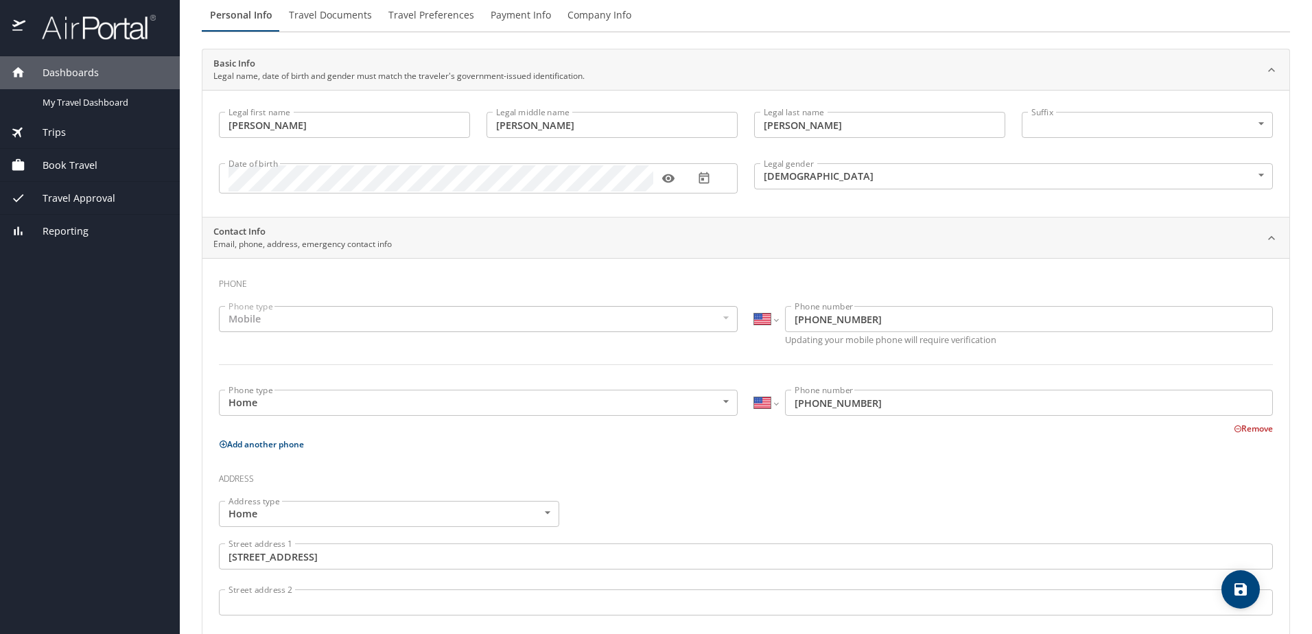
scroll to position [0, 0]
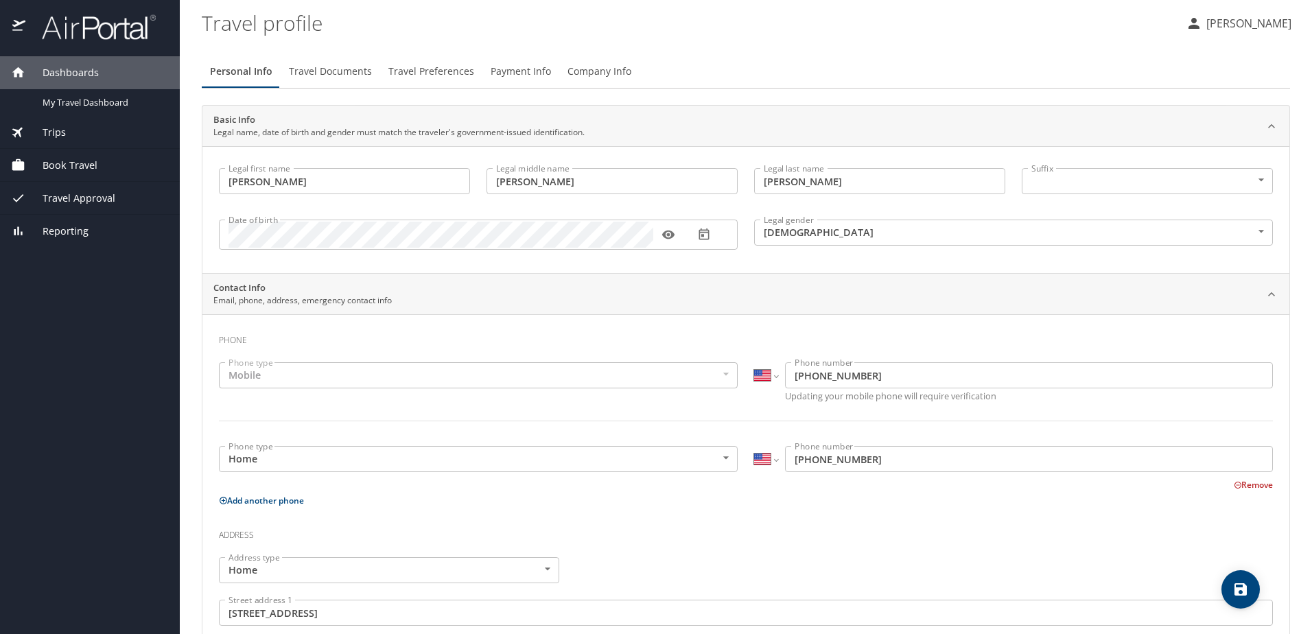
type input "(586) 980-1170"
click at [334, 73] on span "Travel Documents" at bounding box center [330, 71] width 83 height 17
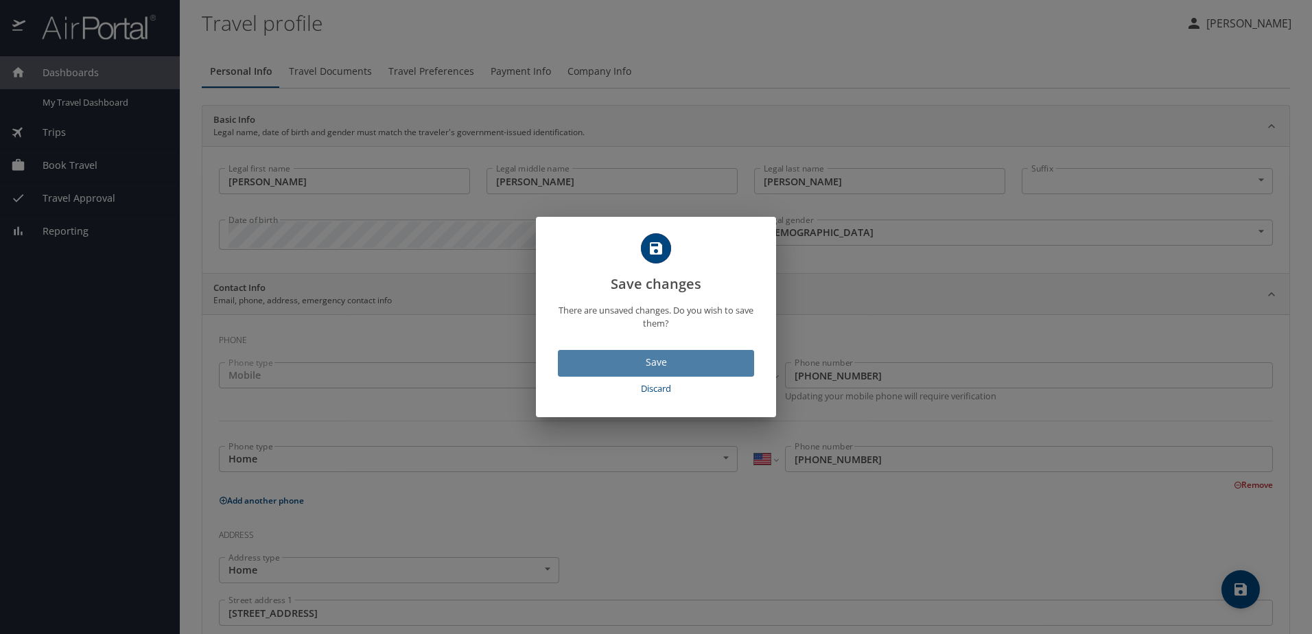
click at [651, 364] on span "Save" at bounding box center [656, 362] width 174 height 17
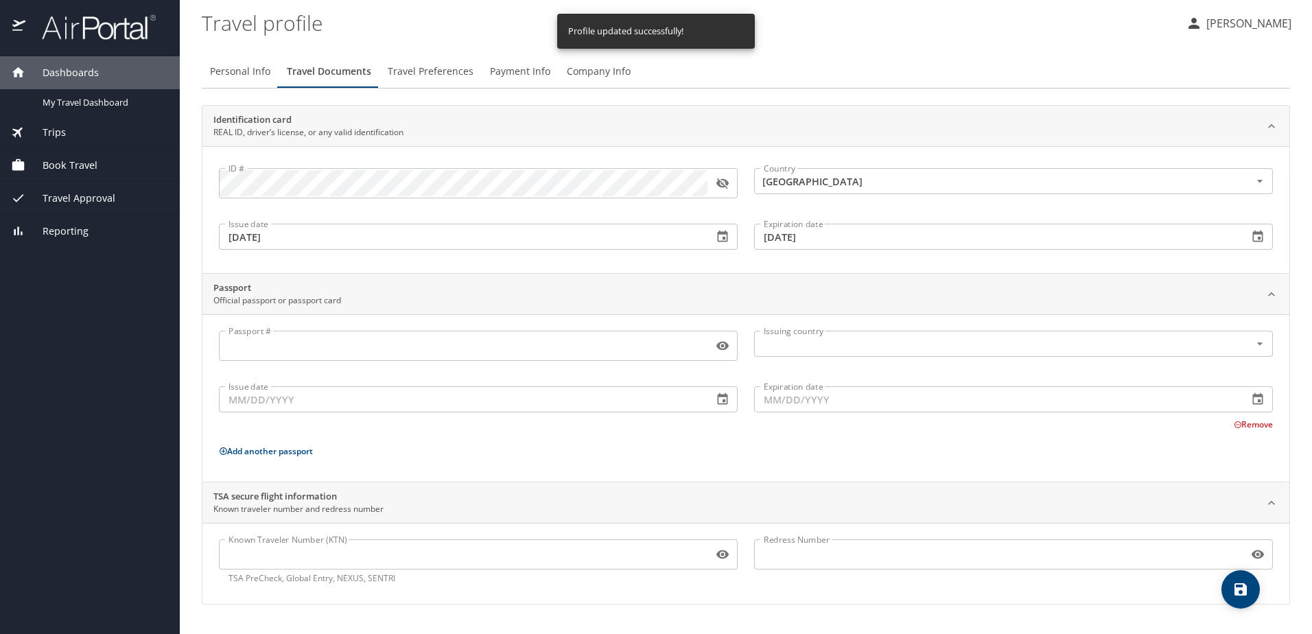
click at [430, 71] on span "Travel Preferences" at bounding box center [431, 71] width 86 height 17
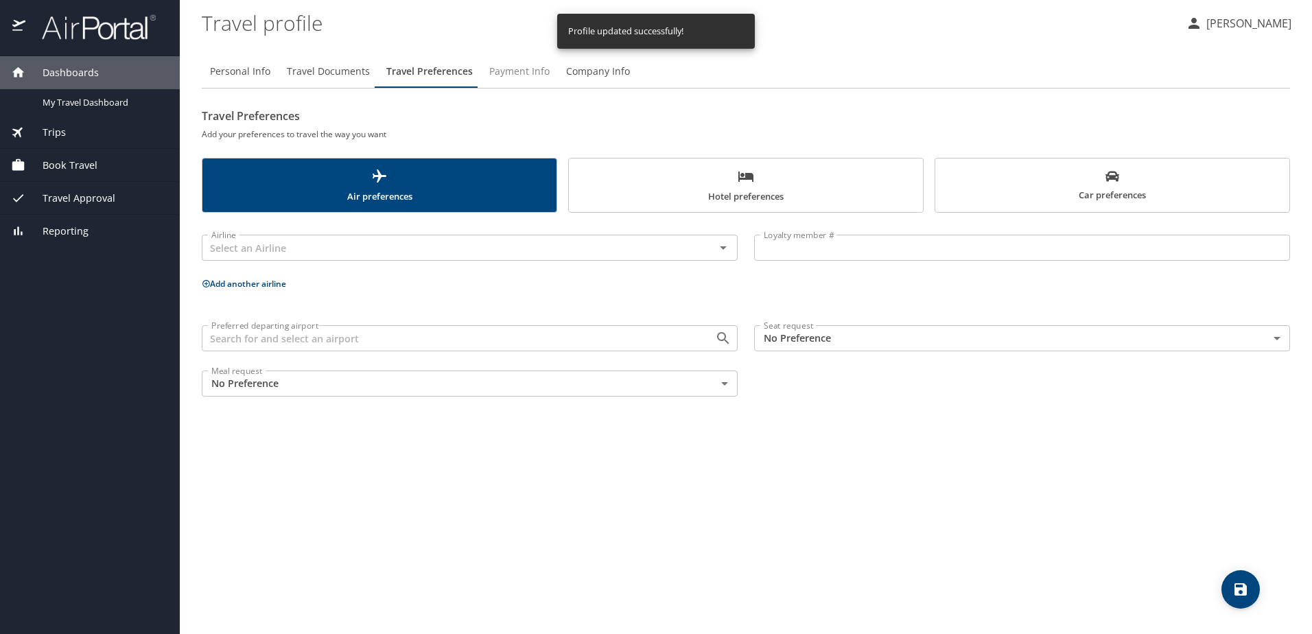
click at [526, 73] on span "Payment Info" at bounding box center [519, 71] width 60 height 17
